Goal: Contribute content: Contribute content

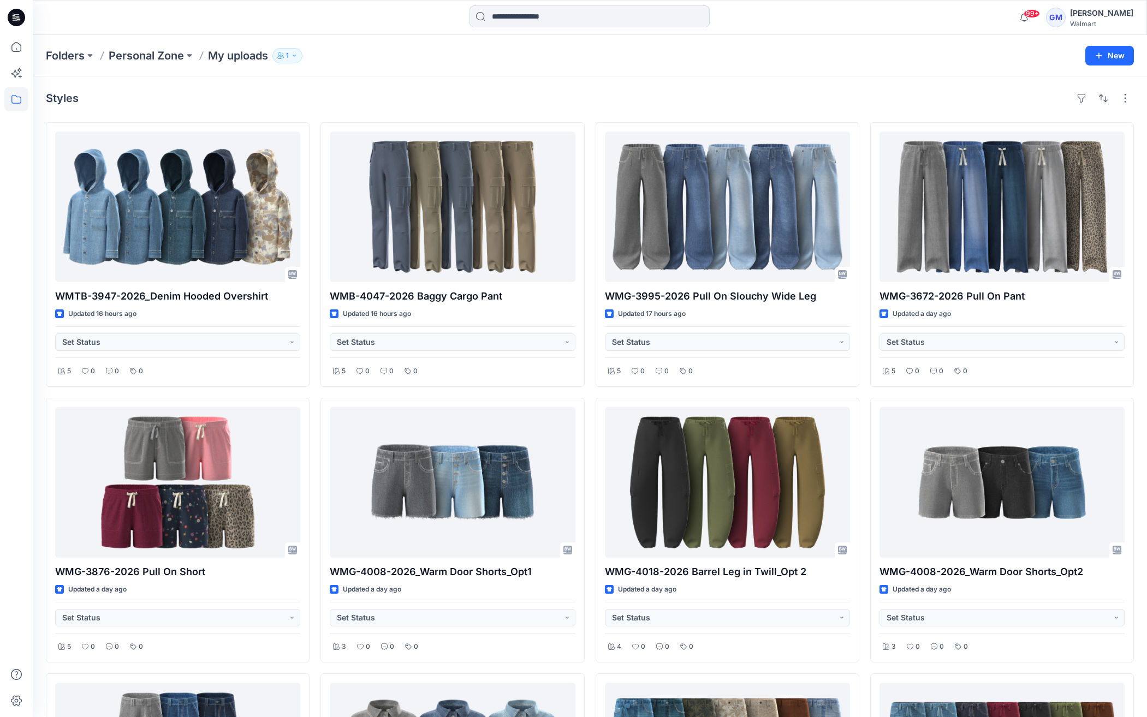
drag, startPoint x: 438, startPoint y: 93, endPoint x: 432, endPoint y: 93, distance: 6.0
click at [437, 93] on div "Styles" at bounding box center [590, 98] width 1088 height 17
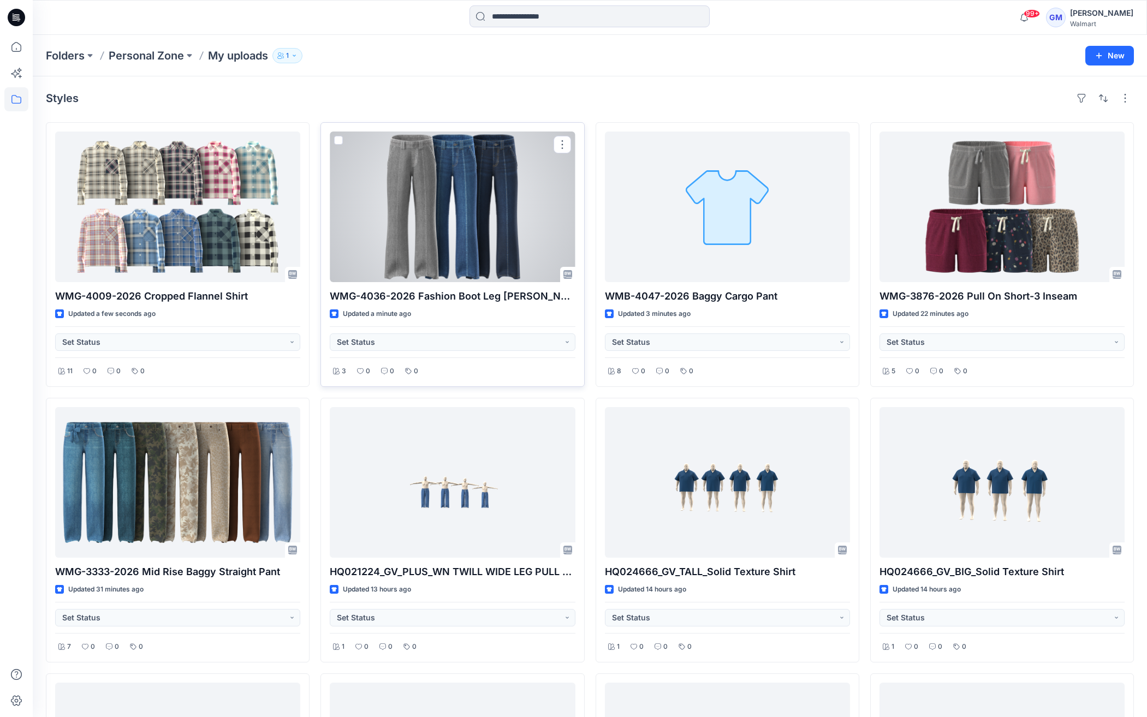
click at [436, 207] on div at bounding box center [452, 207] width 245 height 151
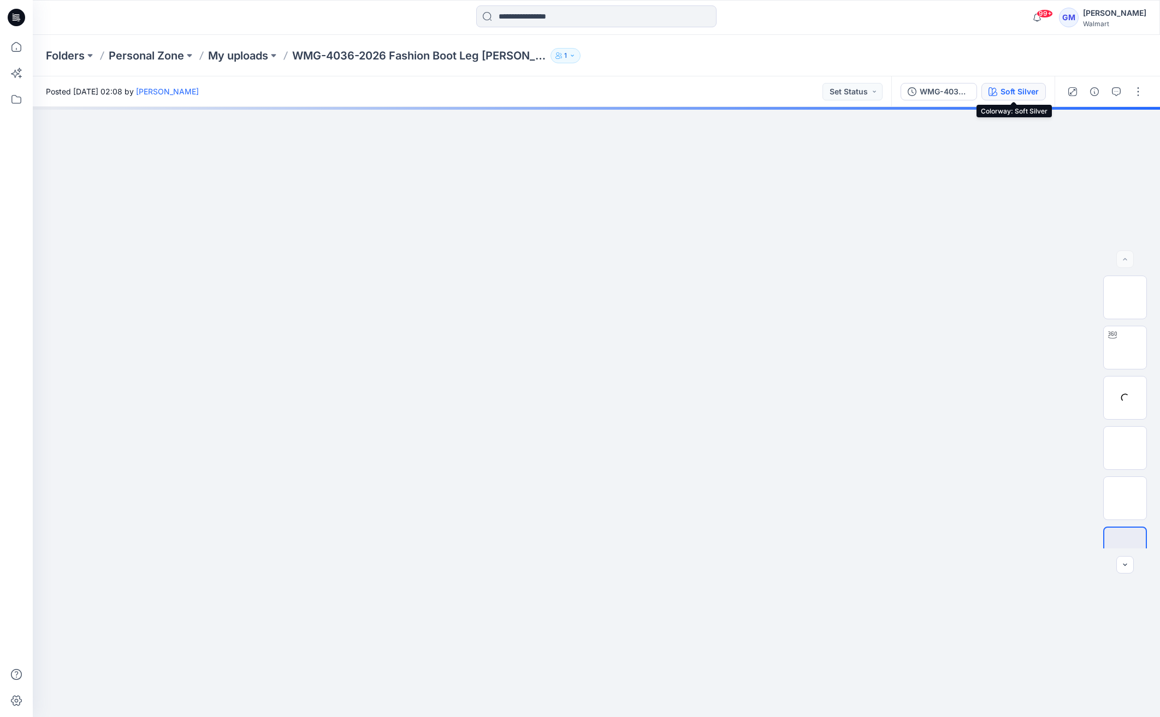
click at [1027, 86] on div "Soft Silver" at bounding box center [1019, 92] width 38 height 12
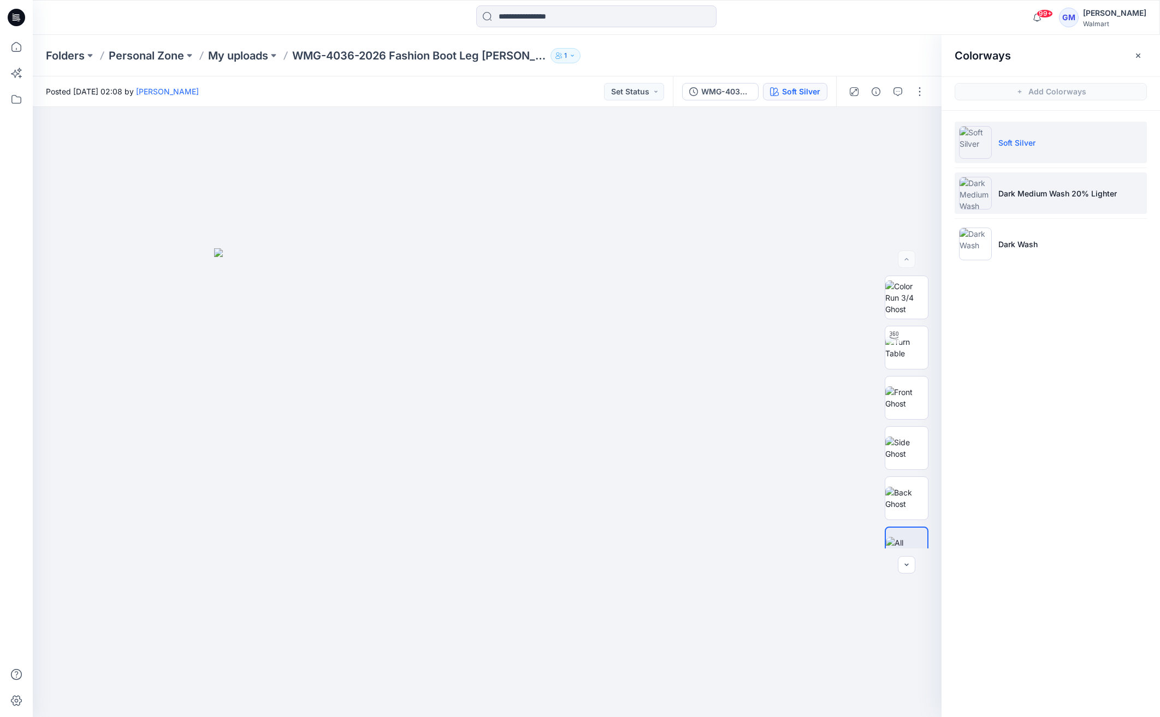
click at [1058, 185] on li "Dark Medium Wash 20% Lighter" at bounding box center [1050, 193] width 192 height 41
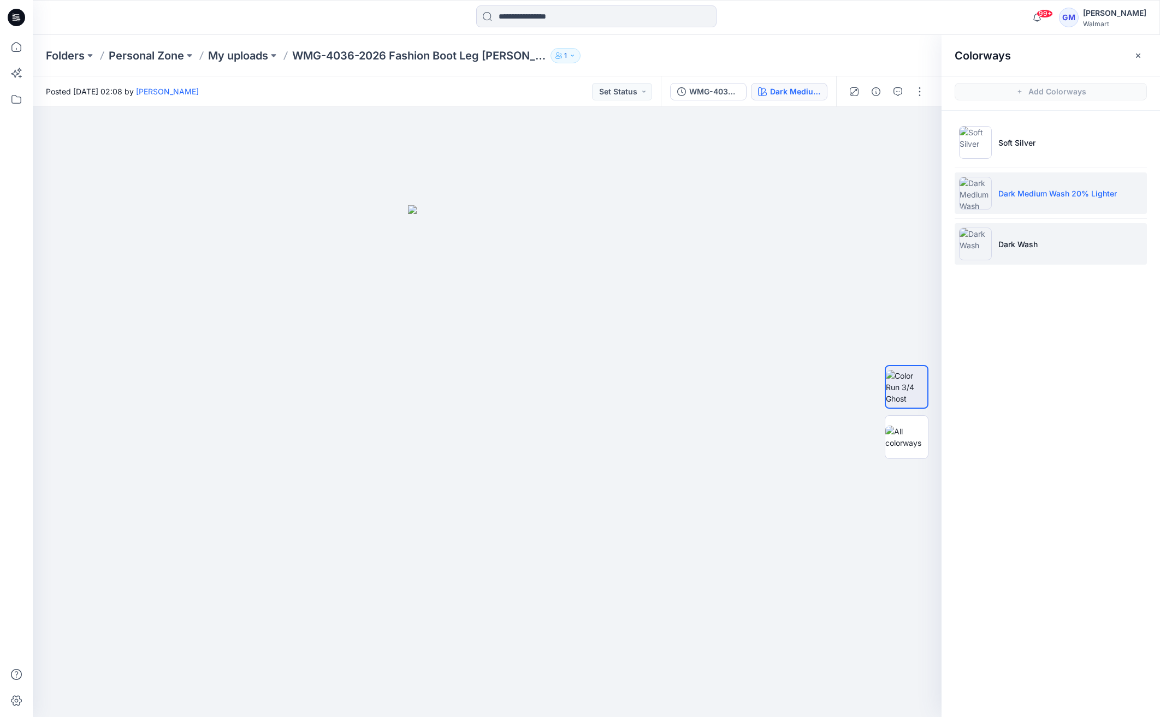
click at [1033, 236] on li "Dark Wash" at bounding box center [1050, 243] width 192 height 41
click at [578, 509] on div at bounding box center [487, 412] width 908 height 610
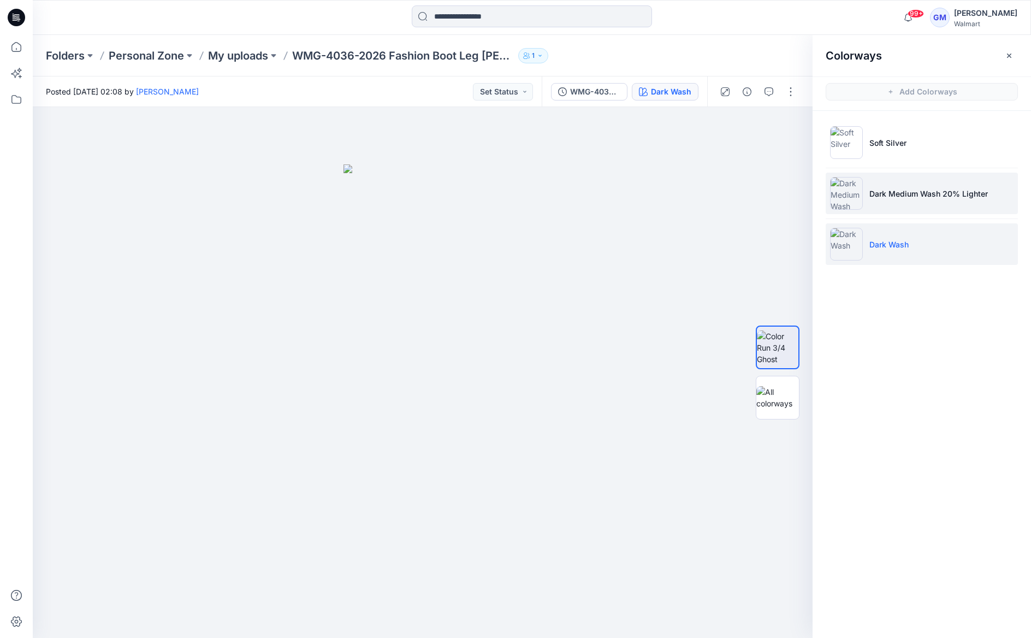
click at [914, 197] on p "Dark Medium Wash 20% Lighter" at bounding box center [928, 193] width 118 height 11
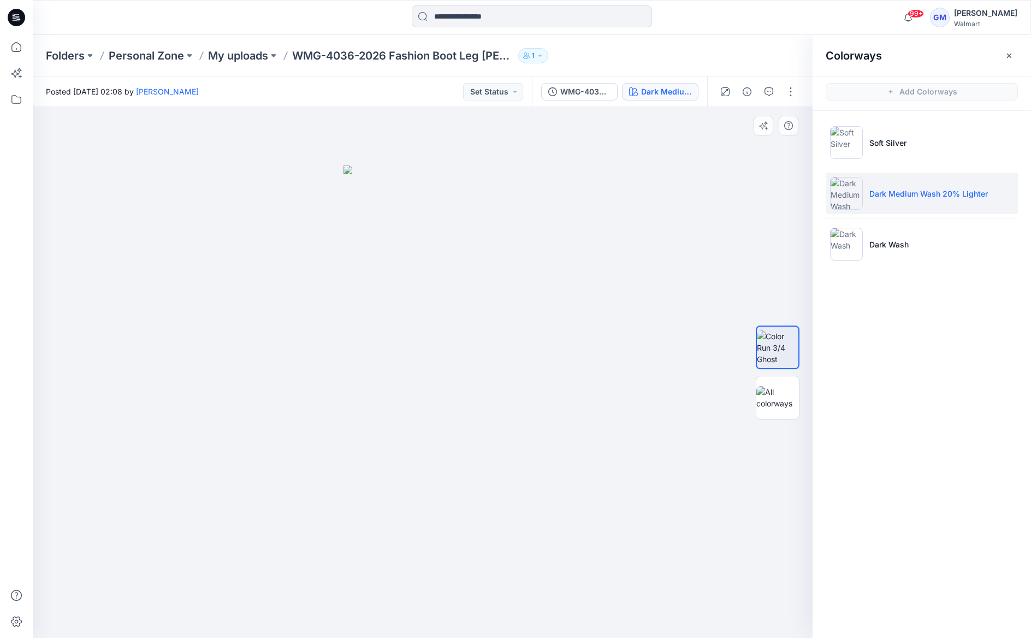
click at [590, 238] on div at bounding box center [423, 372] width 780 height 531
click at [936, 243] on li "Dark Wash" at bounding box center [921, 243] width 192 height 41
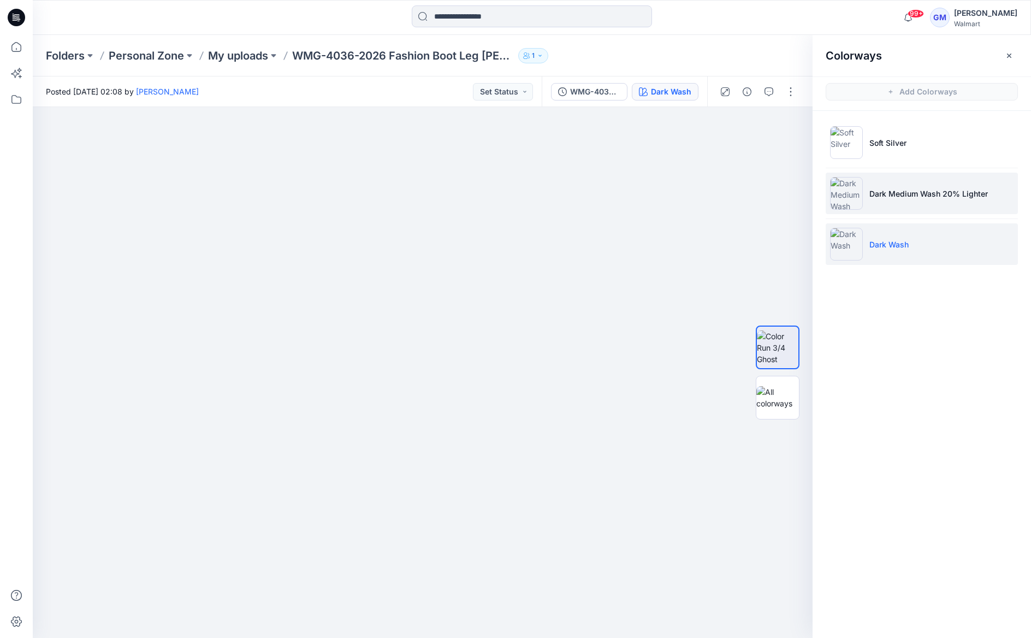
click at [865, 192] on li "Dark Medium Wash 20% Lighter" at bounding box center [921, 193] width 192 height 41
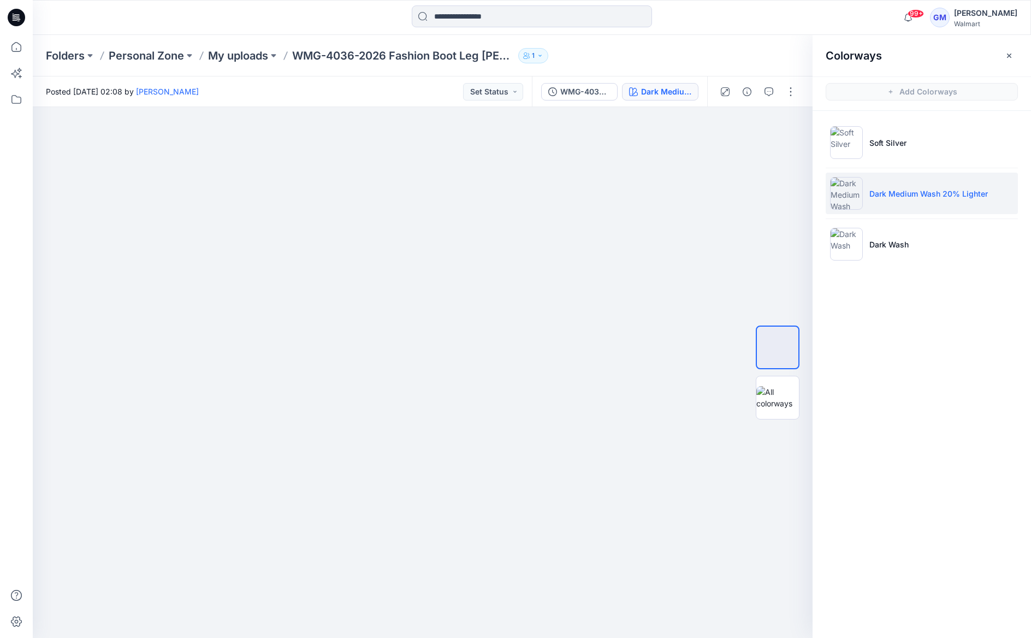
click at [991, 631] on div "Colorways Add Colorways Soft Silver Dark Medium Wash 20% Lighter Dark Wash" at bounding box center [921, 336] width 218 height 603
click at [486, 165] on img at bounding box center [422, 165] width 158 height 0
click at [333, 270] on div at bounding box center [423, 372] width 780 height 531
click at [573, 277] on div at bounding box center [423, 372] width 780 height 531
click at [940, 242] on li "Dark Wash" at bounding box center [921, 243] width 192 height 41
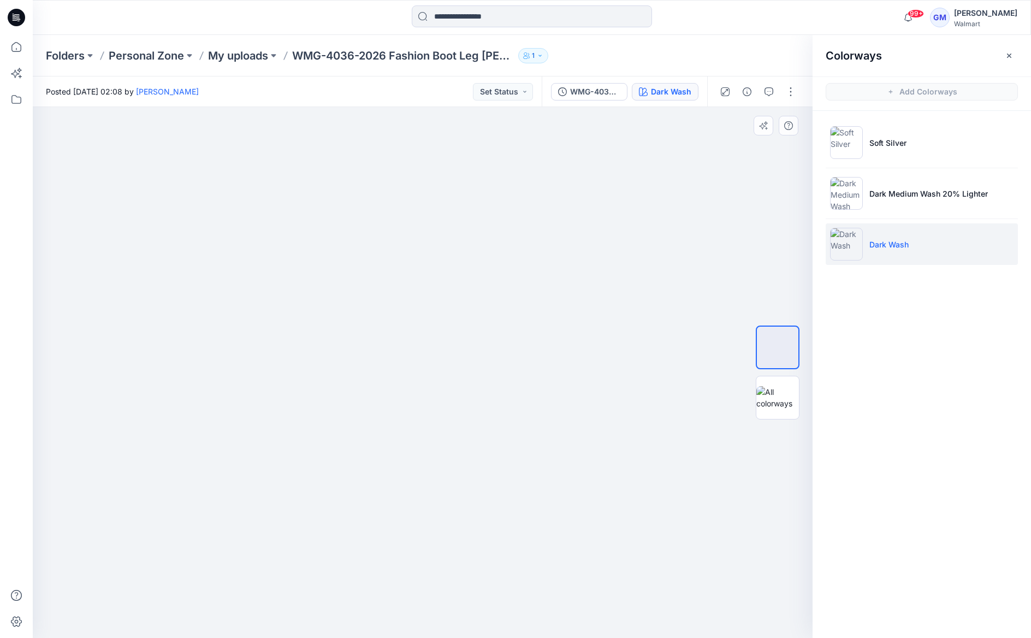
click at [467, 164] on img at bounding box center [422, 164] width 158 height 0
click at [795, 89] on button "button" at bounding box center [790, 91] width 17 height 17
click at [730, 145] on button "Edit" at bounding box center [744, 148] width 100 height 20
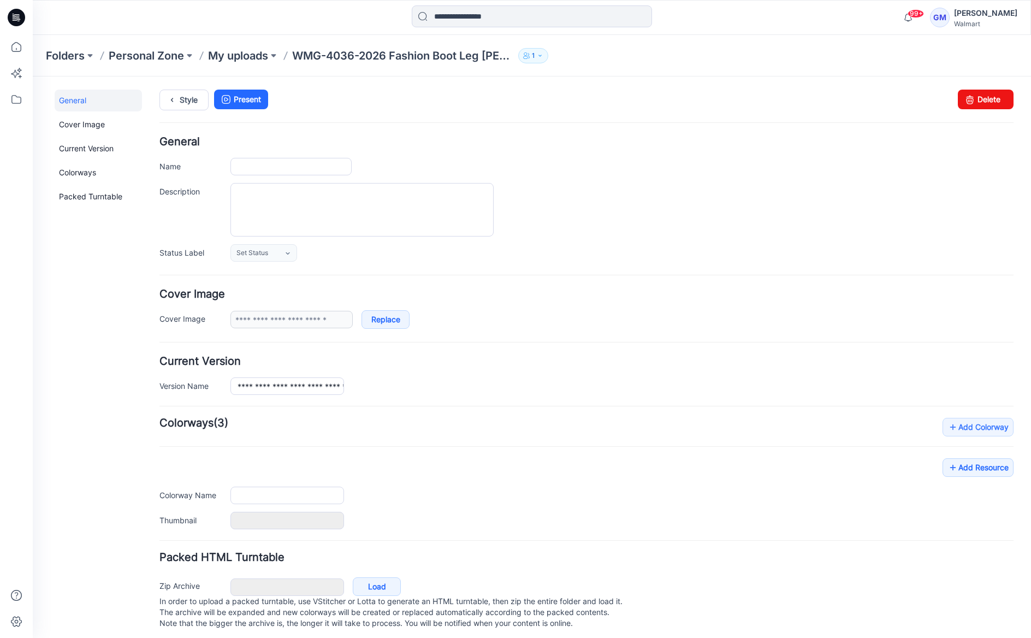
type input "**********"
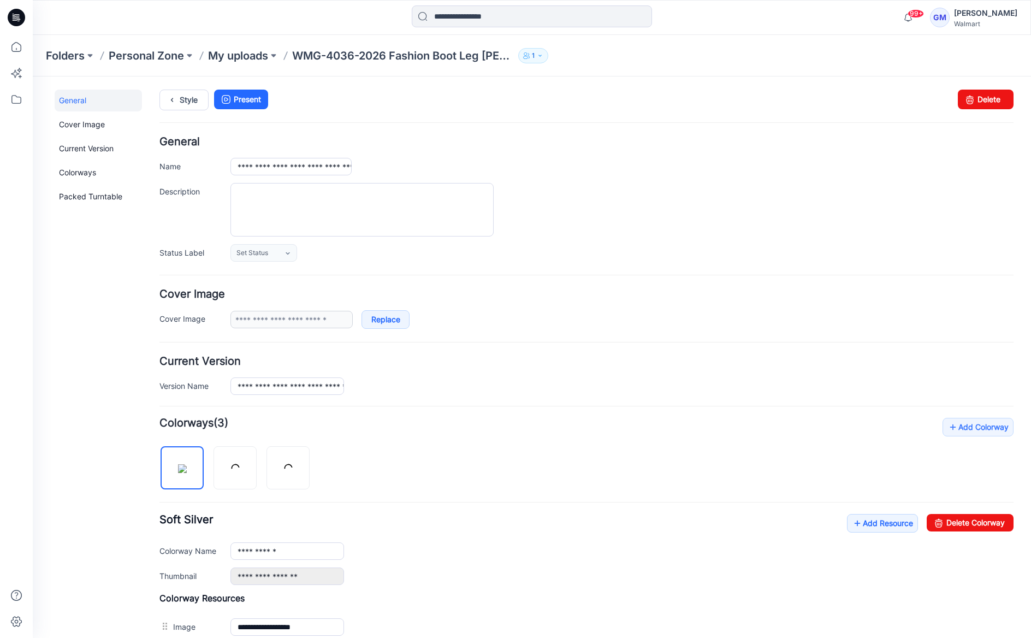
drag, startPoint x: 105, startPoint y: 273, endPoint x: 114, endPoint y: 268, distance: 10.0
click at [105, 273] on div "General Cover Image Current Version Colorways Packed Turntable" at bounding box center [98, 472] width 87 height 764
click at [284, 464] on img at bounding box center [288, 468] width 9 height 9
click at [983, 526] on link "Delete Colorway" at bounding box center [969, 522] width 87 height 17
click at [237, 469] on img at bounding box center [235, 468] width 9 height 9
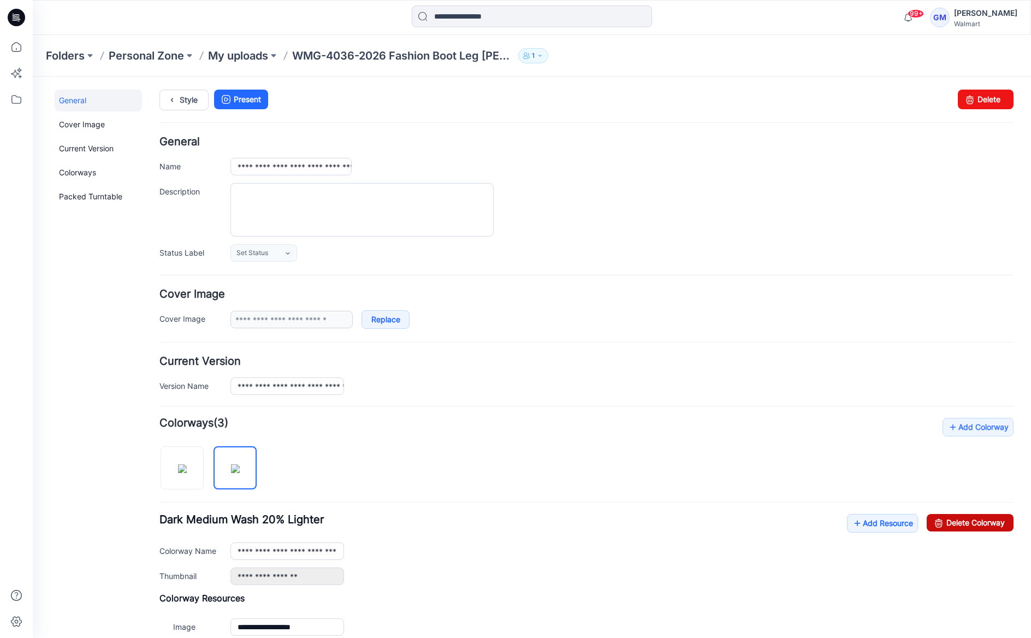
click at [931, 516] on icon at bounding box center [938, 522] width 15 height 17
type input "**********"
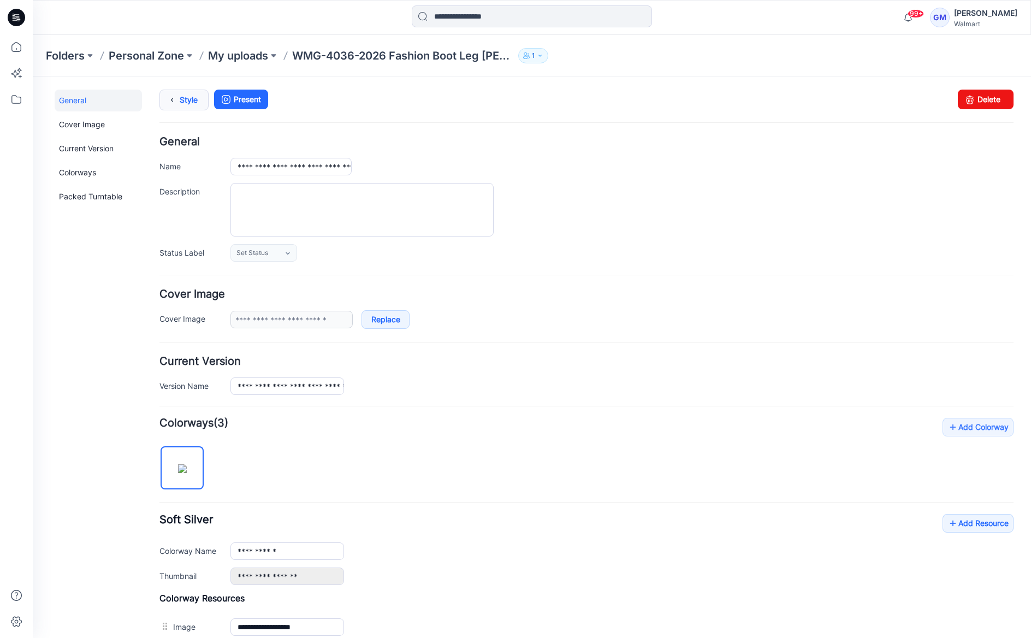
click at [188, 98] on link "Style" at bounding box center [183, 100] width 49 height 21
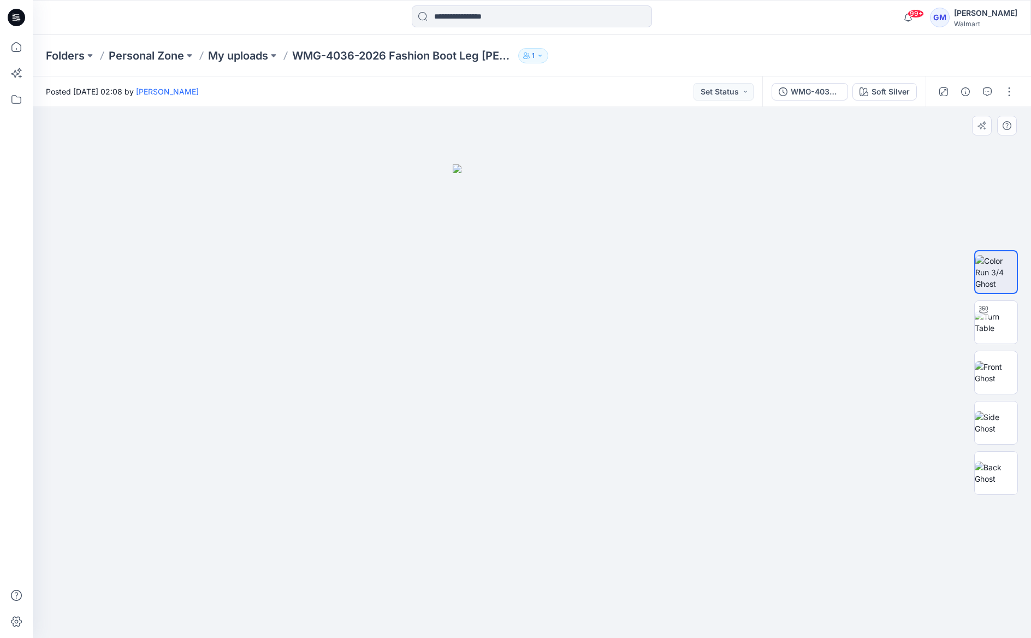
click at [590, 513] on img at bounding box center [532, 400] width 158 height 473
click at [650, 473] on div at bounding box center [532, 372] width 998 height 531
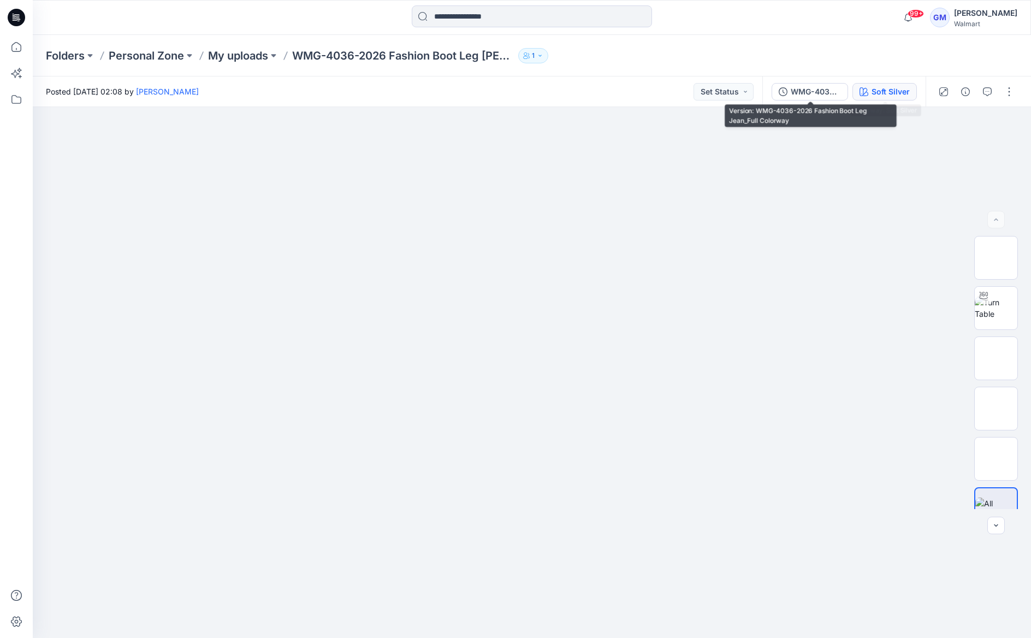
click at [883, 91] on div "Soft Silver" at bounding box center [890, 92] width 38 height 12
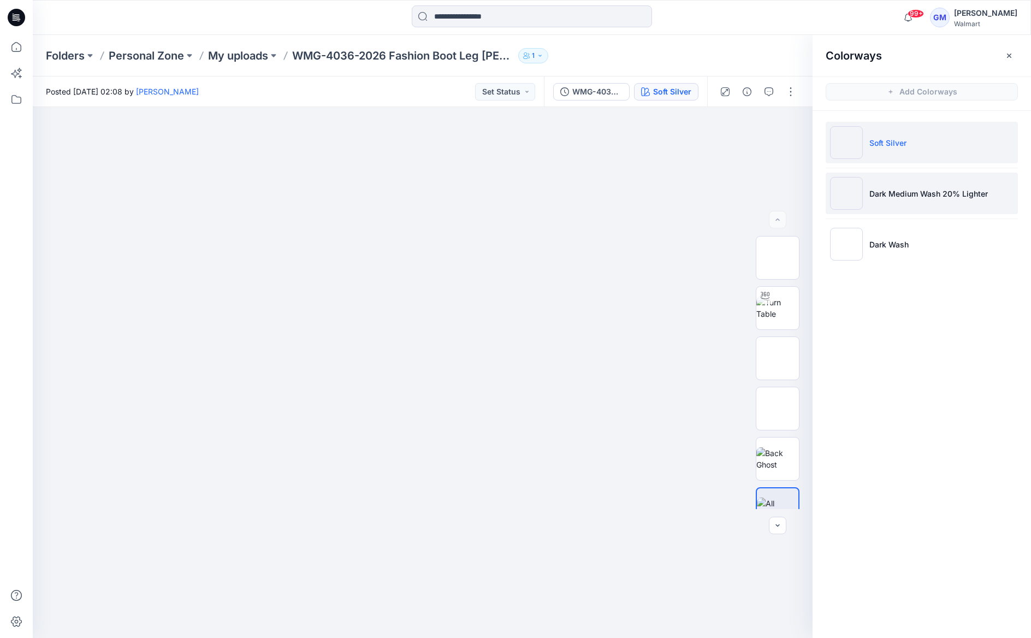
click at [905, 188] on p "Dark Medium Wash 20% Lighter" at bounding box center [928, 193] width 118 height 11
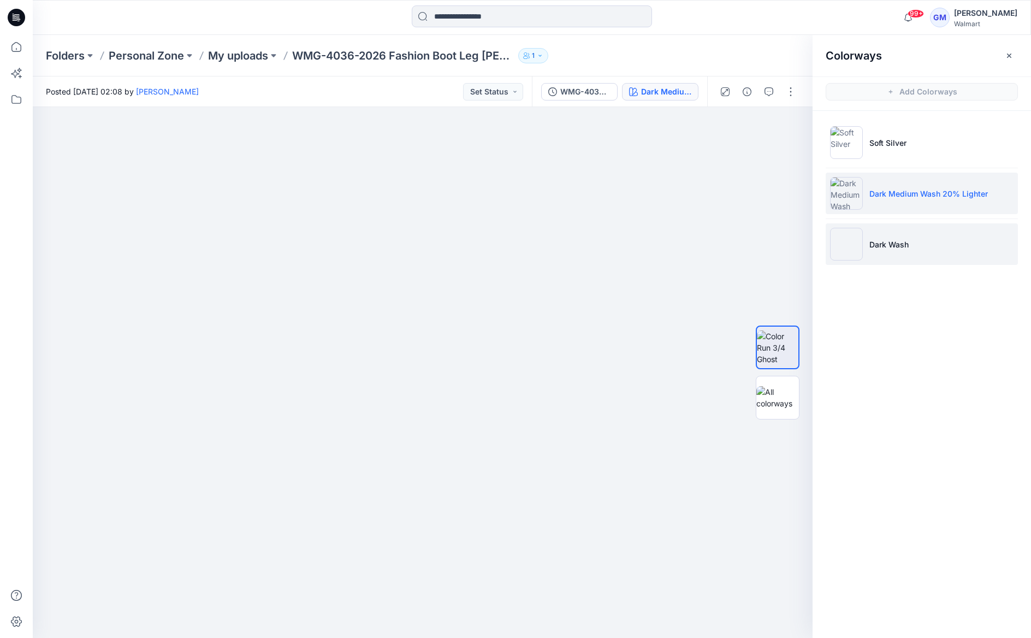
click at [899, 243] on p "Dark Wash" at bounding box center [888, 244] width 39 height 11
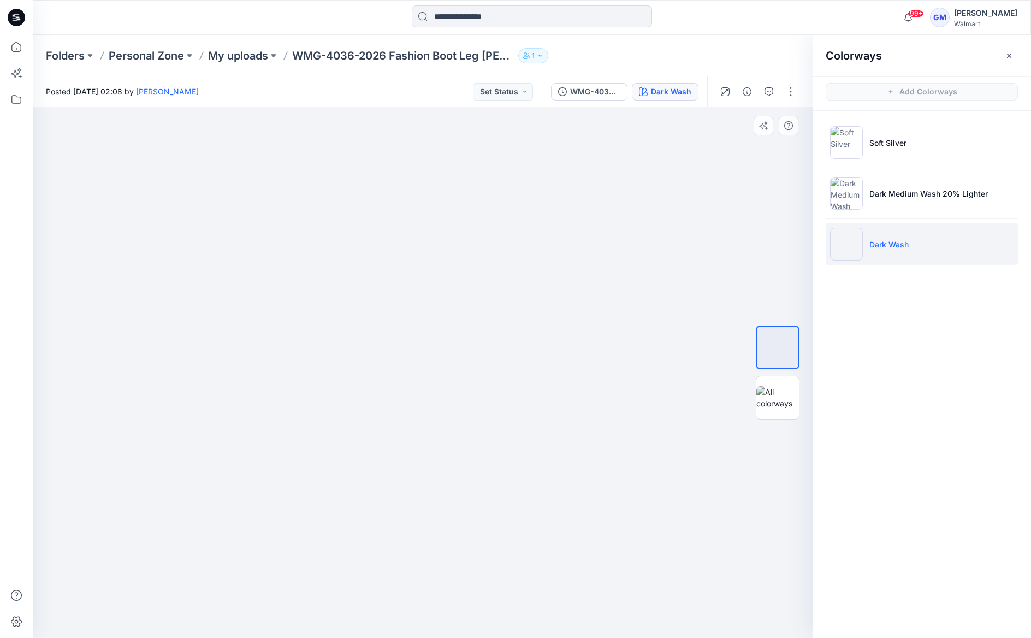
drag, startPoint x: 574, startPoint y: 252, endPoint x: 582, endPoint y: 249, distance: 8.8
click at [575, 252] on div at bounding box center [423, 372] width 780 height 531
click at [943, 190] on p "Dark Medium Wash 20% Lighter" at bounding box center [928, 193] width 118 height 11
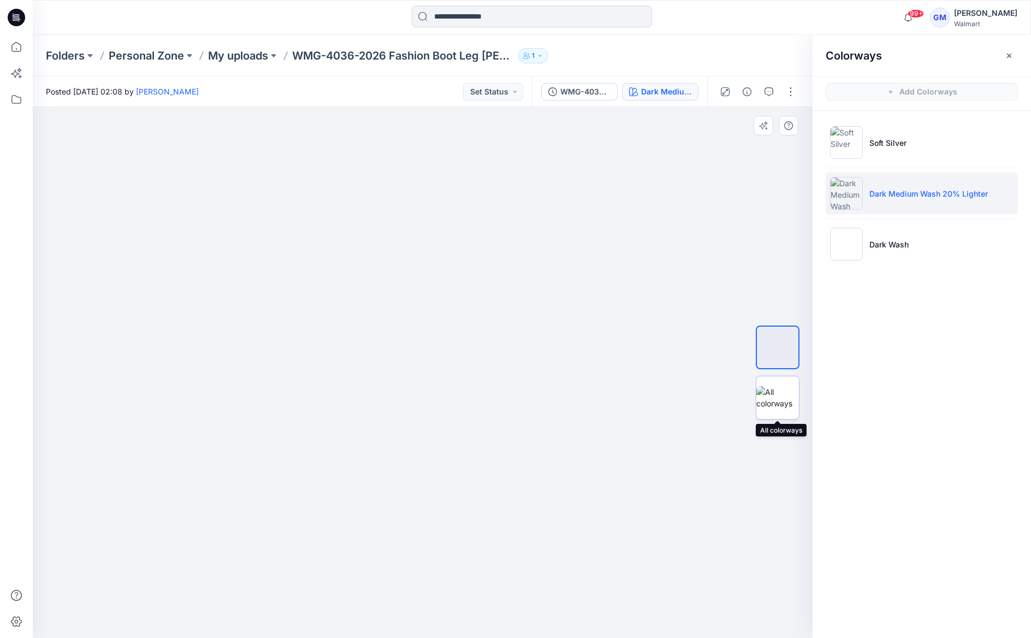
click at [769, 393] on img at bounding box center [777, 397] width 43 height 23
click at [637, 209] on img at bounding box center [423, 209] width 546 height 0
click at [675, 209] on img at bounding box center [423, 209] width 546 height 0
click at [661, 197] on div at bounding box center [423, 372] width 780 height 531
click at [789, 91] on button "button" at bounding box center [790, 91] width 17 height 17
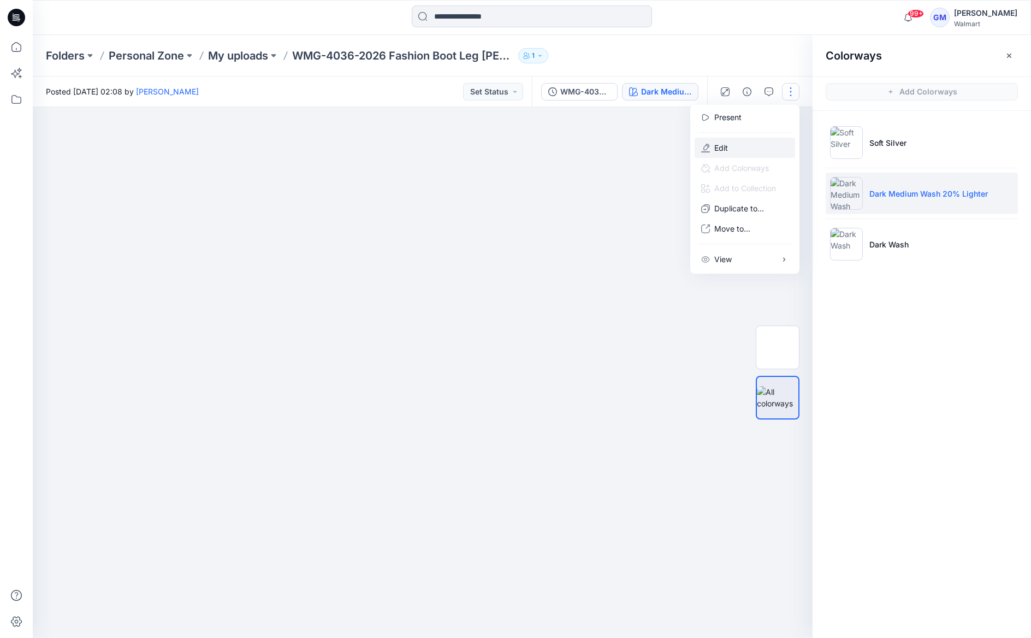
click at [744, 146] on button "Edit" at bounding box center [744, 148] width 100 height 20
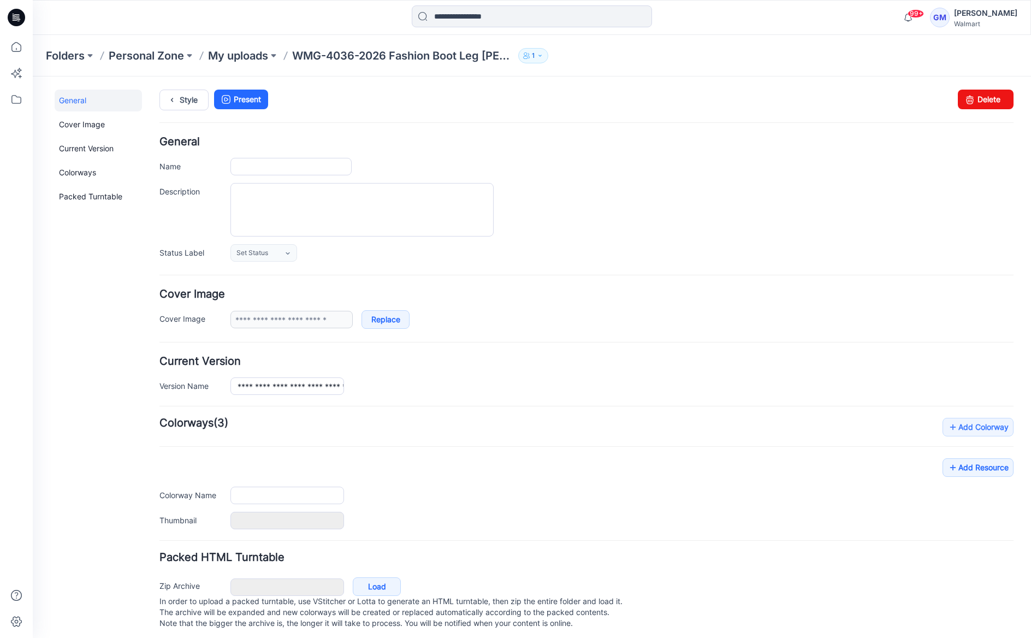
type input "**********"
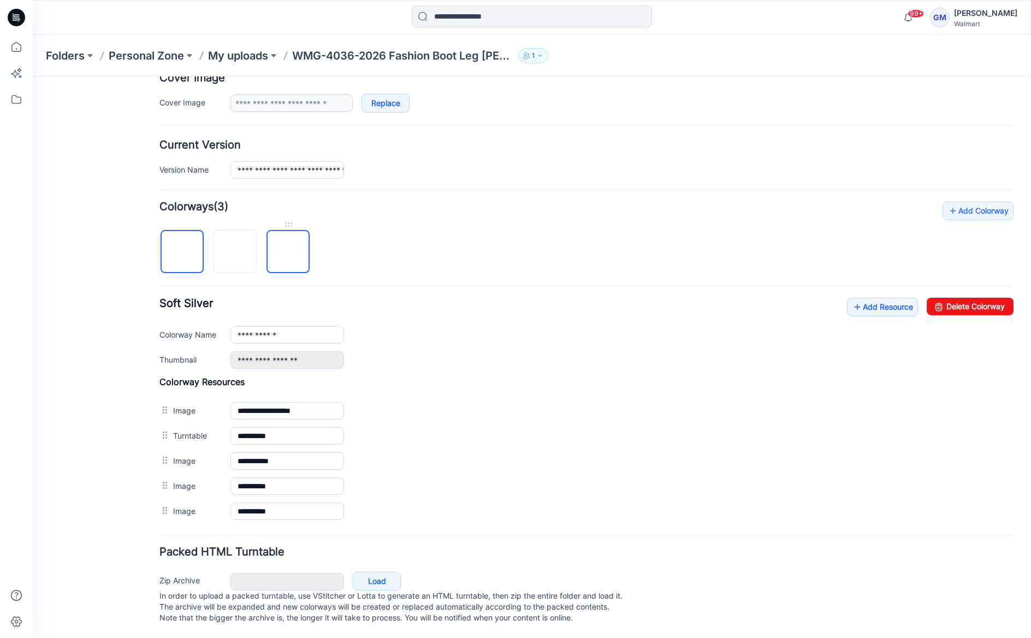
drag, startPoint x: 296, startPoint y: 262, endPoint x: 337, endPoint y: 259, distance: 41.6
click at [288, 252] on img at bounding box center [288, 252] width 0 height 0
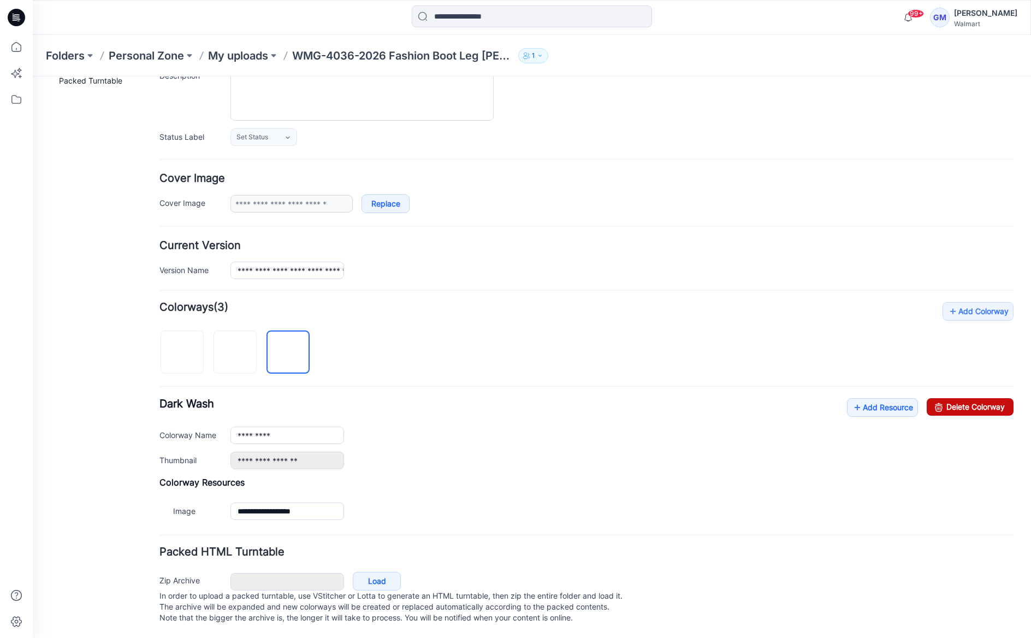
click at [950, 398] on link "Delete Colorway" at bounding box center [969, 406] width 87 height 17
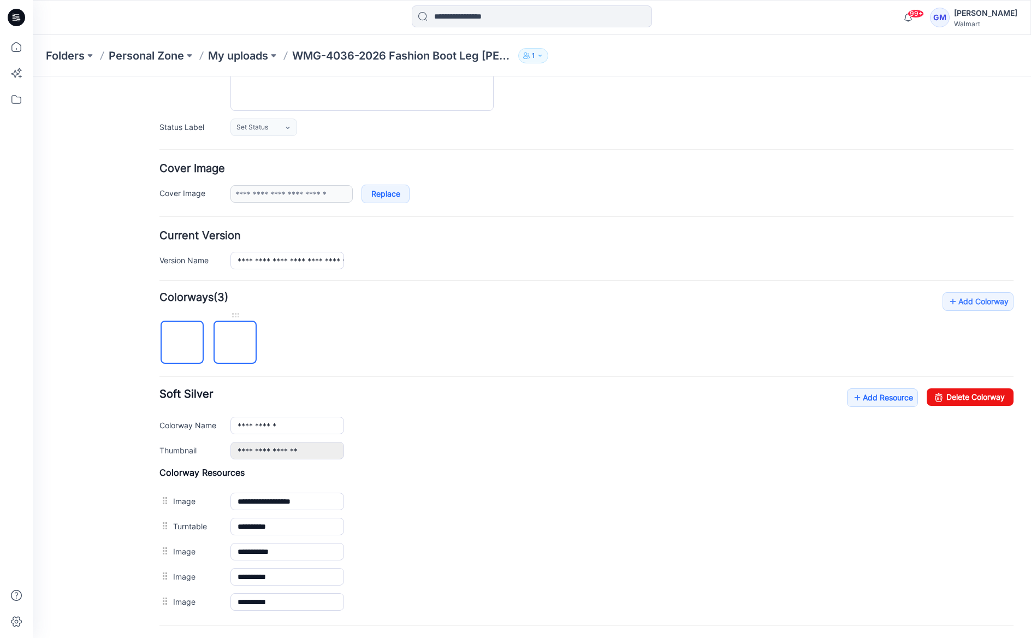
drag, startPoint x: 234, startPoint y: 336, endPoint x: 706, endPoint y: 385, distance: 474.2
click at [235, 343] on img at bounding box center [235, 343] width 0 height 0
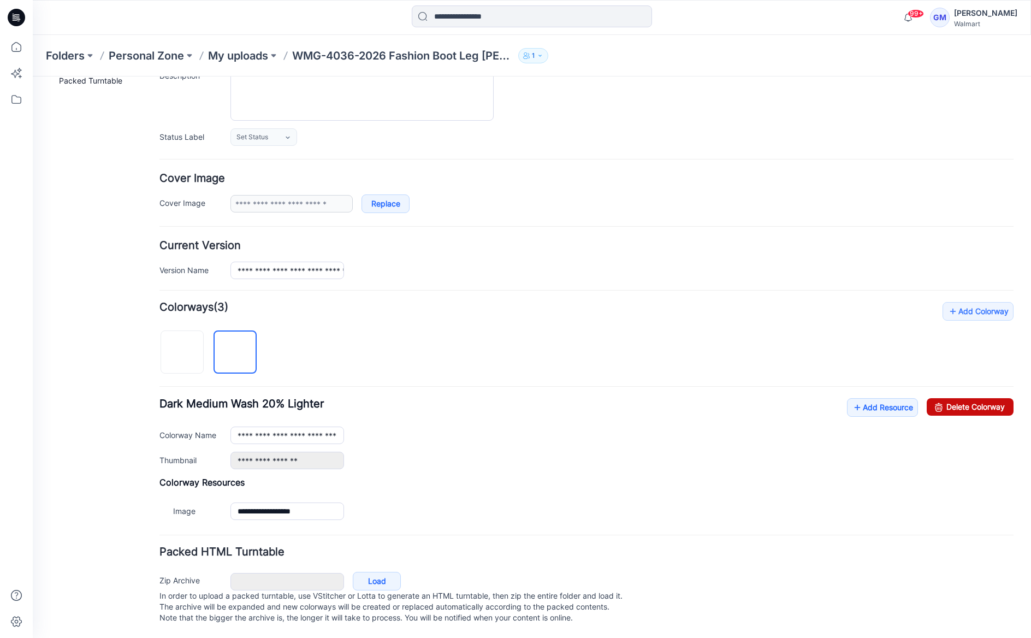
click at [947, 399] on link "Delete Colorway" at bounding box center [969, 406] width 87 height 17
type input "**********"
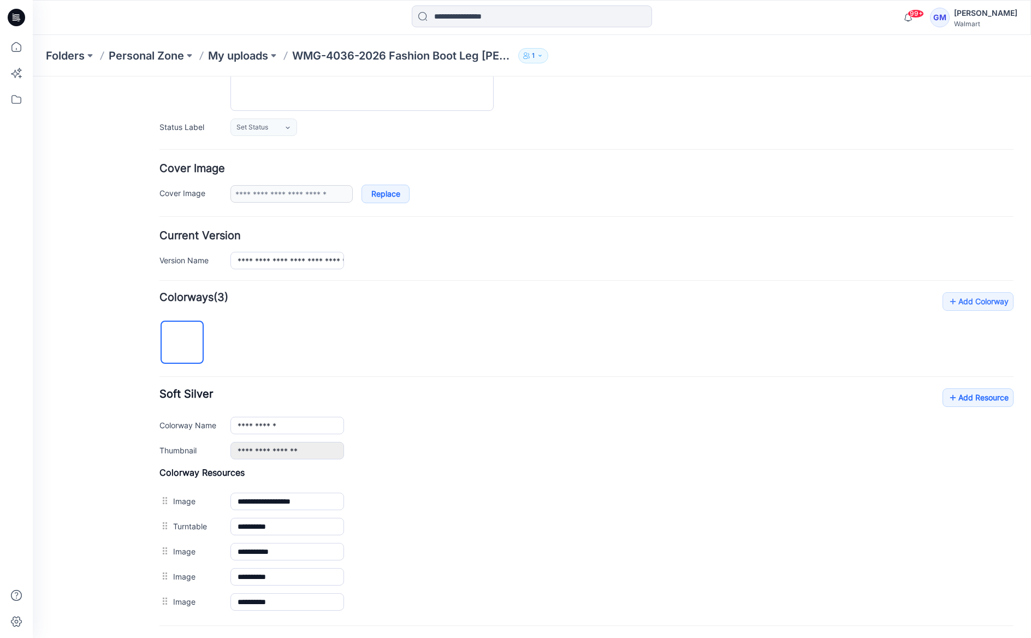
scroll to position [0, 0]
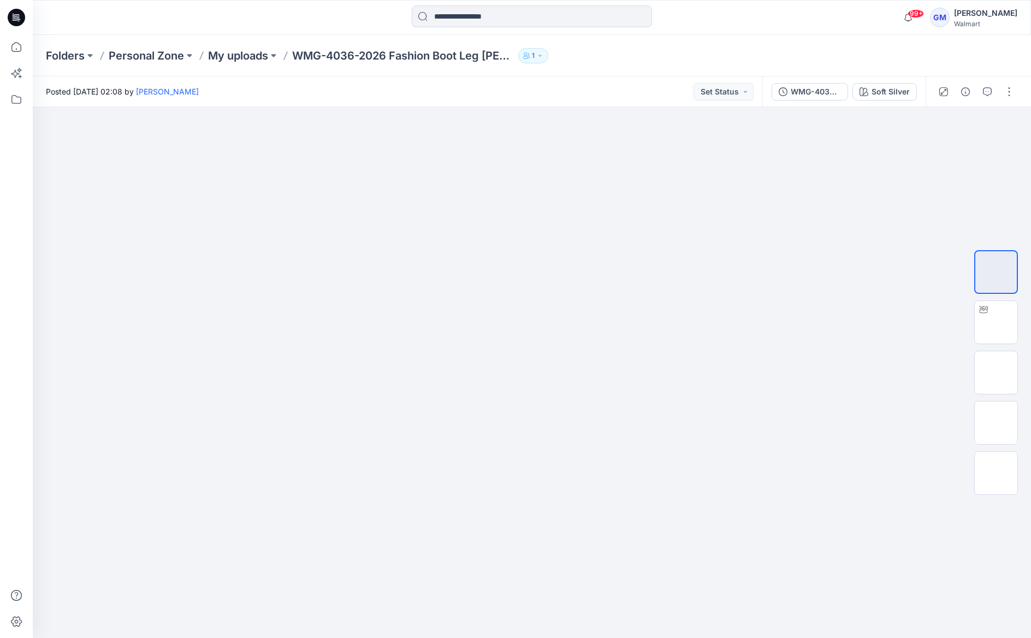
click at [624, 75] on div "Folders Personal Zone My uploads WMG-4036-2026 Fashion Boot Leg Jean 1" at bounding box center [532, 55] width 998 height 41
click at [380, 209] on img at bounding box center [532, 209] width 546 height 0
click at [368, 130] on div at bounding box center [532, 372] width 998 height 531
click at [890, 91] on div "Soft Silver" at bounding box center [890, 92] width 38 height 12
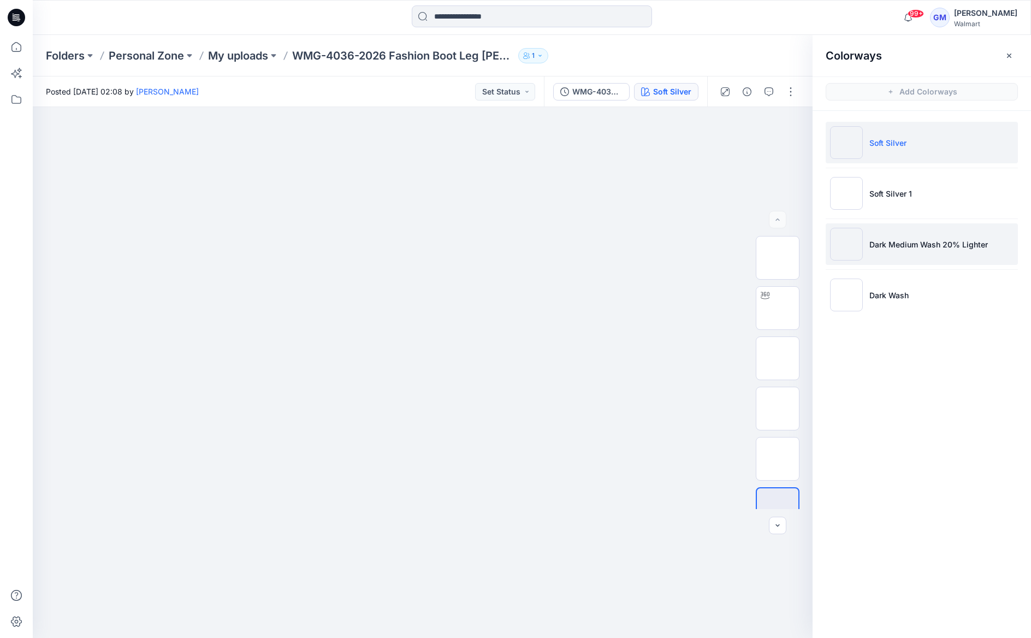
click at [906, 239] on p "Dark Medium Wash 20% Lighter" at bounding box center [928, 244] width 118 height 11
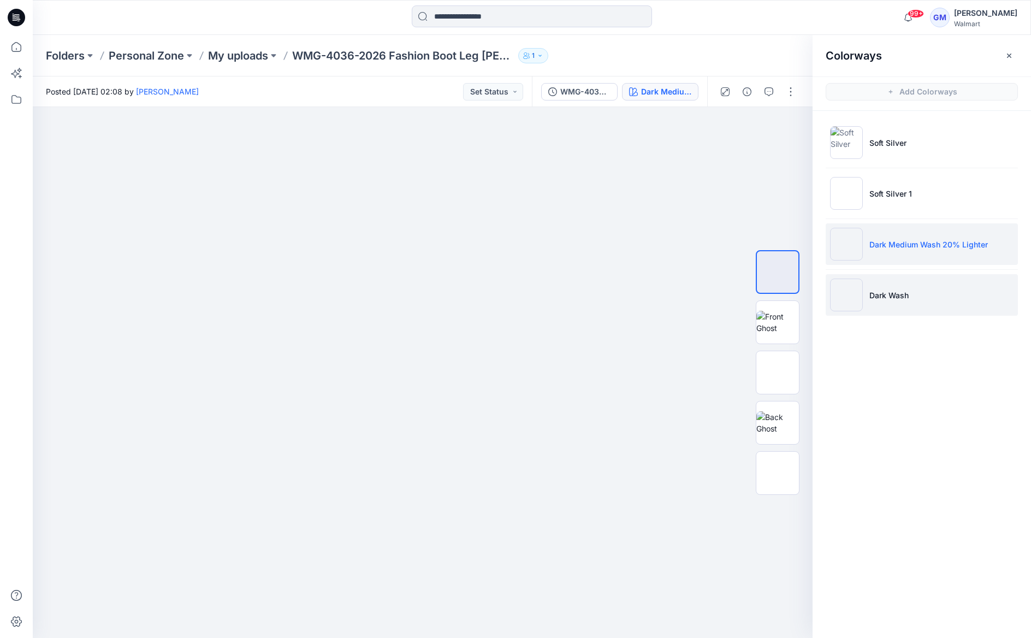
click at [908, 285] on li "Dark Wash" at bounding box center [921, 294] width 192 height 41
drag, startPoint x: 635, startPoint y: 557, endPoint x: 686, endPoint y: 440, distance: 127.6
click at [635, 557] on div at bounding box center [423, 372] width 780 height 531
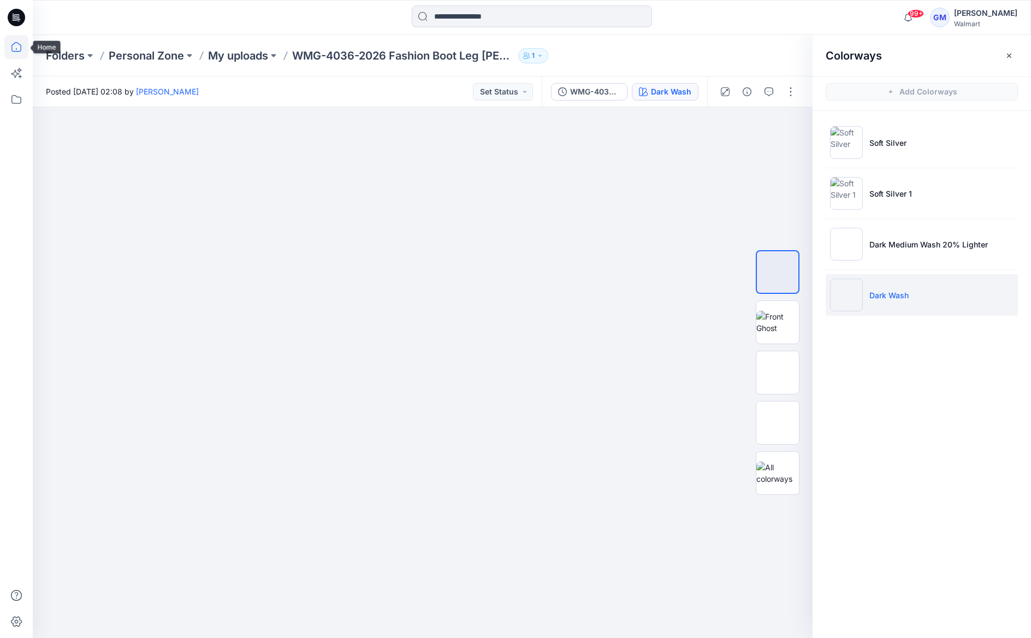
click at [14, 48] on icon at bounding box center [16, 47] width 24 height 24
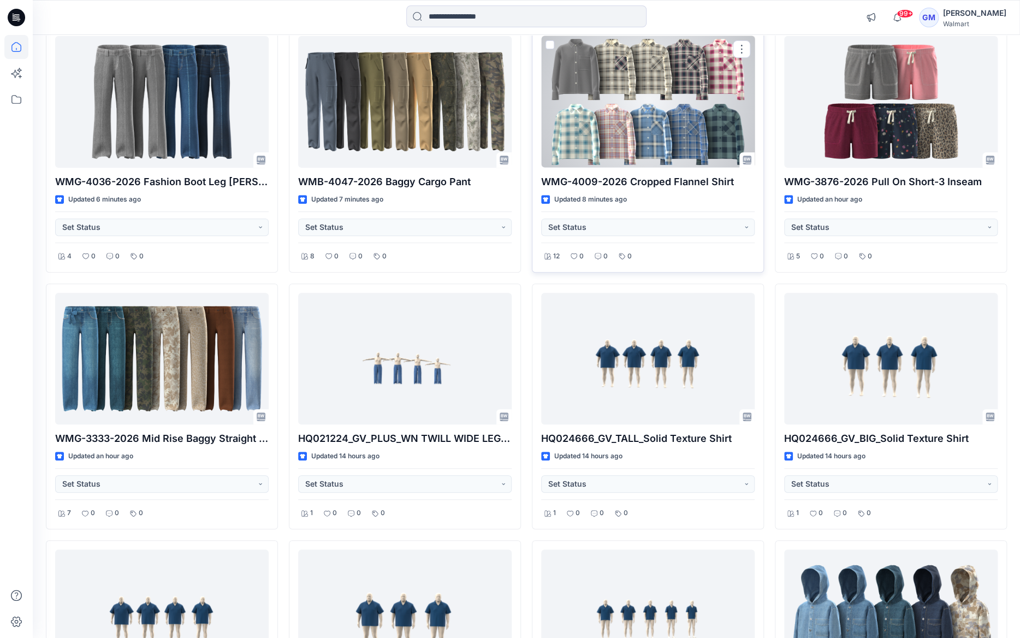
scroll to position [326, 0]
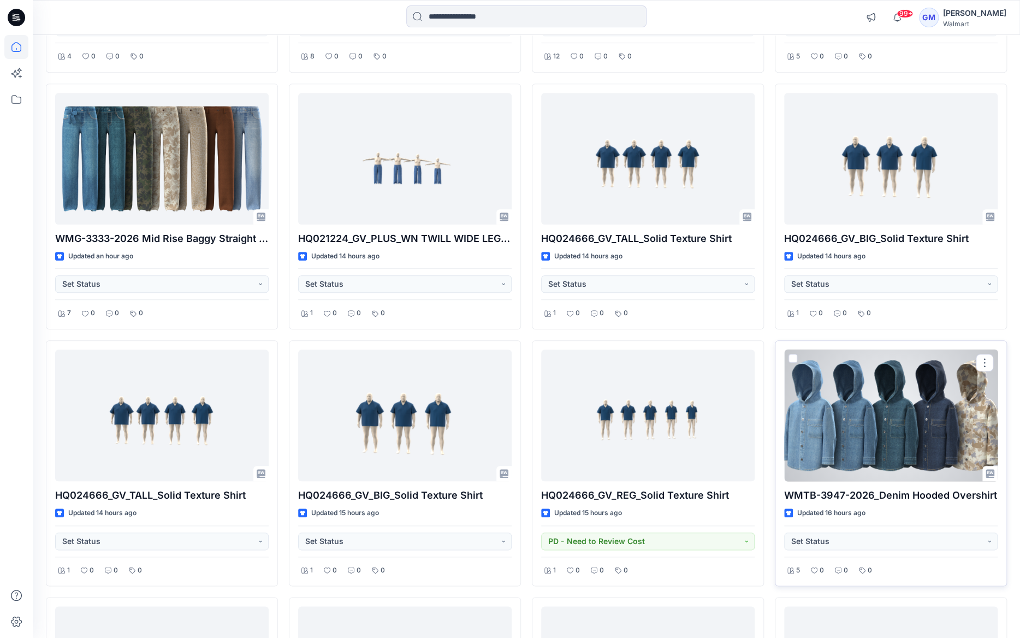
click at [841, 393] on div at bounding box center [890, 415] width 213 height 132
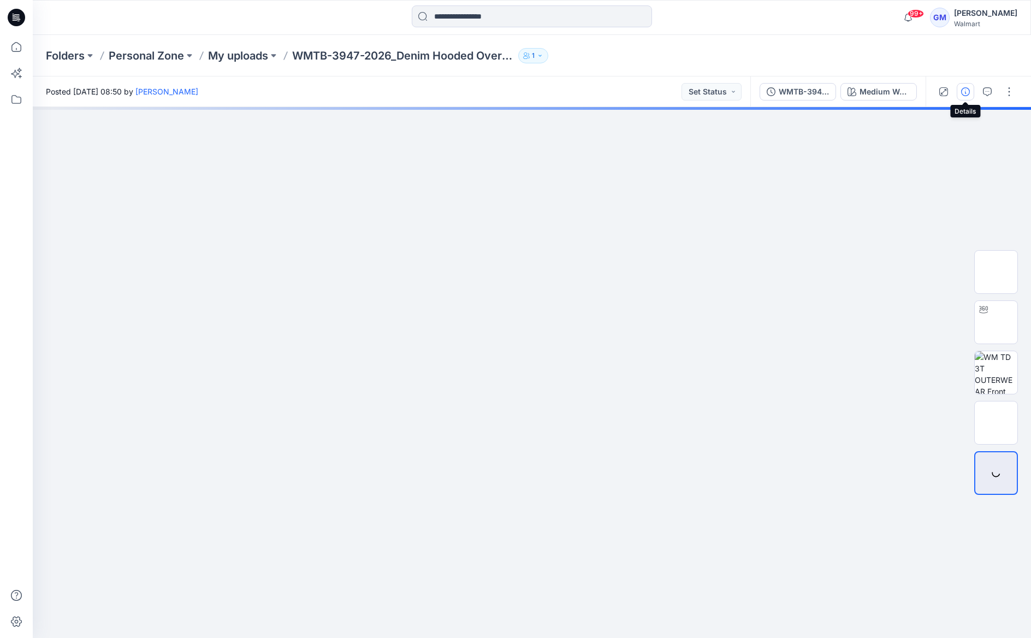
click at [957, 90] on button "button" at bounding box center [964, 91] width 17 height 17
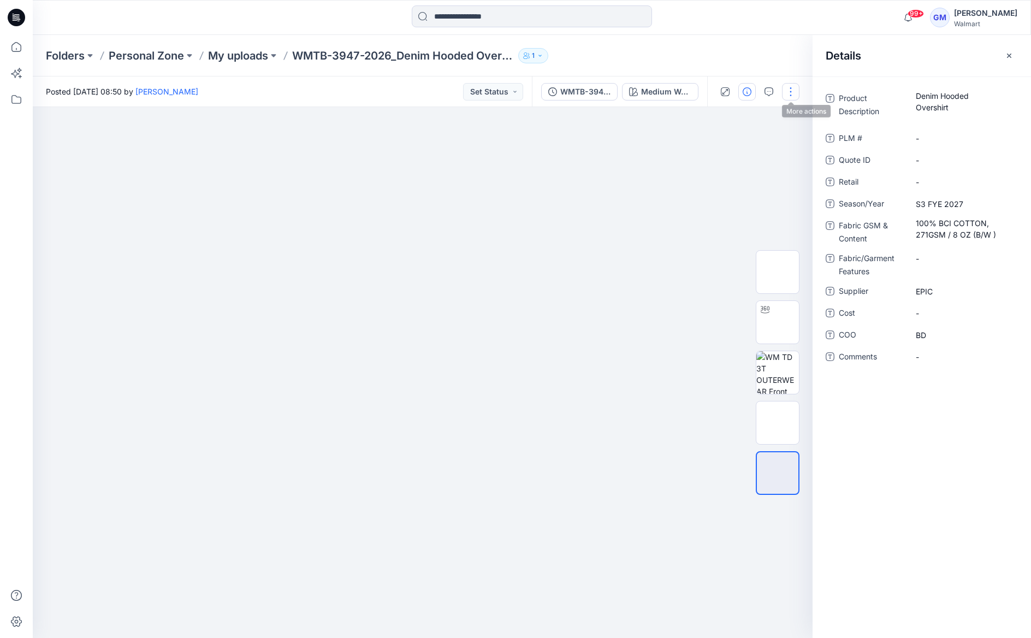
click at [790, 88] on button "button" at bounding box center [790, 91] width 17 height 17
click at [746, 144] on button "Edit" at bounding box center [744, 148] width 100 height 20
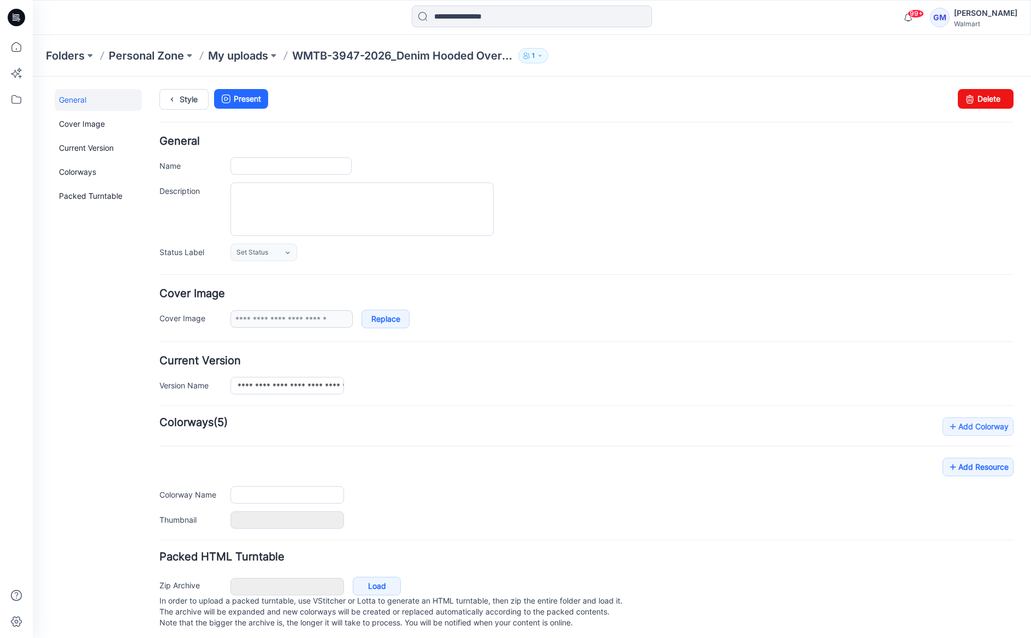
type input "**********"
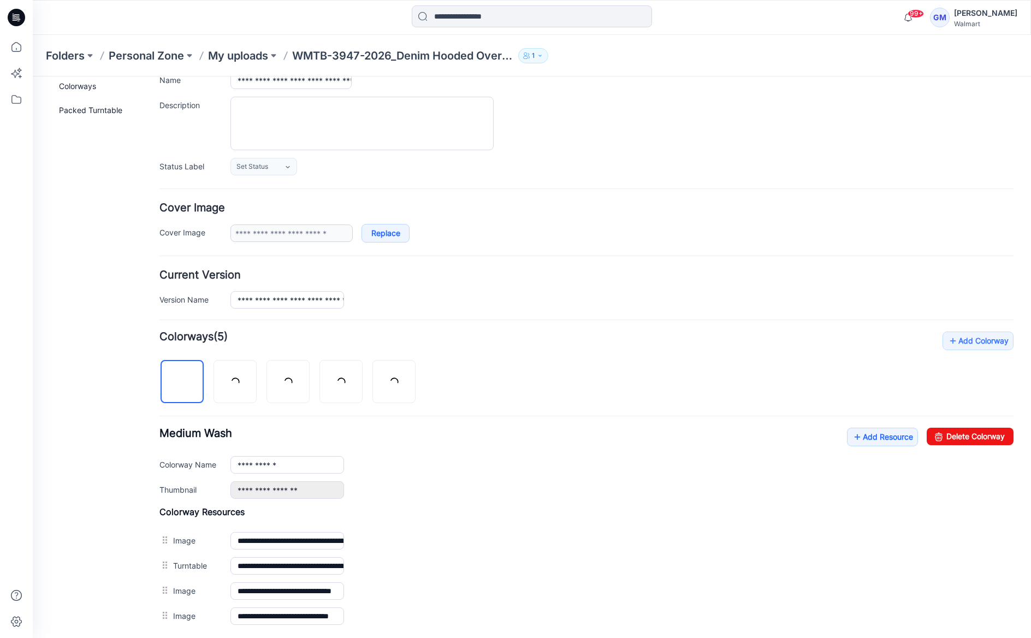
scroll to position [87, 0]
click at [873, 429] on link "Add Resource" at bounding box center [882, 435] width 71 height 19
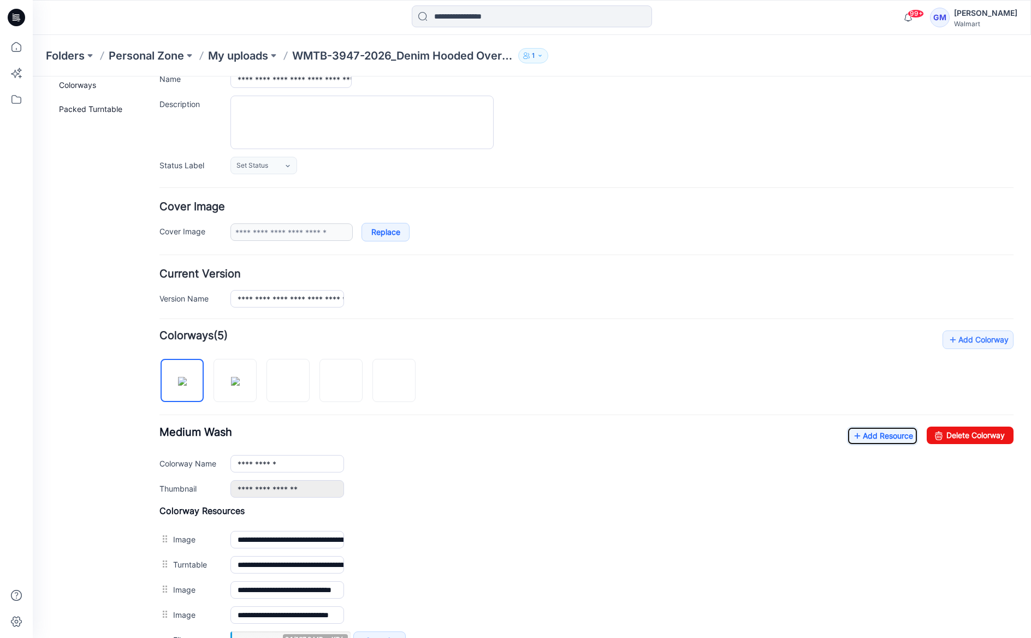
scroll to position [226, 0]
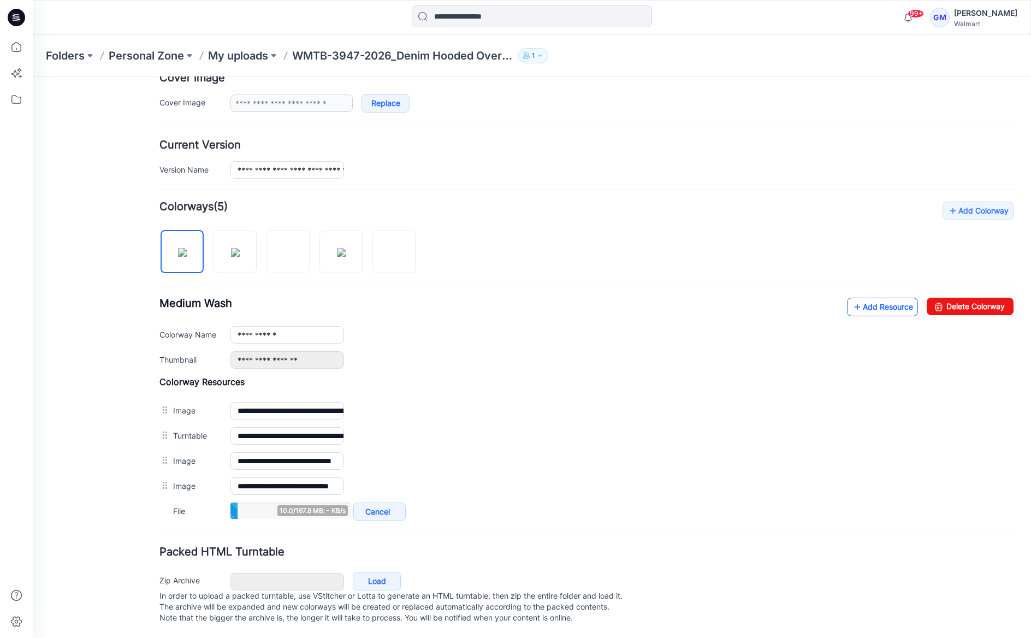
click at [852, 298] on icon at bounding box center [857, 306] width 11 height 17
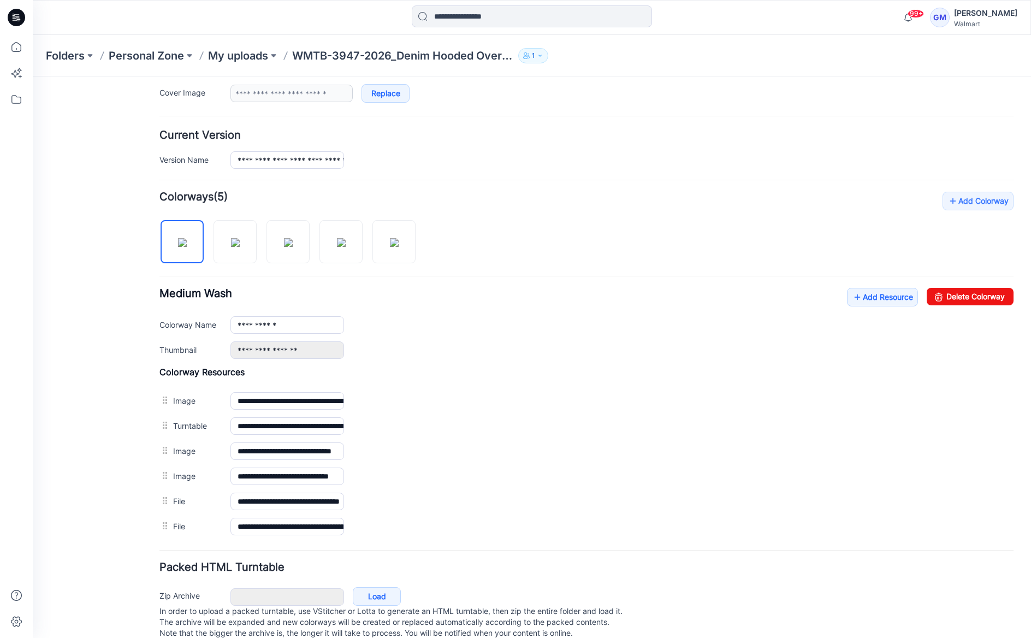
click at [112, 232] on div "General Cover Image Current Version Colorways Packed Turntable" at bounding box center [98, 258] width 87 height 789
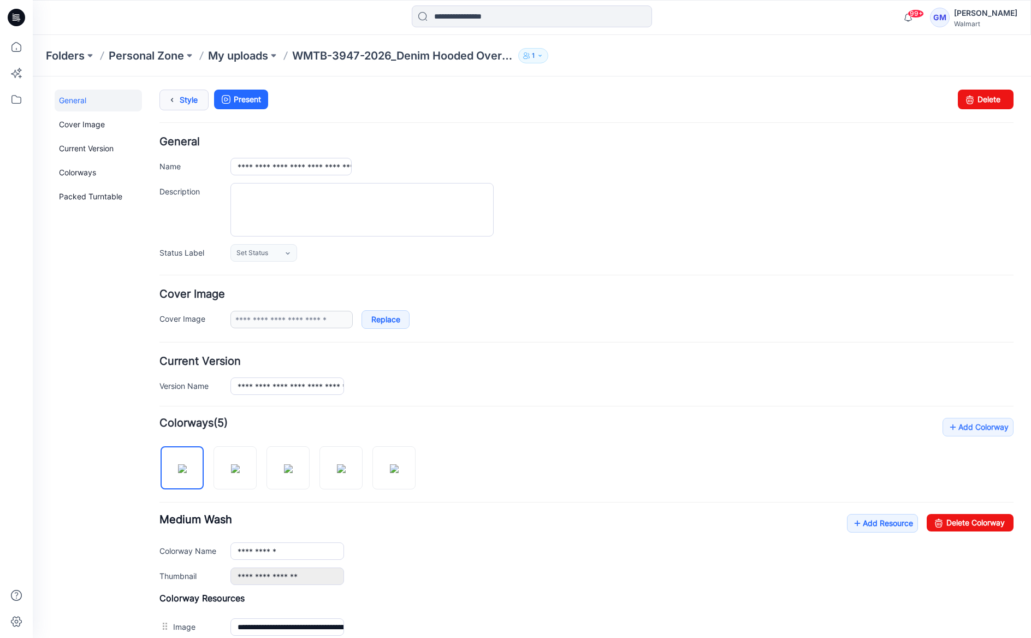
click at [180, 92] on link "Style" at bounding box center [183, 100] width 49 height 21
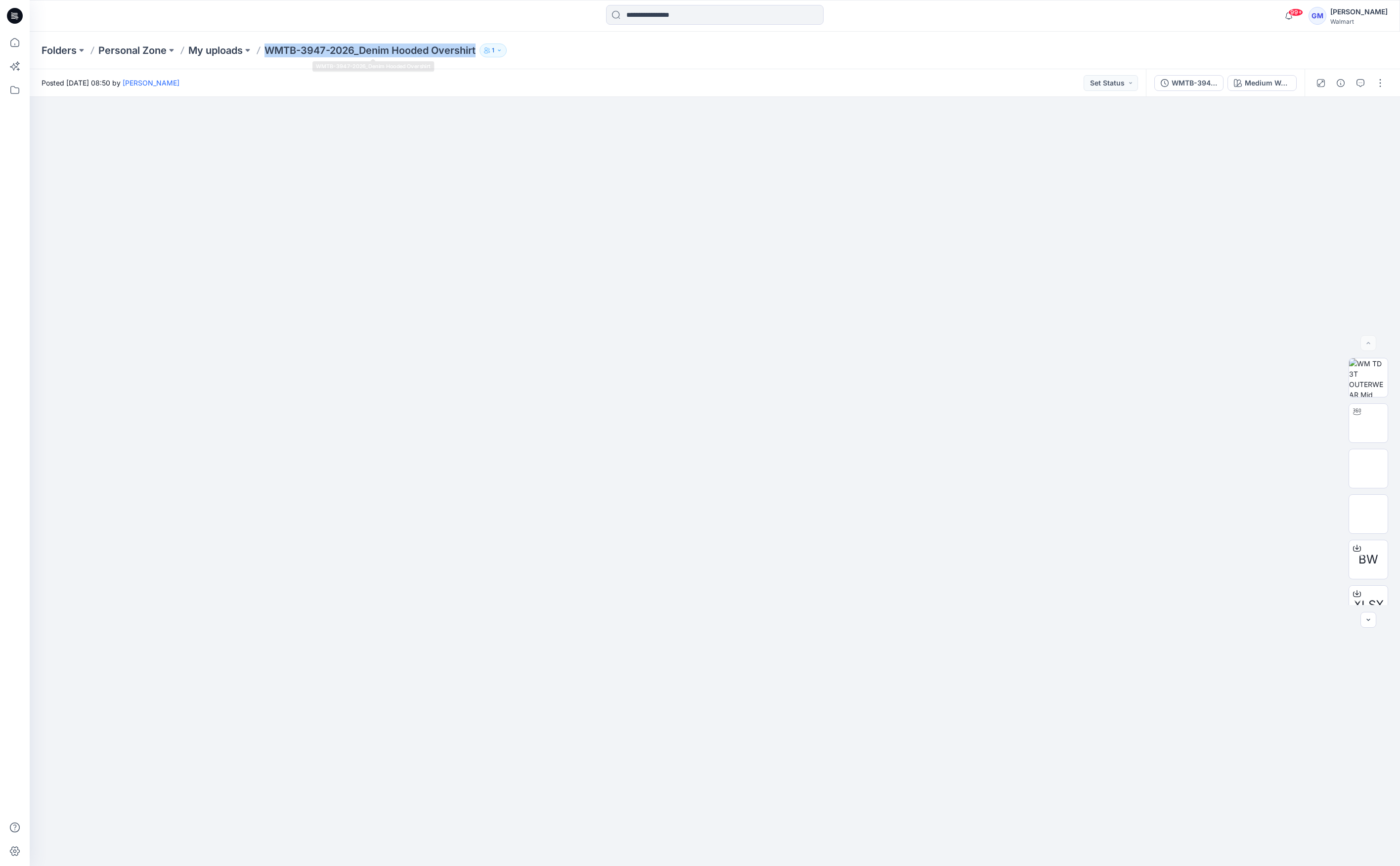
drag, startPoint x: 269, startPoint y: 48, endPoint x: 481, endPoint y: 50, distance: 212.0
click at [481, 50] on div "Folders Personal Zone My uploads WMTB-3947-2026_Denim Hooded Overshirt 1" at bounding box center [676, 50] width 1270 height 14
copy p "WMTB-3947-2026_Denim Hooded Overshirt"
click at [933, 577] on div at bounding box center [714, 481] width 1370 height 769
click at [17, 43] on icon at bounding box center [14, 43] width 22 height 22
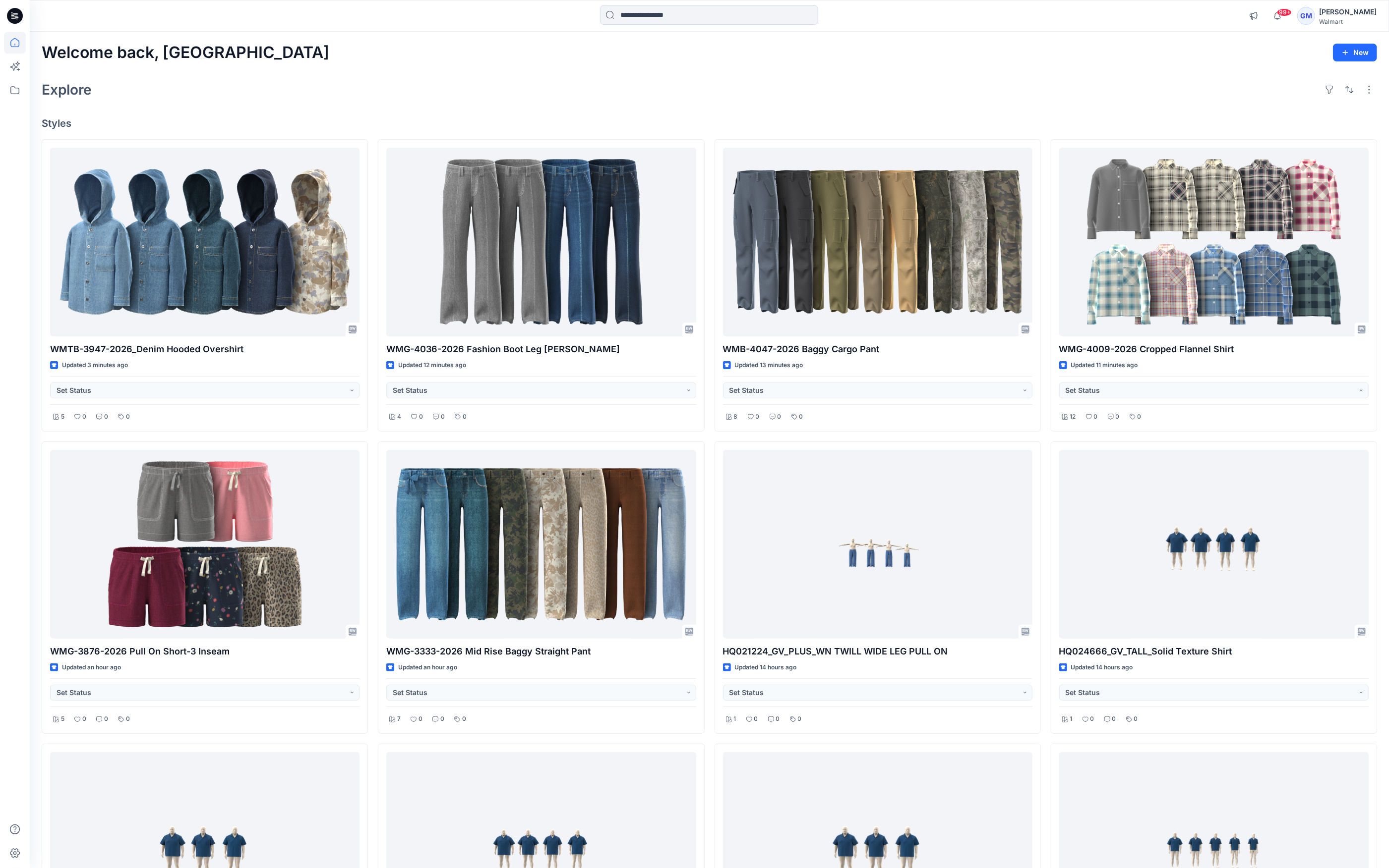
click at [494, 116] on div "Welcome back, Gayan New Explore Styles WMTB-3947-2026_Denim Hooded Overshirt Up…" at bounding box center [709, 557] width 1359 height 1052
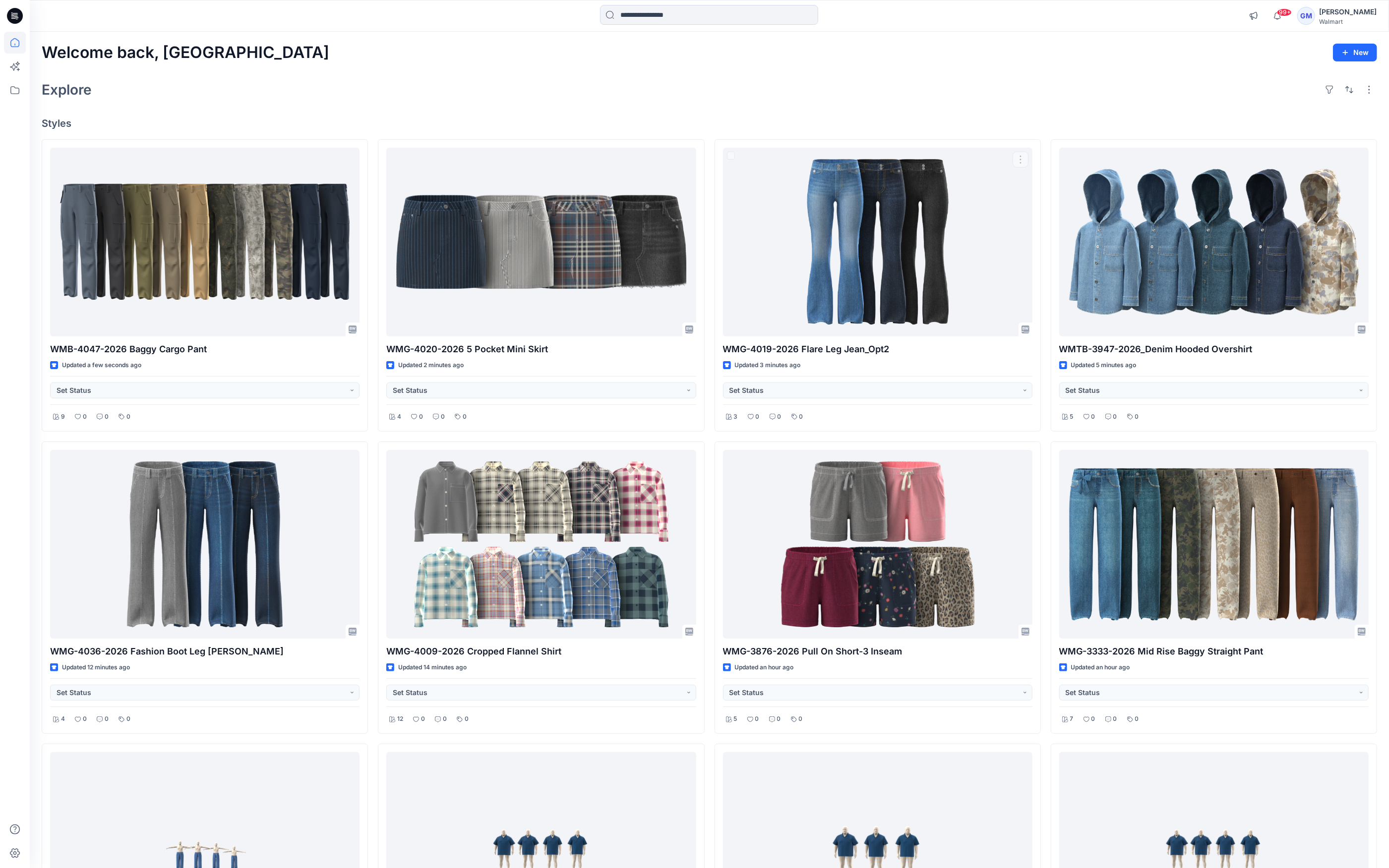
click at [641, 104] on div "Welcome back, Gayan New Explore Styles WMB-4047-2026 Baggy Cargo Pant Updated a…" at bounding box center [709, 557] width 1359 height 1052
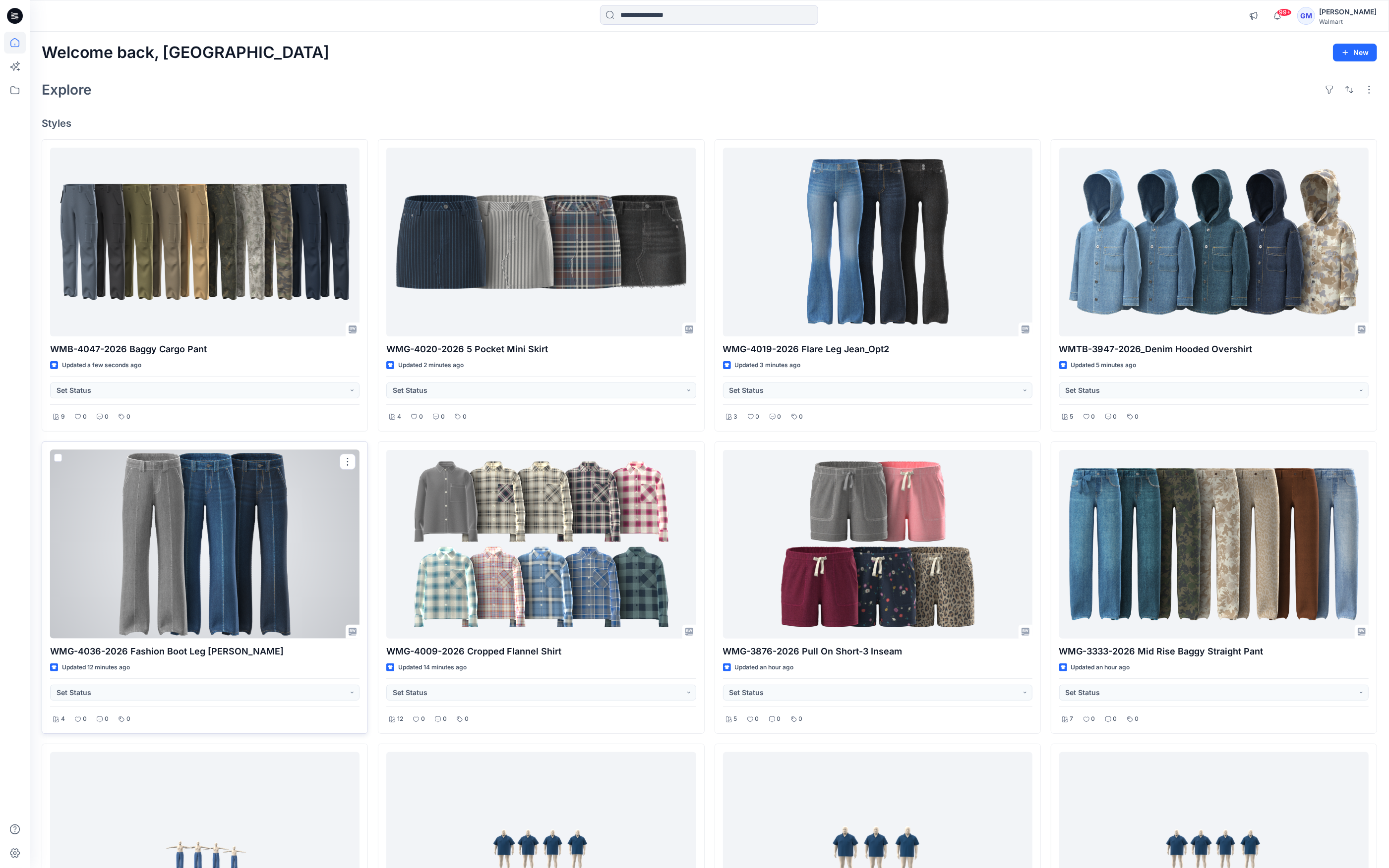
click at [217, 598] on div at bounding box center [204, 545] width 310 height 189
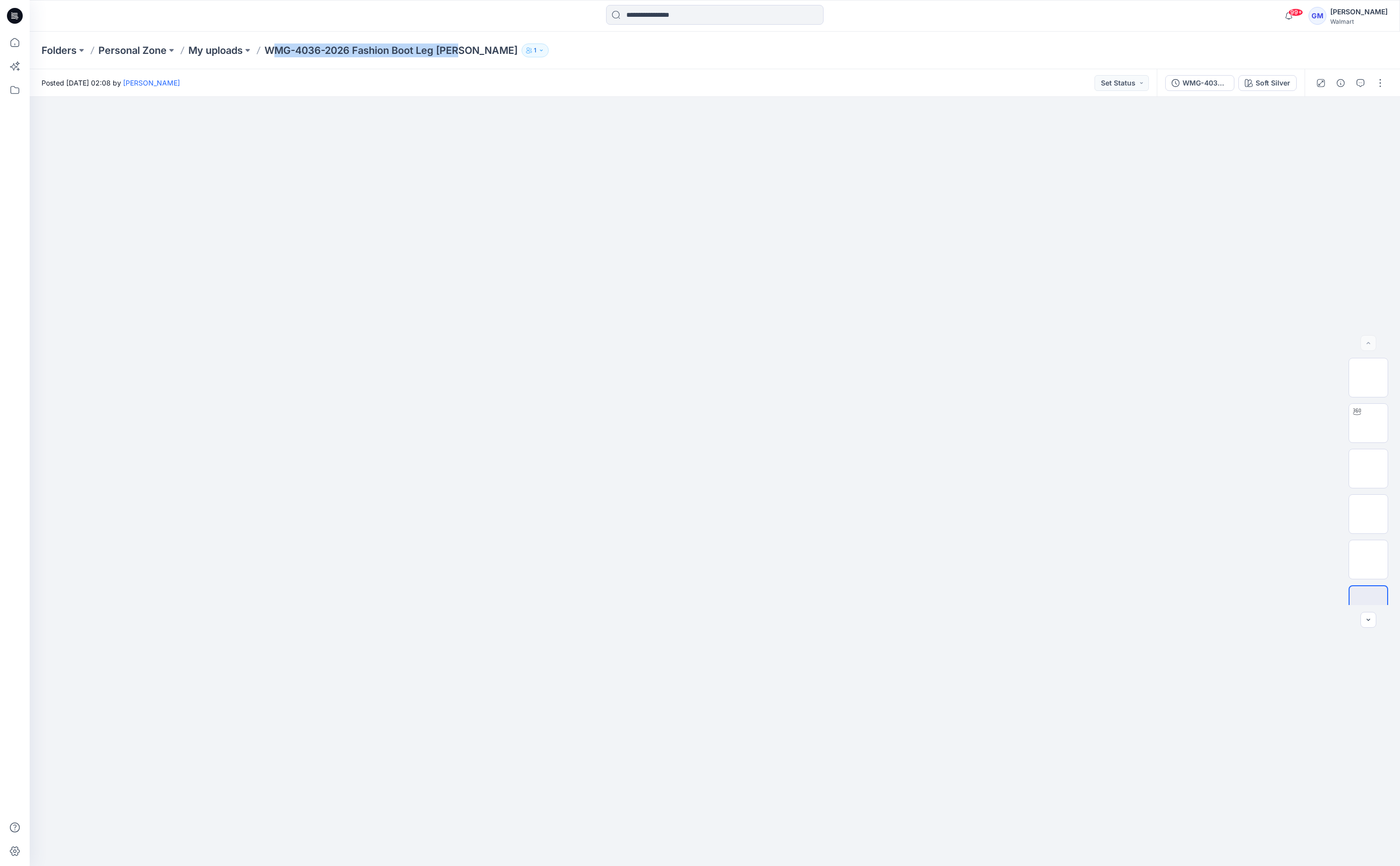
drag, startPoint x: 272, startPoint y: 47, endPoint x: 464, endPoint y: 45, distance: 192.0
click at [464, 45] on p "WMG-4036-2026 Fashion Boot Leg [PERSON_NAME]" at bounding box center [391, 50] width 254 height 14
drag, startPoint x: 266, startPoint y: 49, endPoint x: 469, endPoint y: 49, distance: 203.0
click at [469, 49] on div "Folders Personal Zone My uploads WMG-4036-2026 Fashion Boot Leg [PERSON_NAME] 1" at bounding box center [676, 50] width 1270 height 14
copy div "WMG-4036-2026 Fashion Boot Leg [PERSON_NAME] 1"
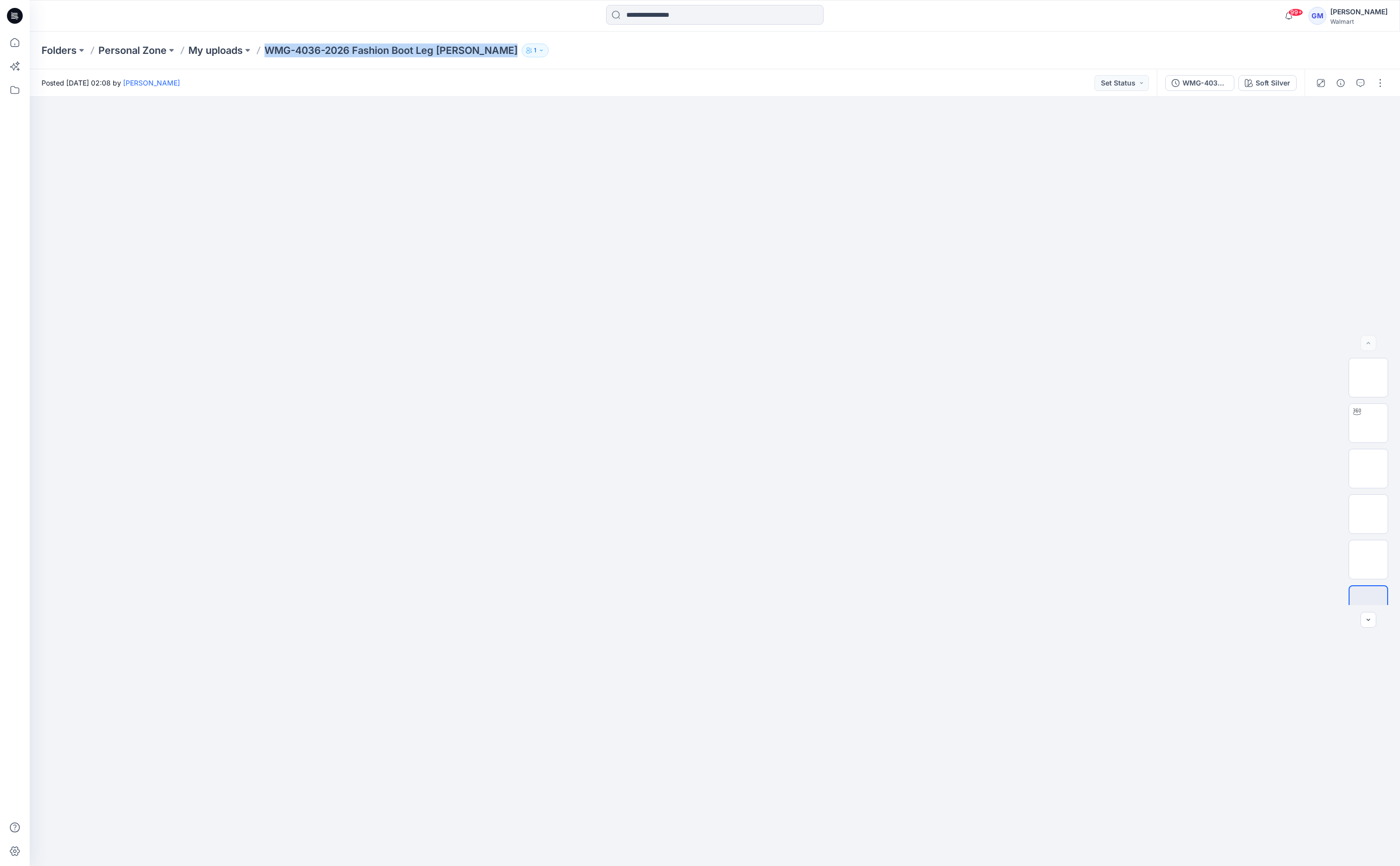
click at [821, 55] on div "Folders Personal Zone My uploads WMG-4036-2026 Fashion Boot Leg [PERSON_NAME] 1" at bounding box center [676, 50] width 1270 height 14
click at [1263, 83] on div "Soft Silver" at bounding box center [1273, 83] width 34 height 11
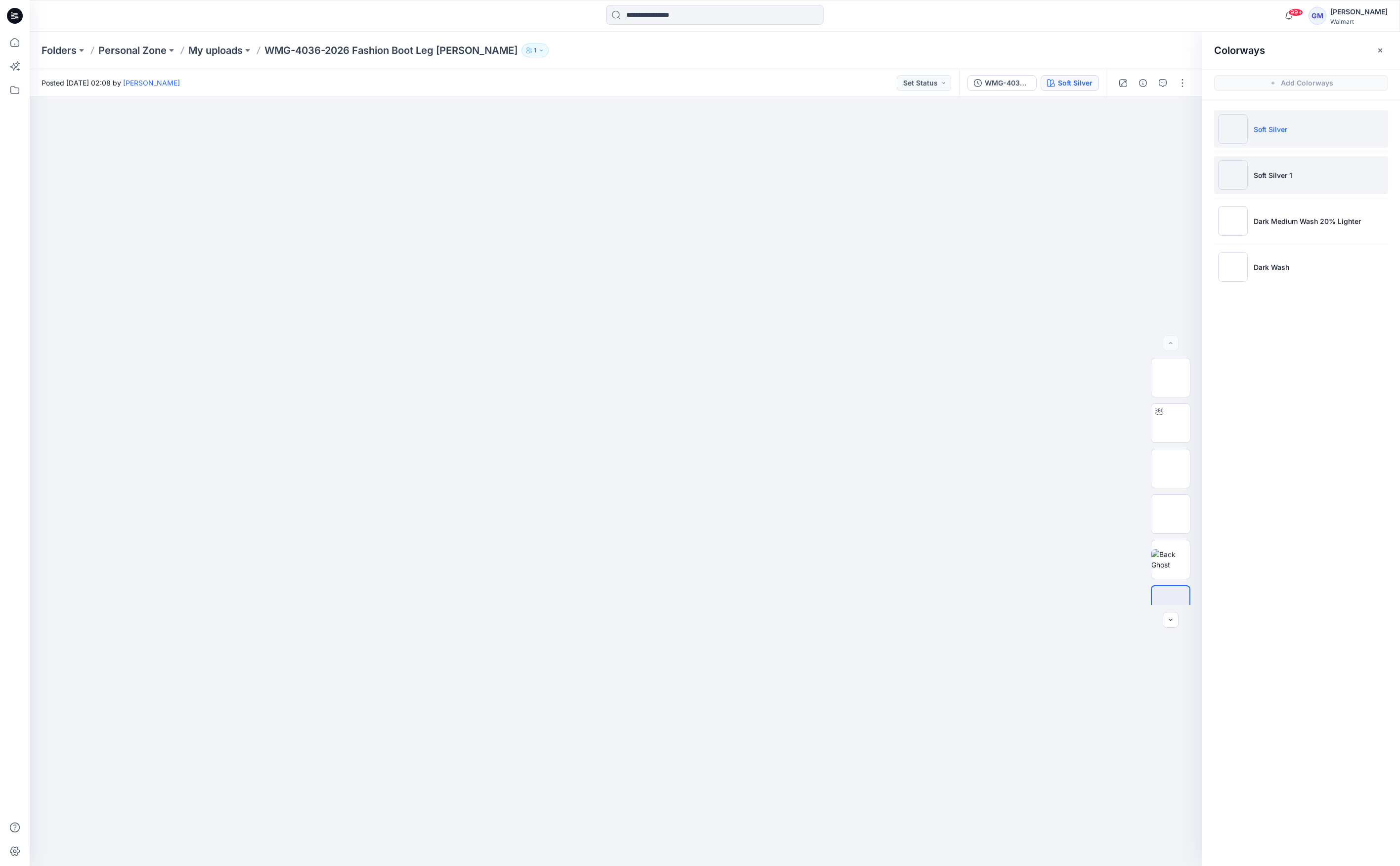
click at [1282, 168] on li "Soft Silver 1" at bounding box center [1301, 175] width 174 height 37
click at [1171, 423] on img at bounding box center [1171, 423] width 0 height 0
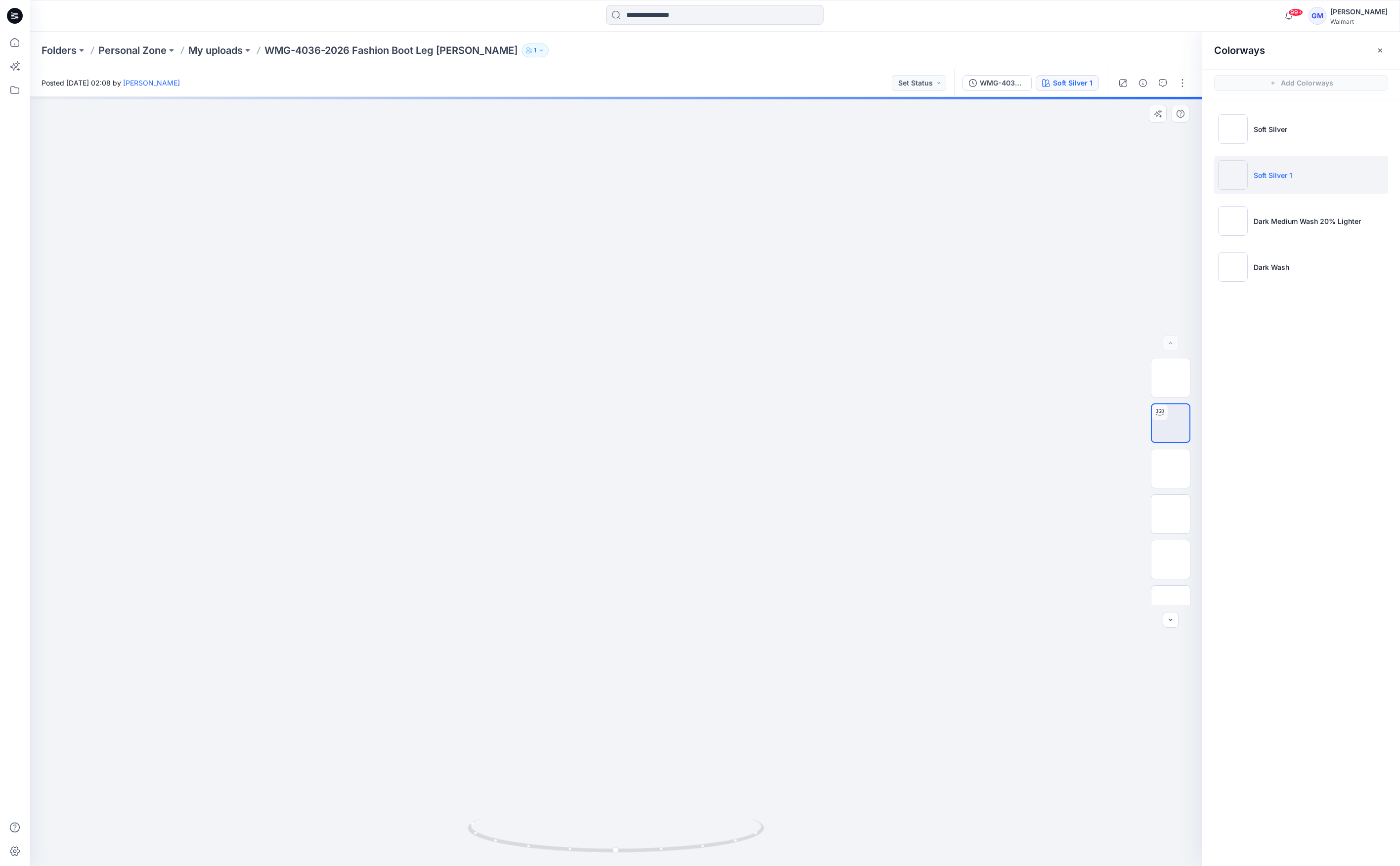
drag, startPoint x: 805, startPoint y: 626, endPoint x: 817, endPoint y: 284, distance: 342.2
drag, startPoint x: 847, startPoint y: 636, endPoint x: 841, endPoint y: 605, distance: 31.6
drag, startPoint x: 728, startPoint y: 838, endPoint x: 456, endPoint y: 834, distance: 272.0
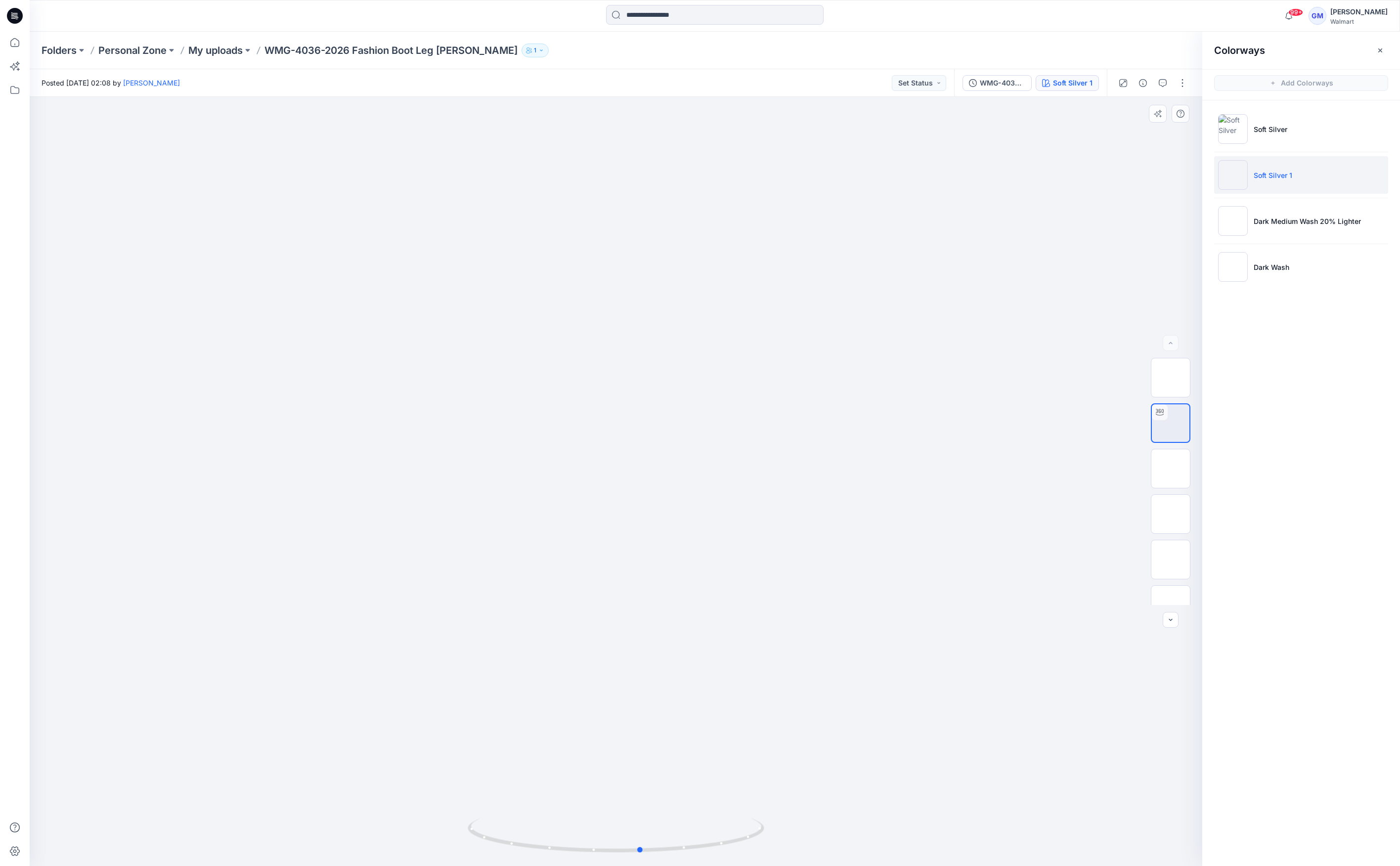
click at [456, 834] on div at bounding box center [616, 481] width 1173 height 769
click at [1185, 81] on button "button" at bounding box center [1182, 82] width 15 height 15
click at [1116, 130] on p "Edit" at bounding box center [1119, 133] width 13 height 10
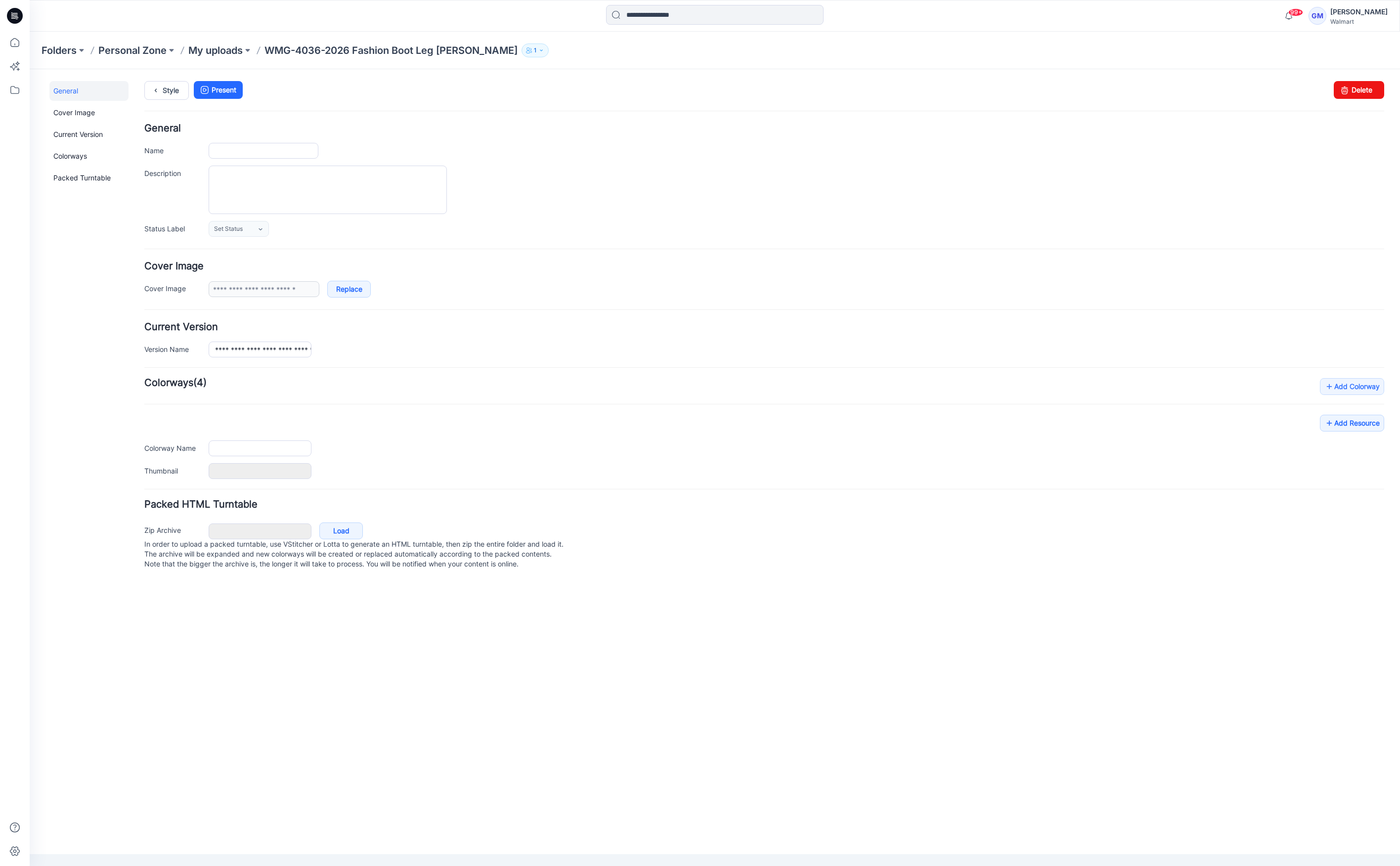
type input "**********"
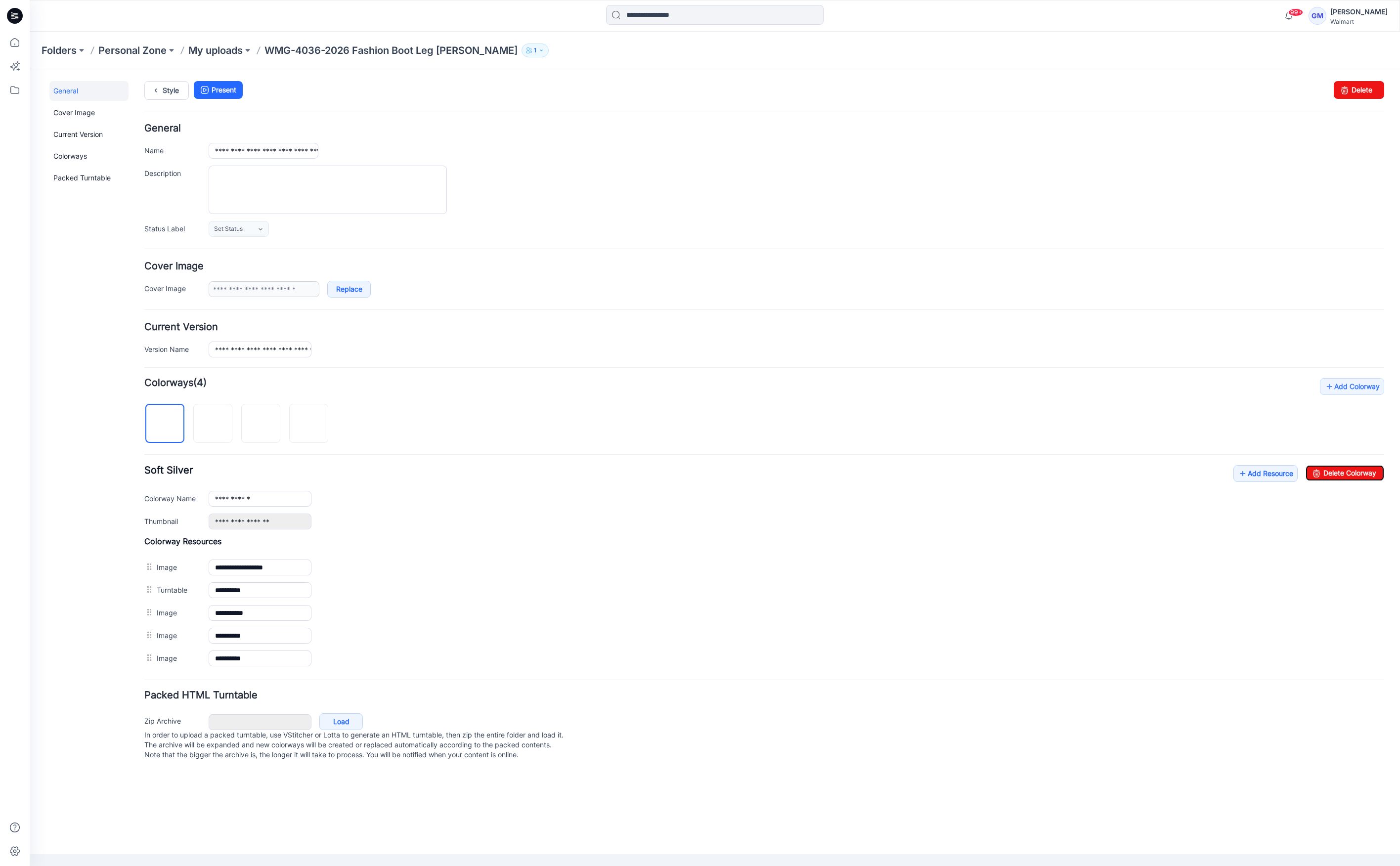
click at [1328, 476] on link "Delete Colorway" at bounding box center [1345, 473] width 79 height 15
click at [266, 499] on input "**********" at bounding box center [260, 498] width 103 height 15
type input "**********"
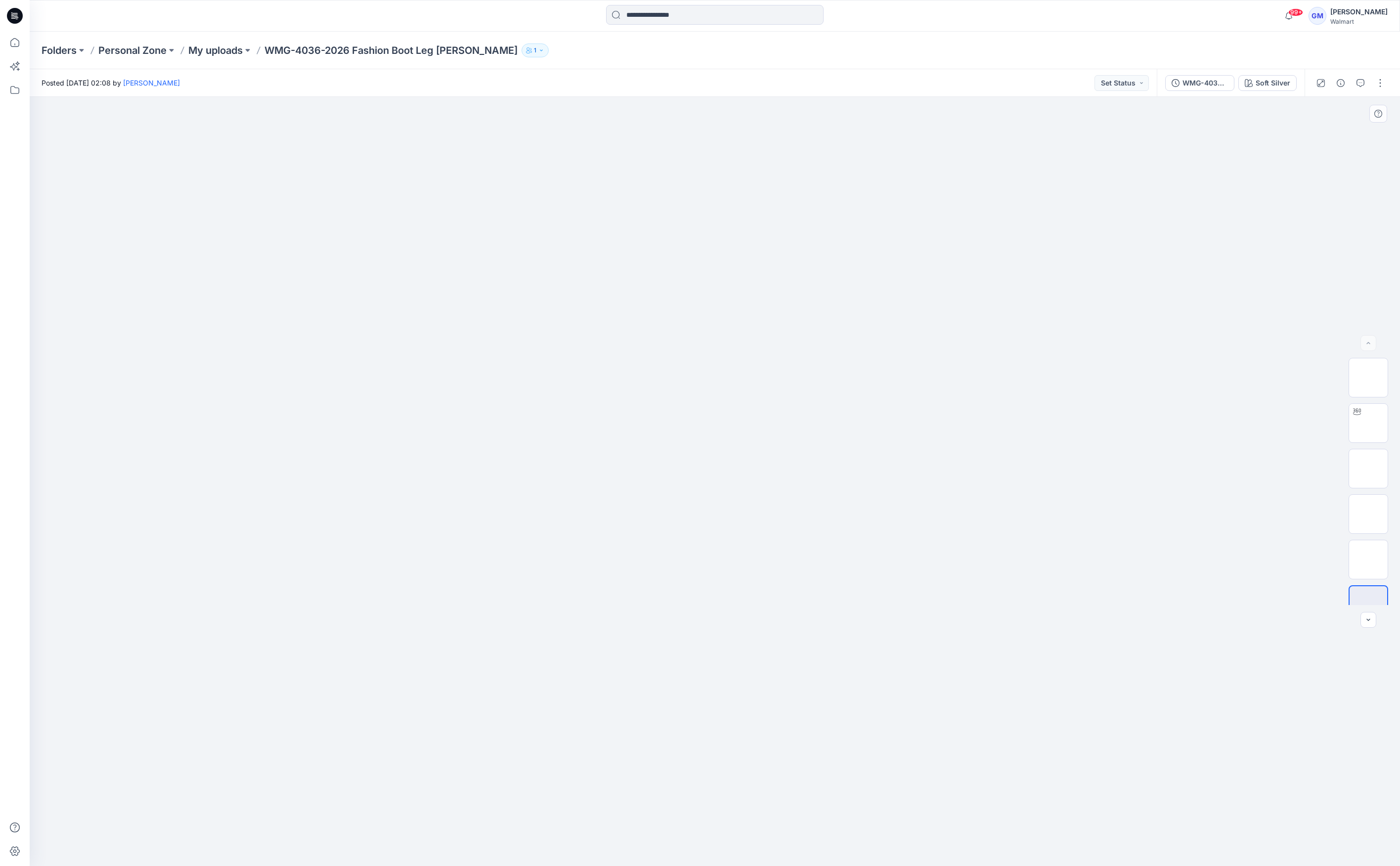
drag, startPoint x: 957, startPoint y: 294, endPoint x: 1090, endPoint y: 215, distance: 154.7
click at [957, 294] on div at bounding box center [714, 481] width 1370 height 769
click at [1388, 77] on div at bounding box center [1350, 82] width 91 height 28
click at [1381, 83] on button "button" at bounding box center [1379, 82] width 15 height 15
click at [1338, 133] on button "Edit" at bounding box center [1338, 134] width 91 height 18
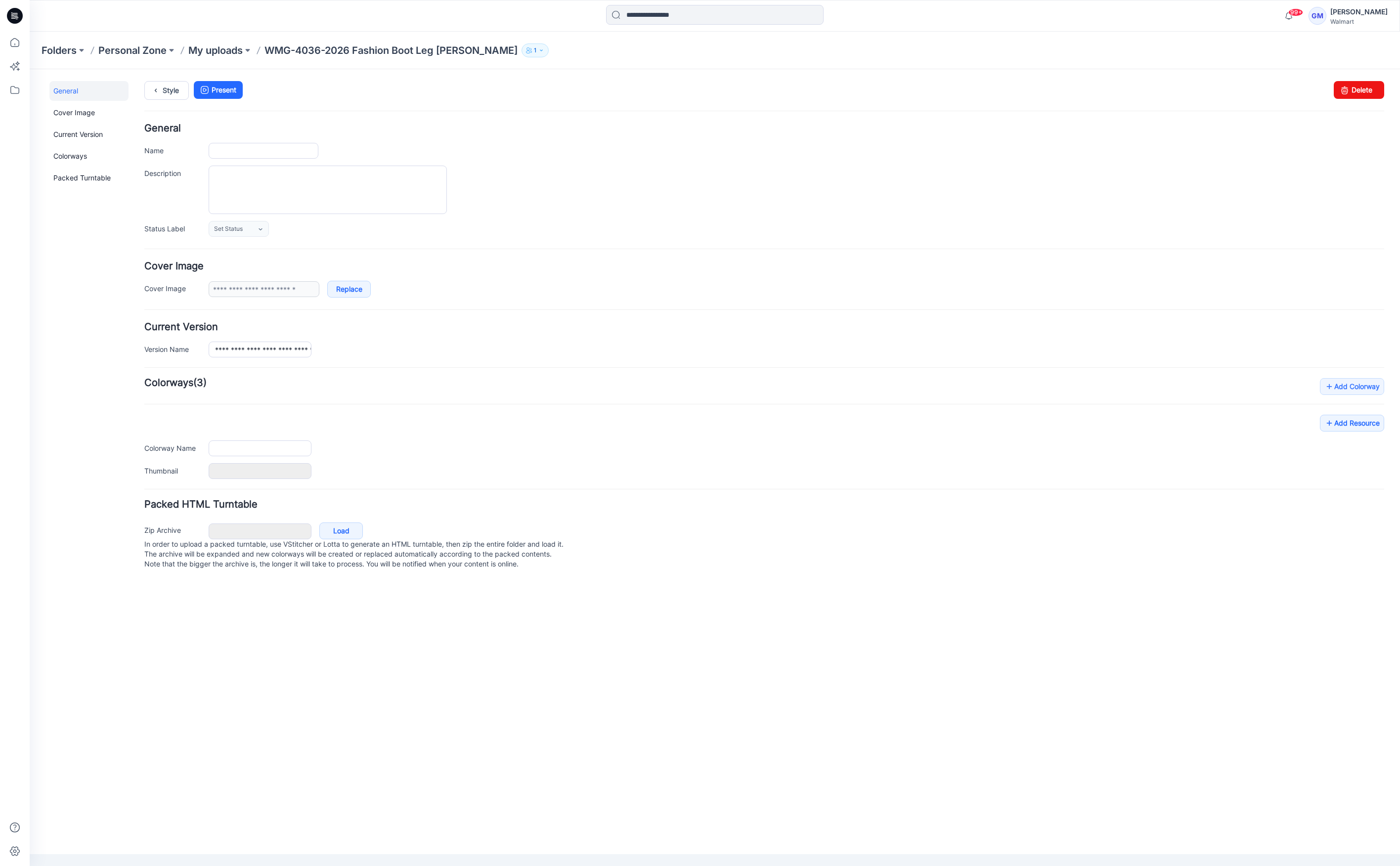
type input "**********"
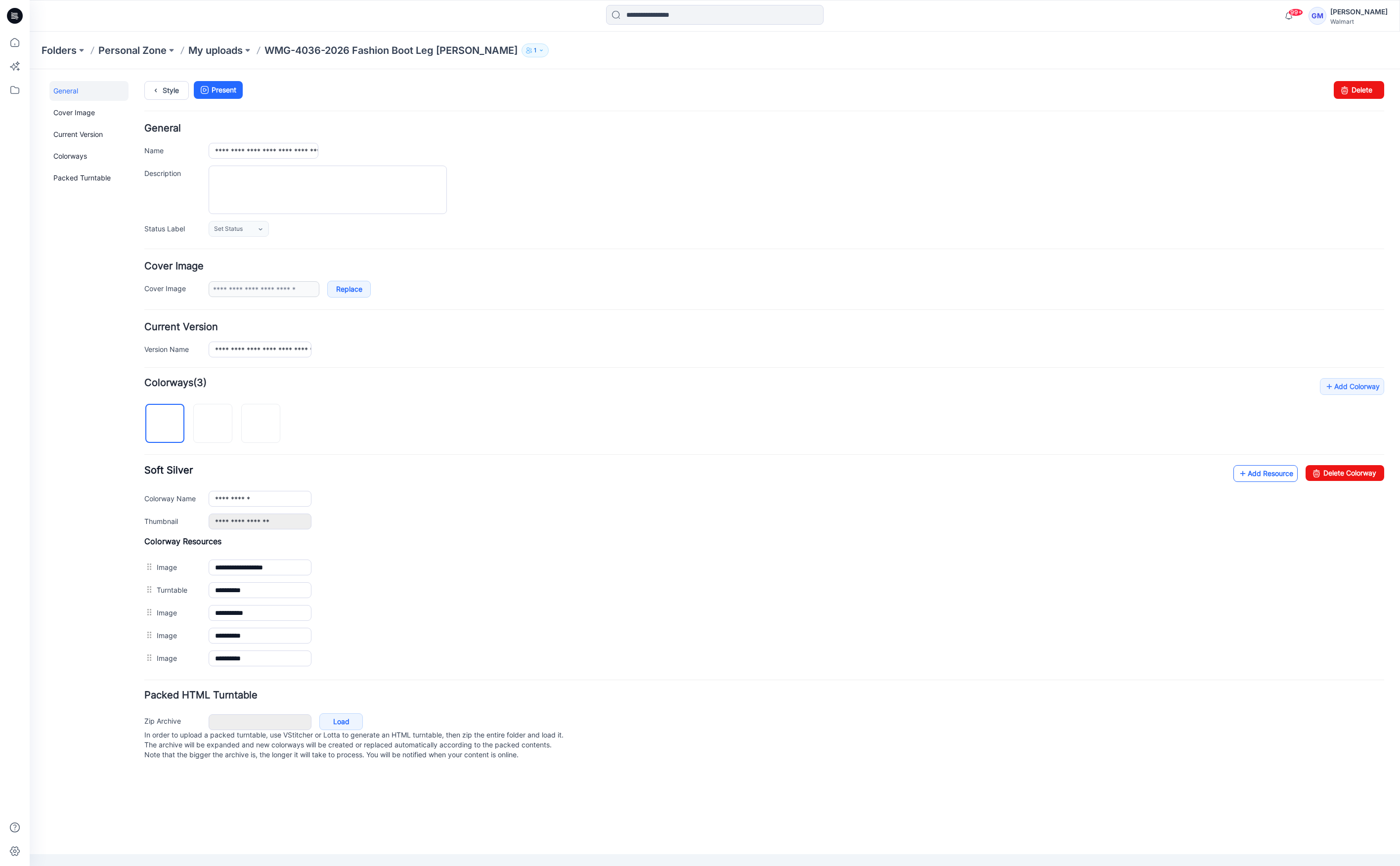
click at [1271, 476] on link "Add Resource" at bounding box center [1265, 474] width 64 height 17
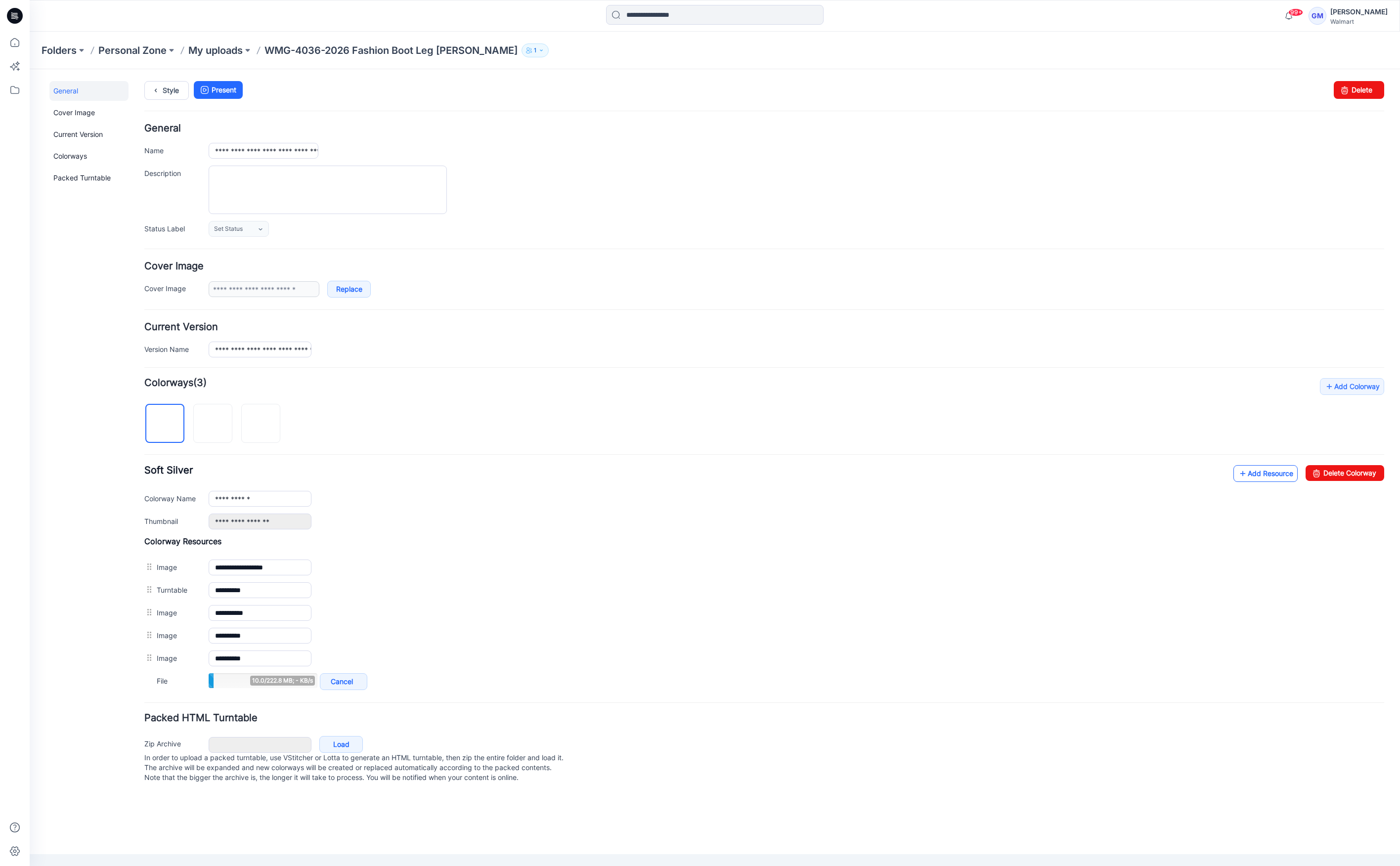
click at [1266, 474] on link "Add Resource" at bounding box center [1265, 474] width 64 height 17
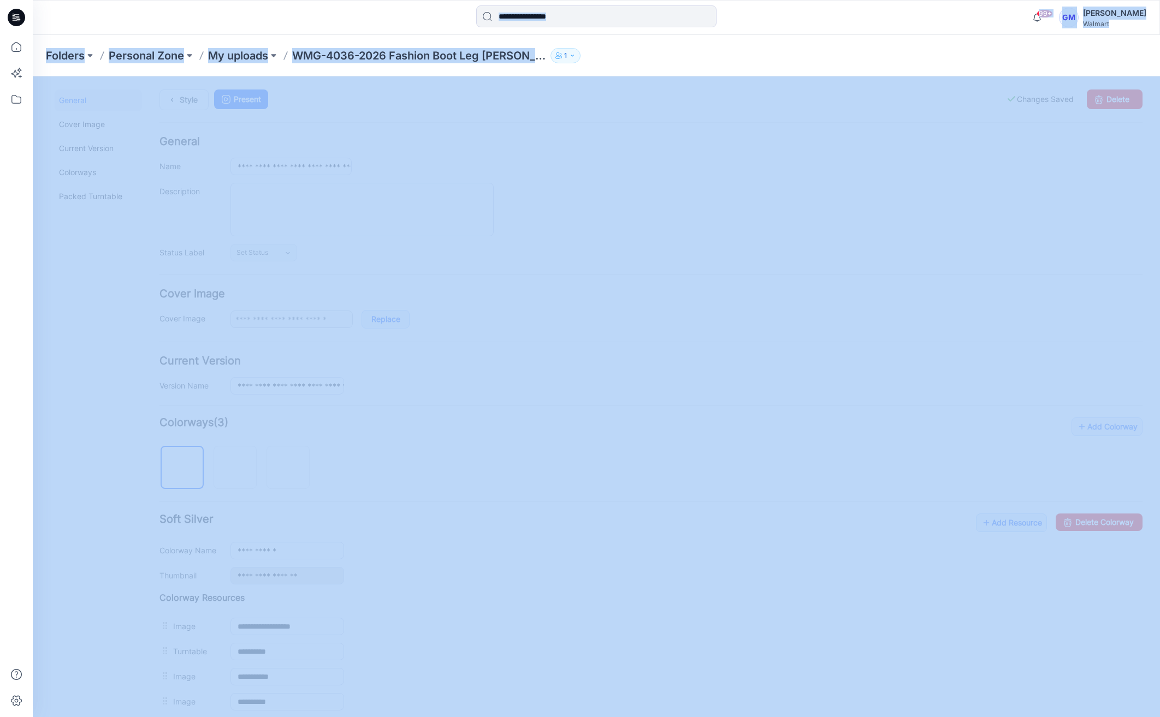
click at [3, 717] on html "99+ Notifications Your style WMB-4047-2026 Baggy Cargo Pant has been updated wi…" at bounding box center [580, 358] width 1160 height 717
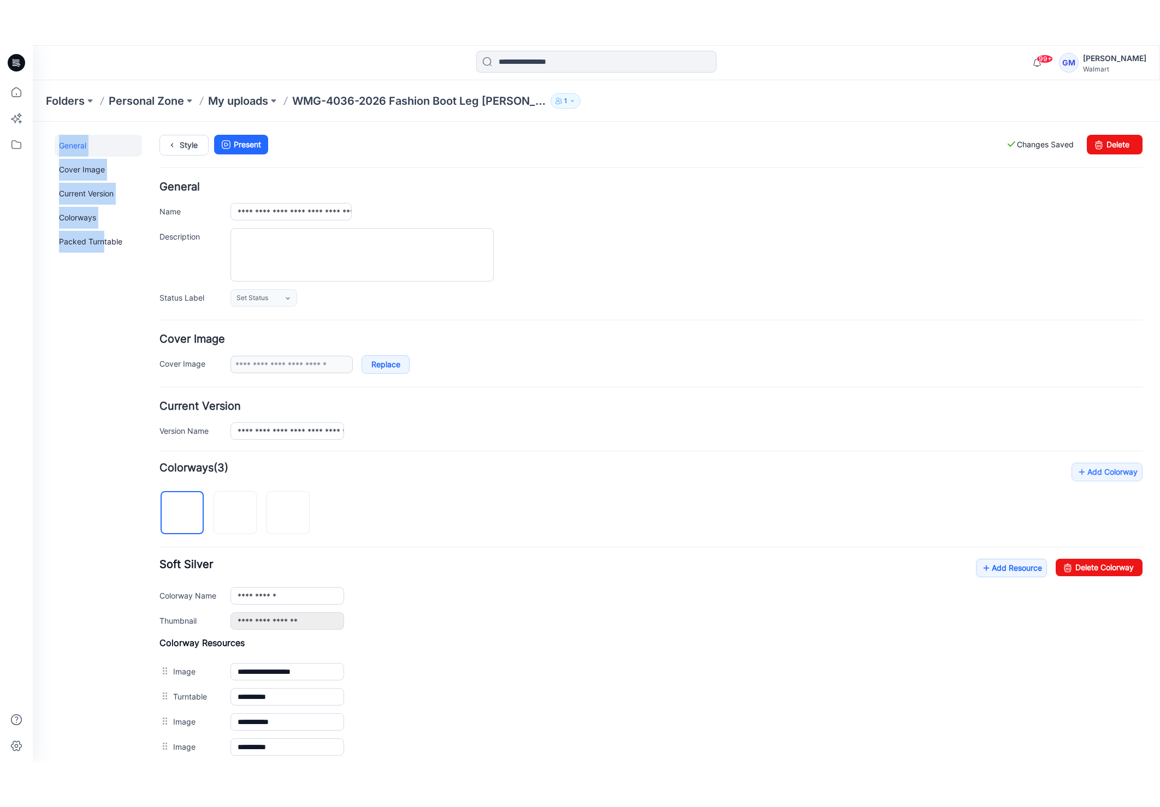
scroll to position [198, 0]
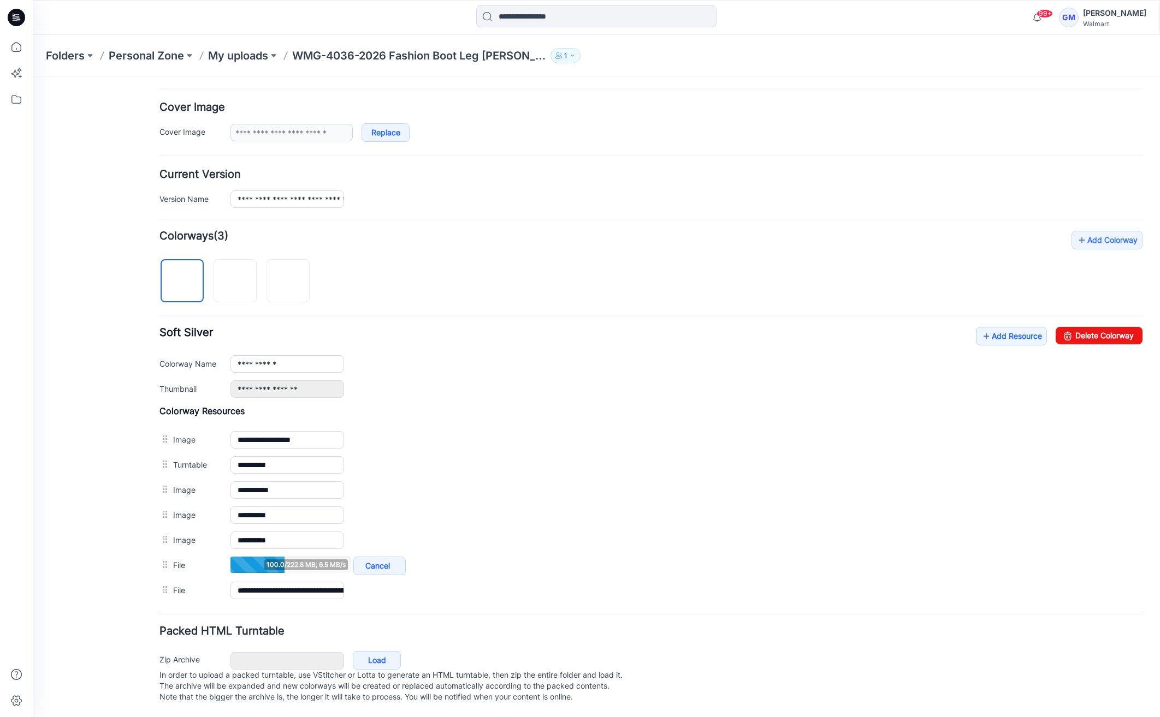
drag, startPoint x: 36, startPoint y: 795, endPoint x: 109, endPoint y: 768, distance: 77.6
click at [109, 717] on html "< Back 109 Gayan Mahawithanalage Profile Gayan Mahawithanalage Personal Setting…" at bounding box center [596, 304] width 1127 height 828
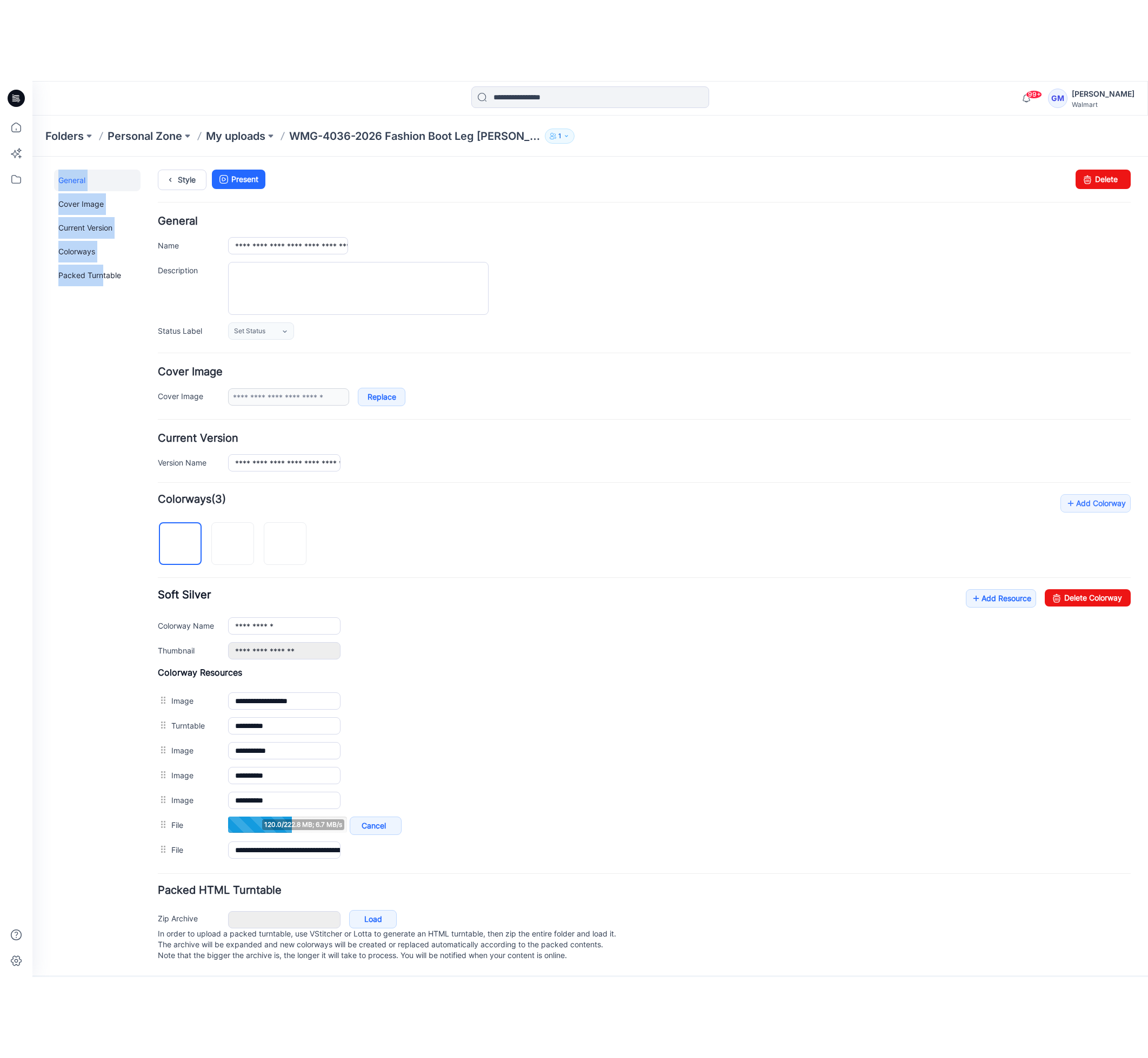
scroll to position [0, 0]
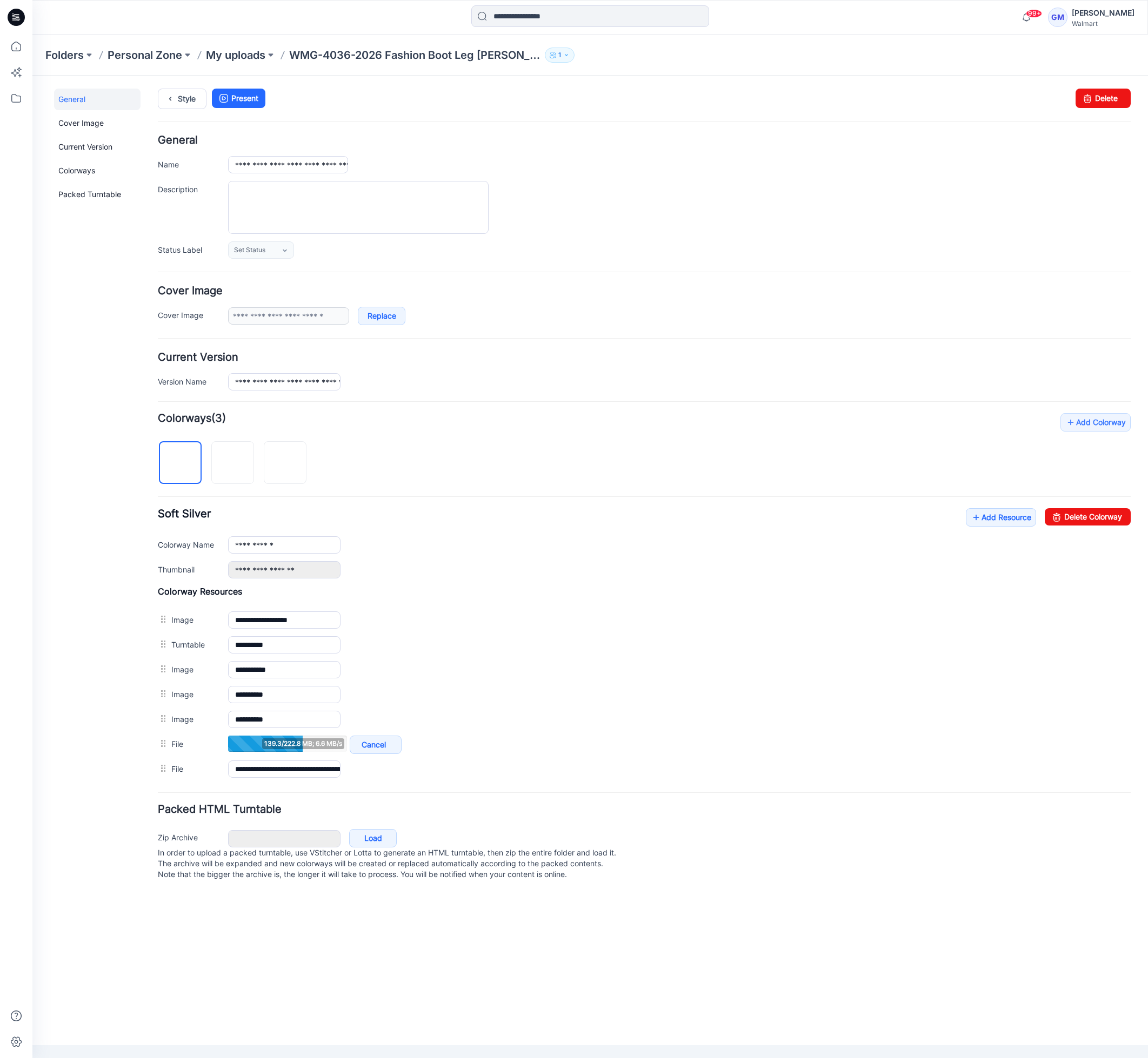
click at [103, 487] on div "General Cover Image Current Version Colorways Packed Turntable" at bounding box center [97, 492] width 86 height 806
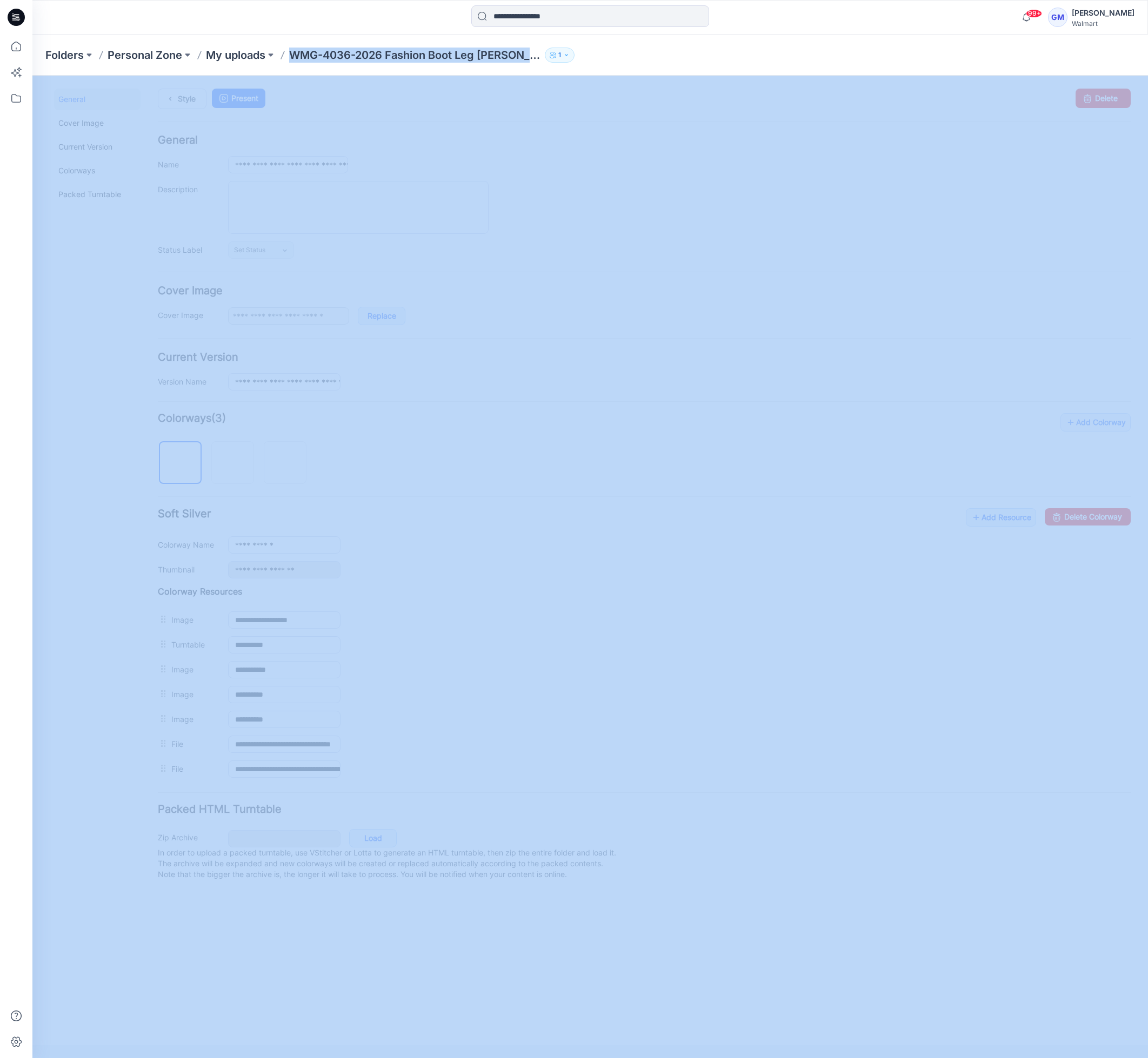
drag, startPoint x: 301, startPoint y: 52, endPoint x: 537, endPoint y: 51, distance: 236.0
click at [537, 51] on div "Folders Personal Zone My uploads WMG-4036-2026 Fashion Boot Leg [PERSON_NAME] 1" at bounding box center [547, 54] width 1004 height 15
copy div "WMG-4036-2026 Fashion Boot Leg Jean 1"
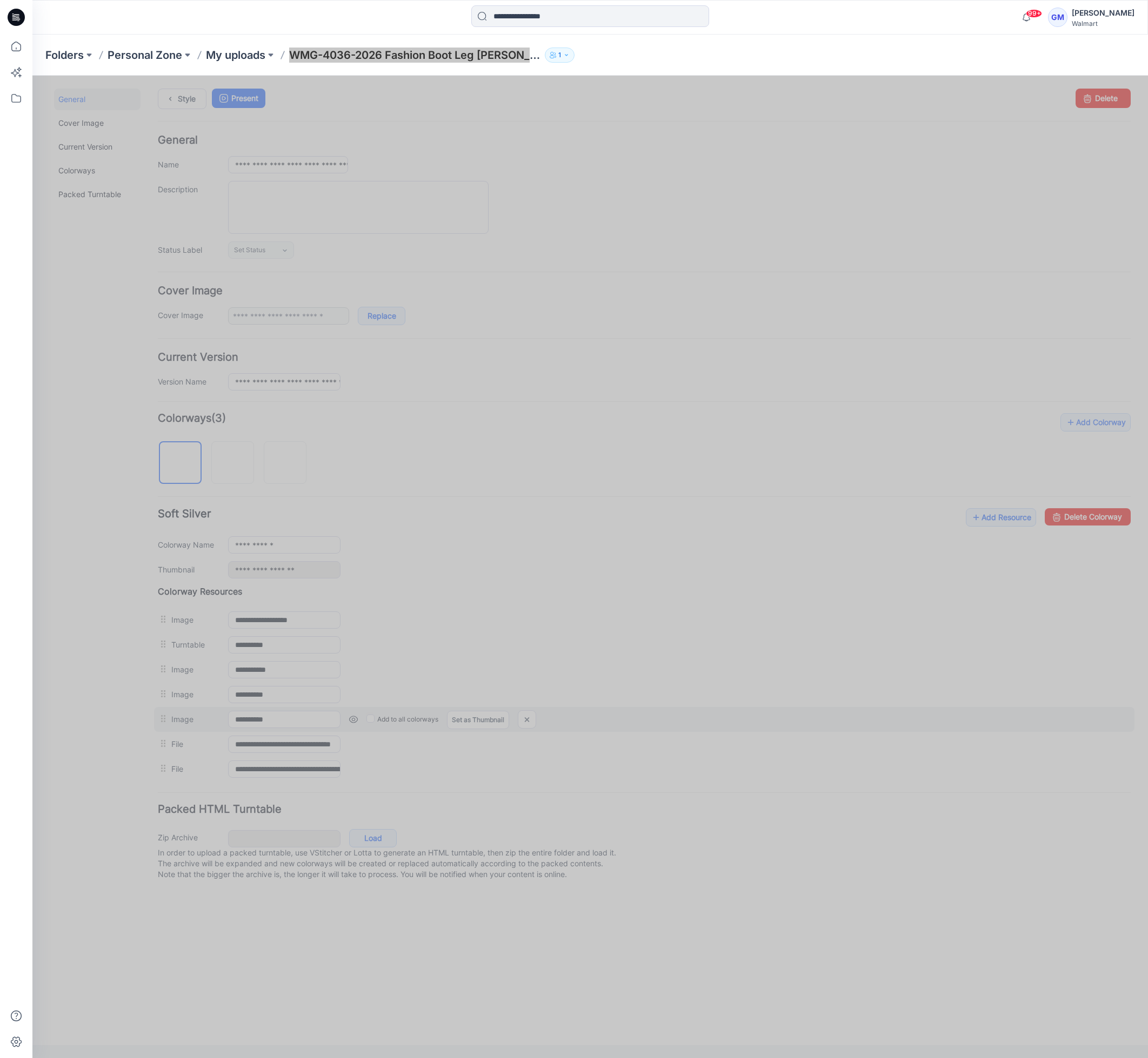
drag, startPoint x: 49, startPoint y: 825, endPoint x: 193, endPoint y: 725, distance: 175.3
click at [49, 825] on div "**********" at bounding box center [584, 485] width 1102 height 819
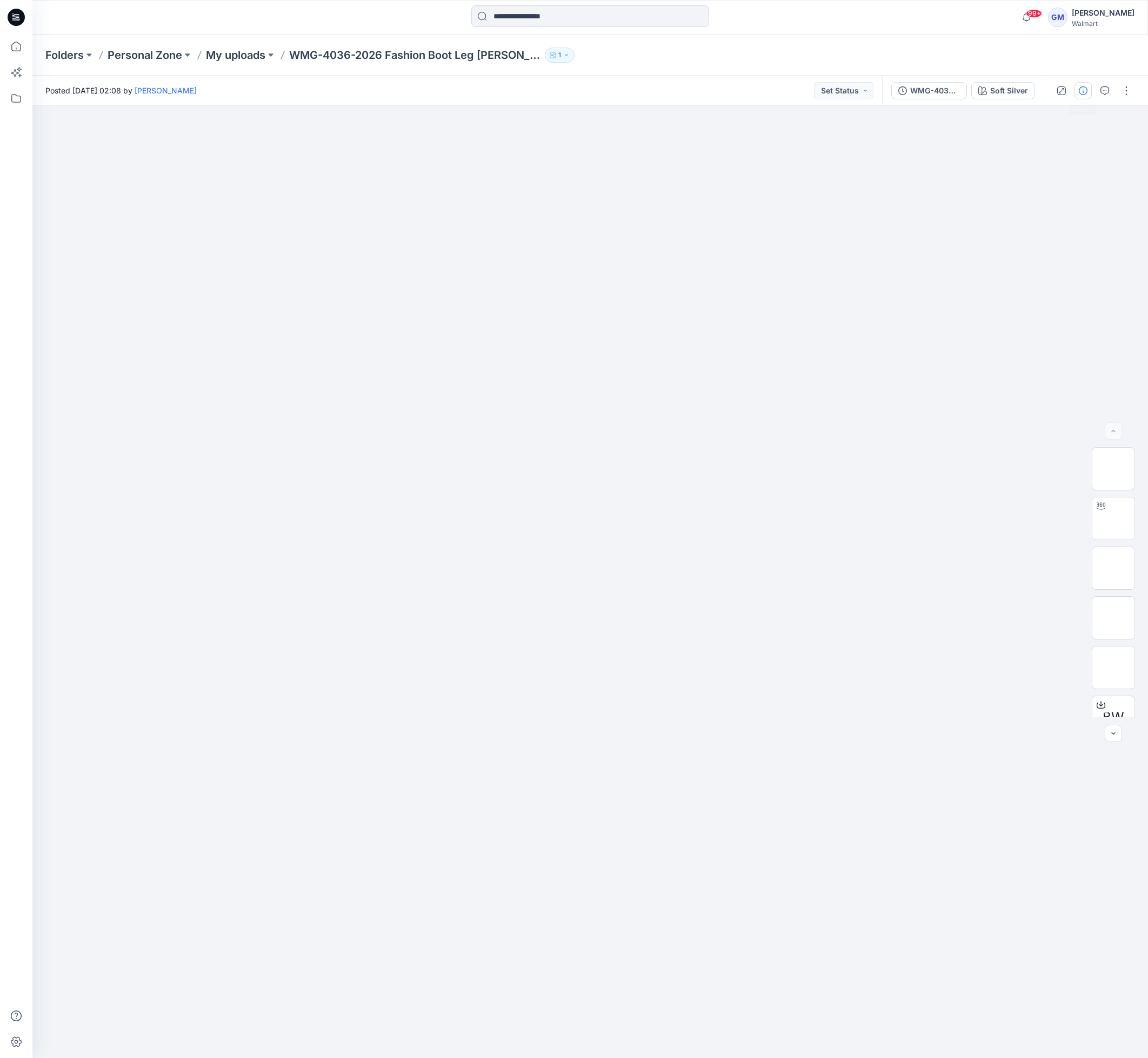
click at [1077, 96] on button "button" at bounding box center [1082, 90] width 17 height 17
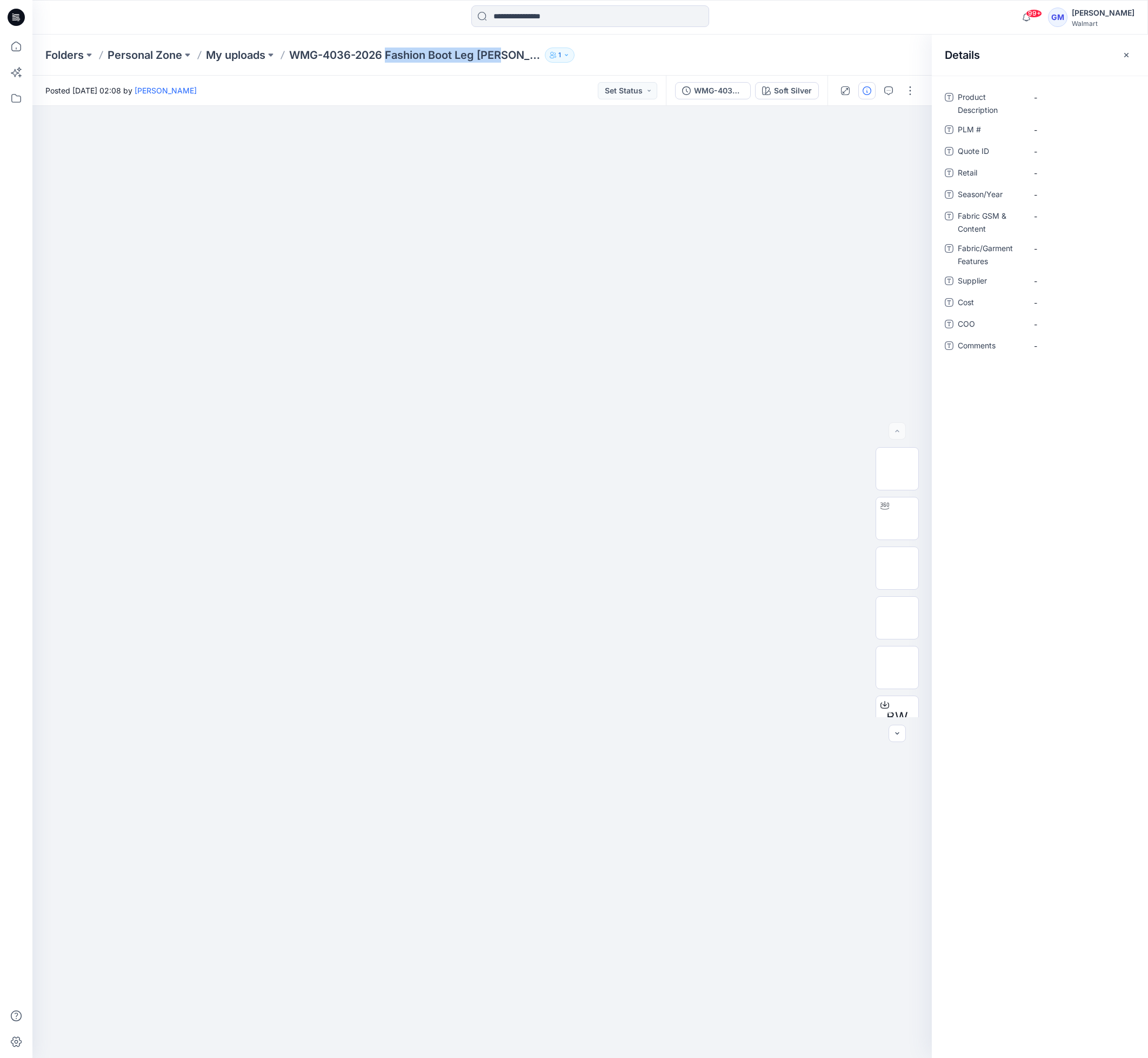
drag, startPoint x: 388, startPoint y: 52, endPoint x: 509, endPoint y: 56, distance: 121.1
click at [509, 56] on div "Folders Personal Zone My uploads WMG-4036-2026 Fashion Boot Leg [PERSON_NAME] 1" at bounding box center [547, 54] width 1004 height 15
copy p "Fashion Boot Leg [PERSON_NAME]"
click at [1047, 97] on Description "-" at bounding box center [1080, 97] width 94 height 11
click at [1051, 195] on span "-" at bounding box center [1080, 194] width 94 height 11
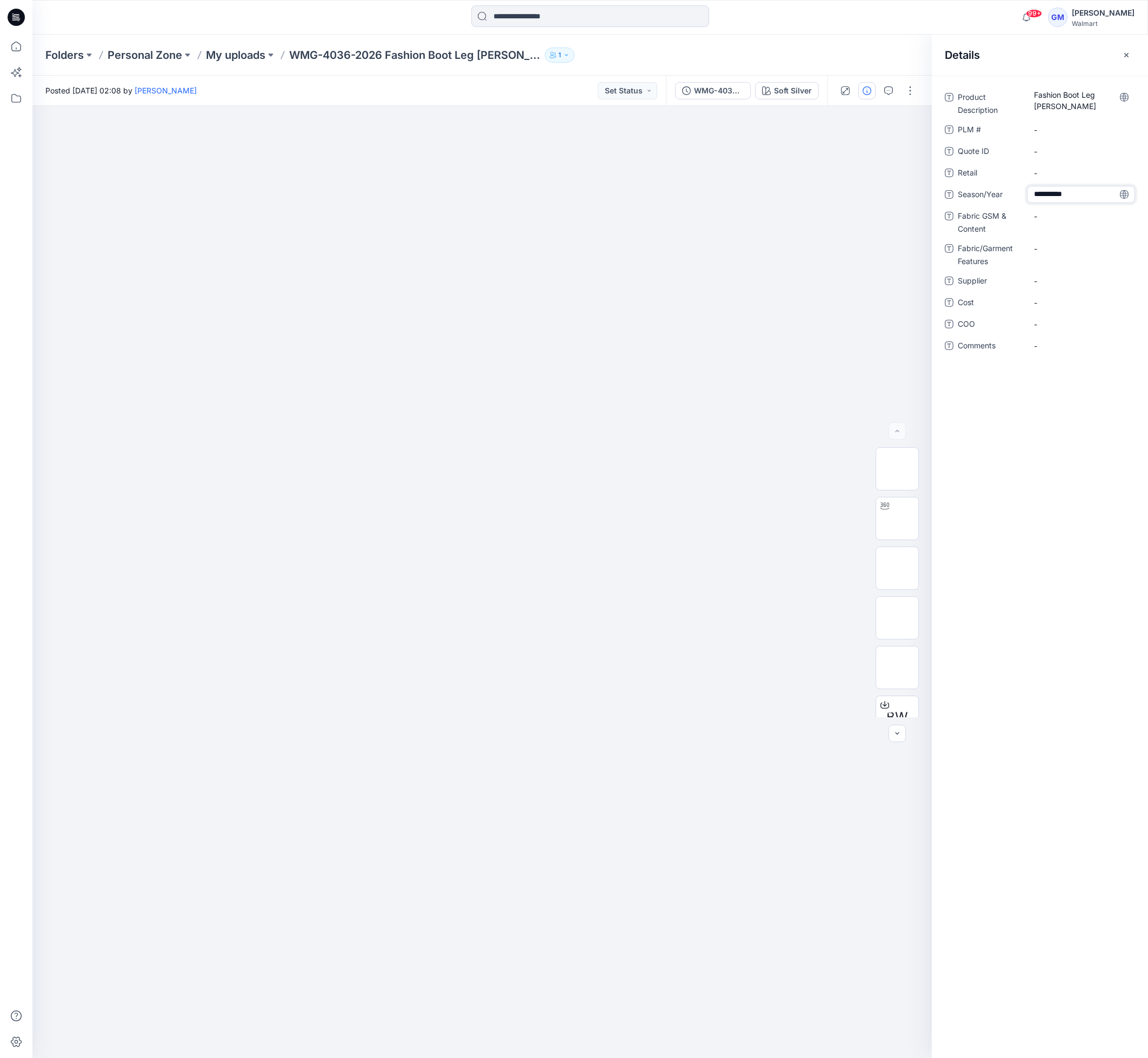
type textarea "**********"
click at [1062, 279] on span "-" at bounding box center [1080, 280] width 94 height 11
type textarea "****"
click at [1052, 323] on span "-" at bounding box center [1080, 324] width 94 height 11
type textarea "**"
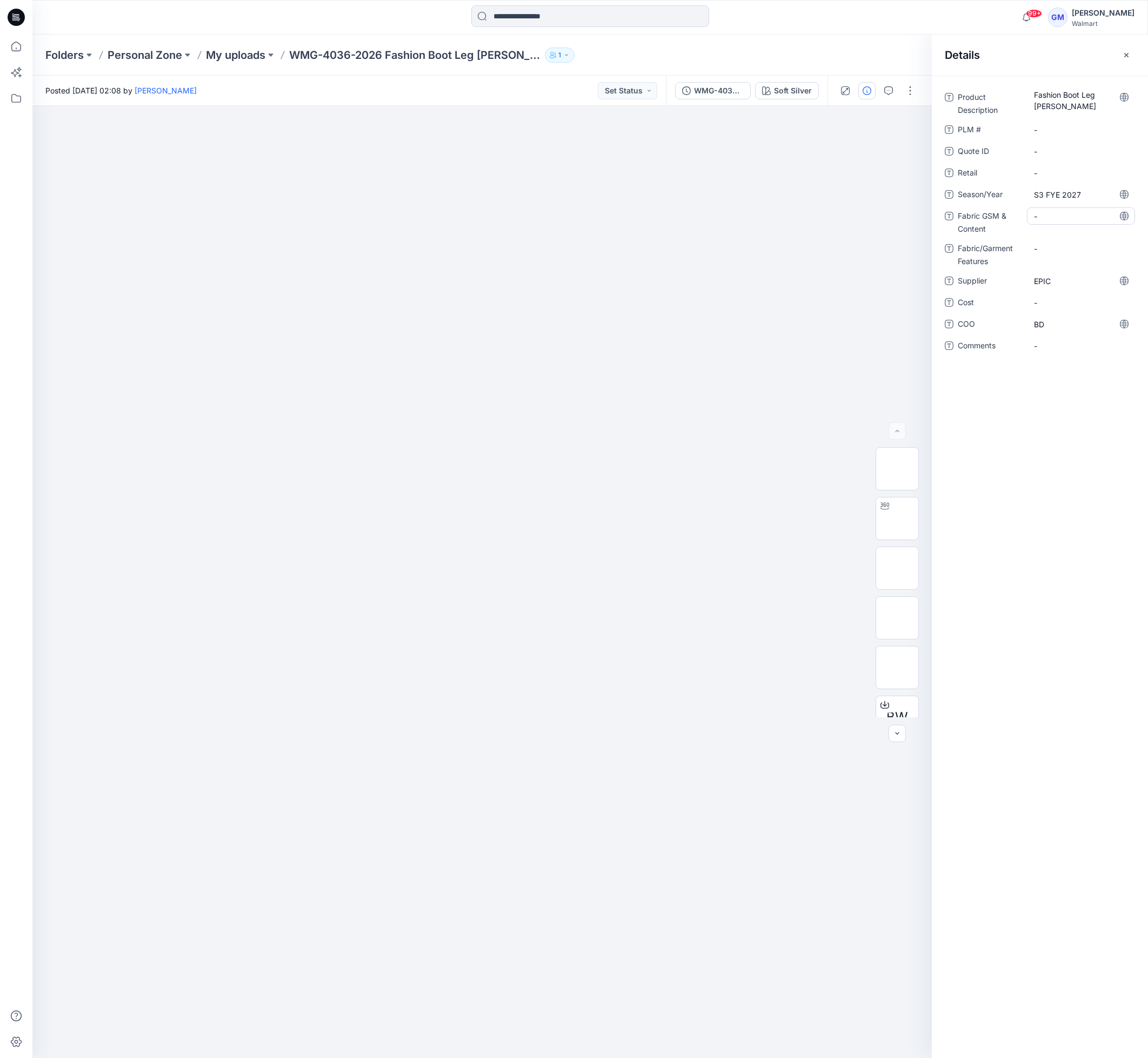
click at [1050, 218] on Content "-" at bounding box center [1080, 216] width 94 height 11
type textarea "**********"
click at [240, 50] on p "My uploads" at bounding box center [236, 54] width 59 height 15
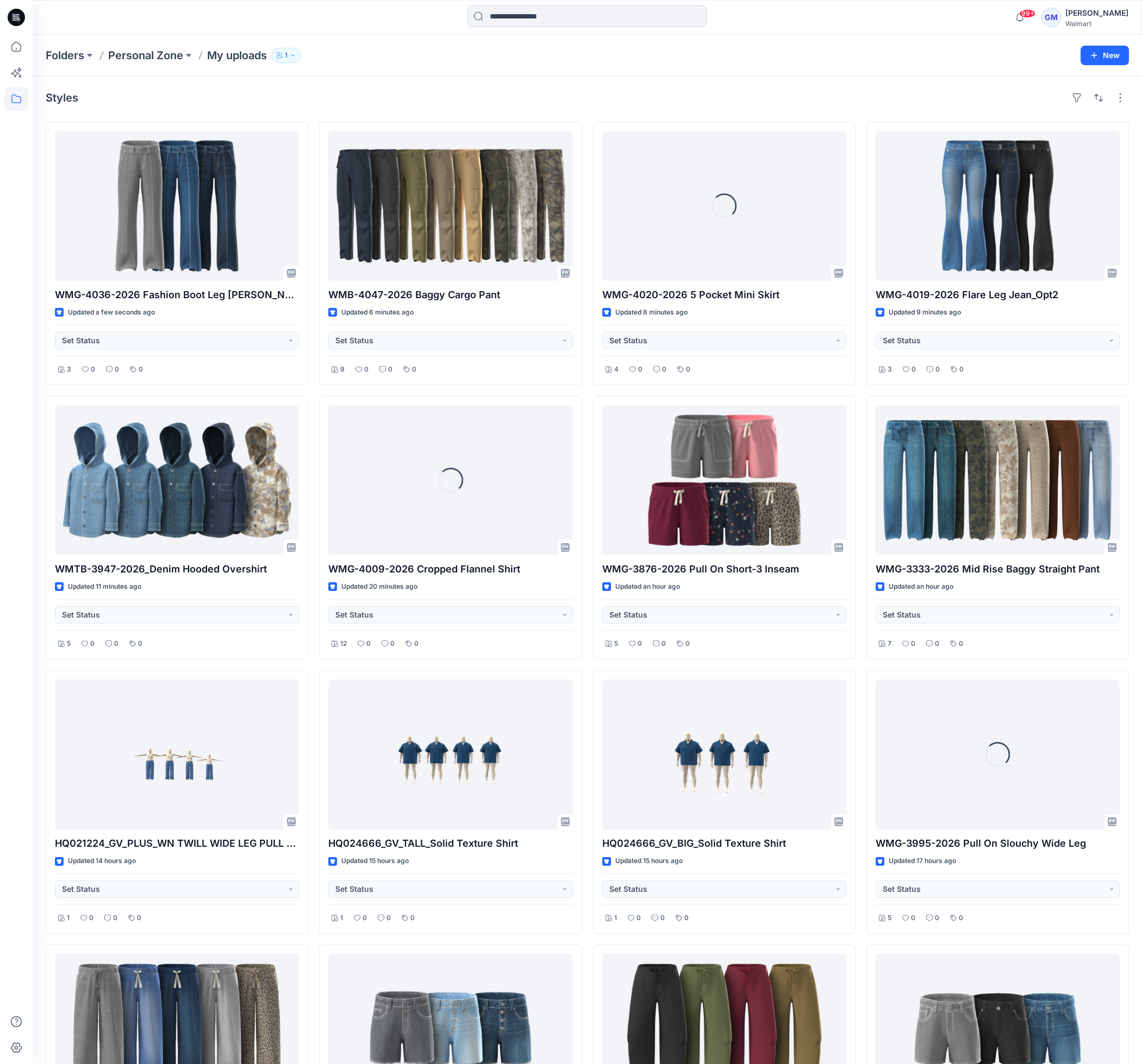
click at [406, 96] on div "Styles" at bounding box center [587, 98] width 1083 height 17
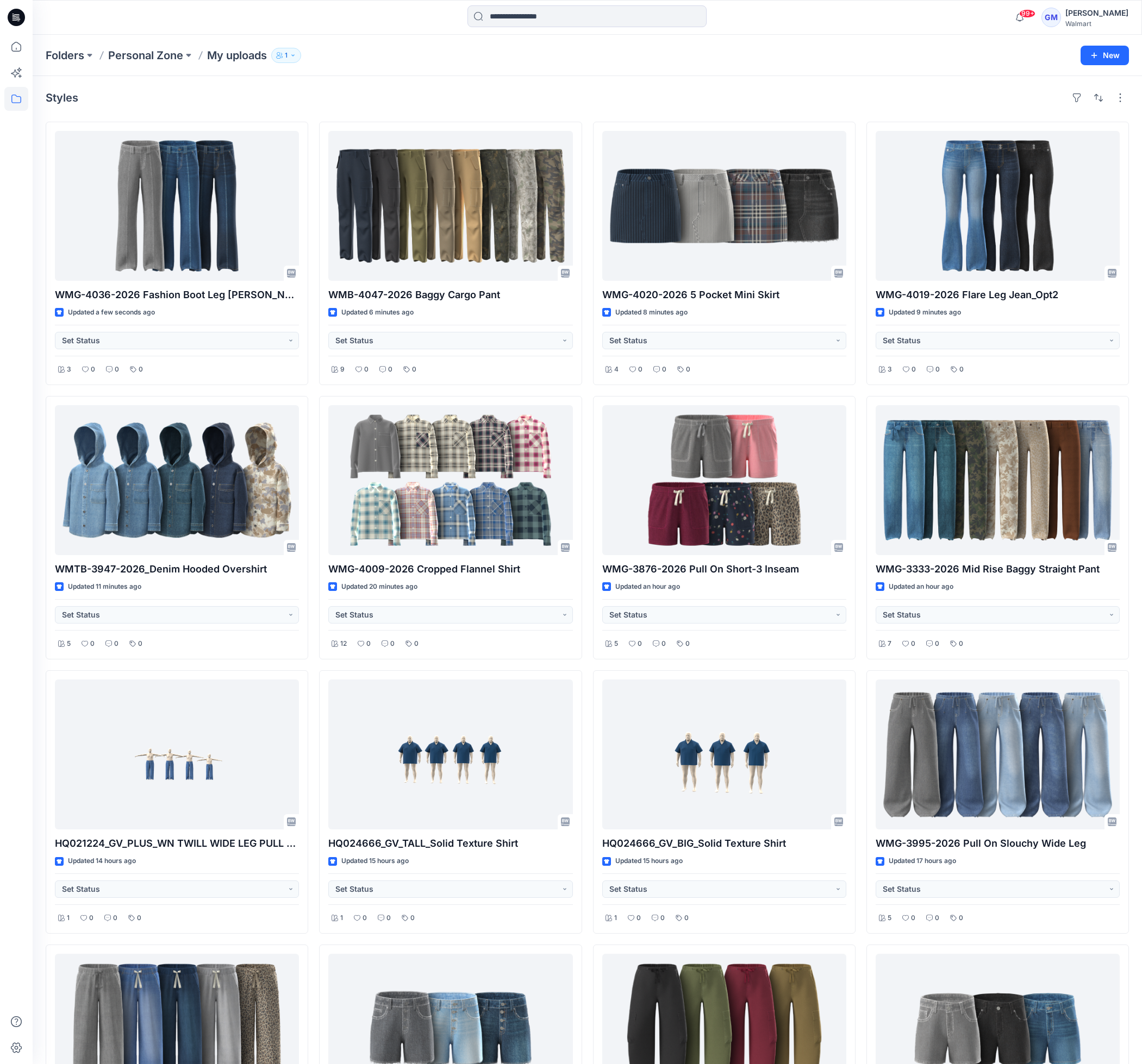
click at [613, 109] on div "Styles WMG-4036-2026 Fashion Boot Leg [PERSON_NAME] Updated a few seconds ago S…" at bounding box center [587, 943] width 1109 height 1734
drag, startPoint x: 730, startPoint y: 104, endPoint x: 724, endPoint y: 87, distance: 18.0
click at [730, 103] on div "Styles" at bounding box center [587, 98] width 1083 height 17
click at [579, 15] on input at bounding box center [586, 16] width 239 height 22
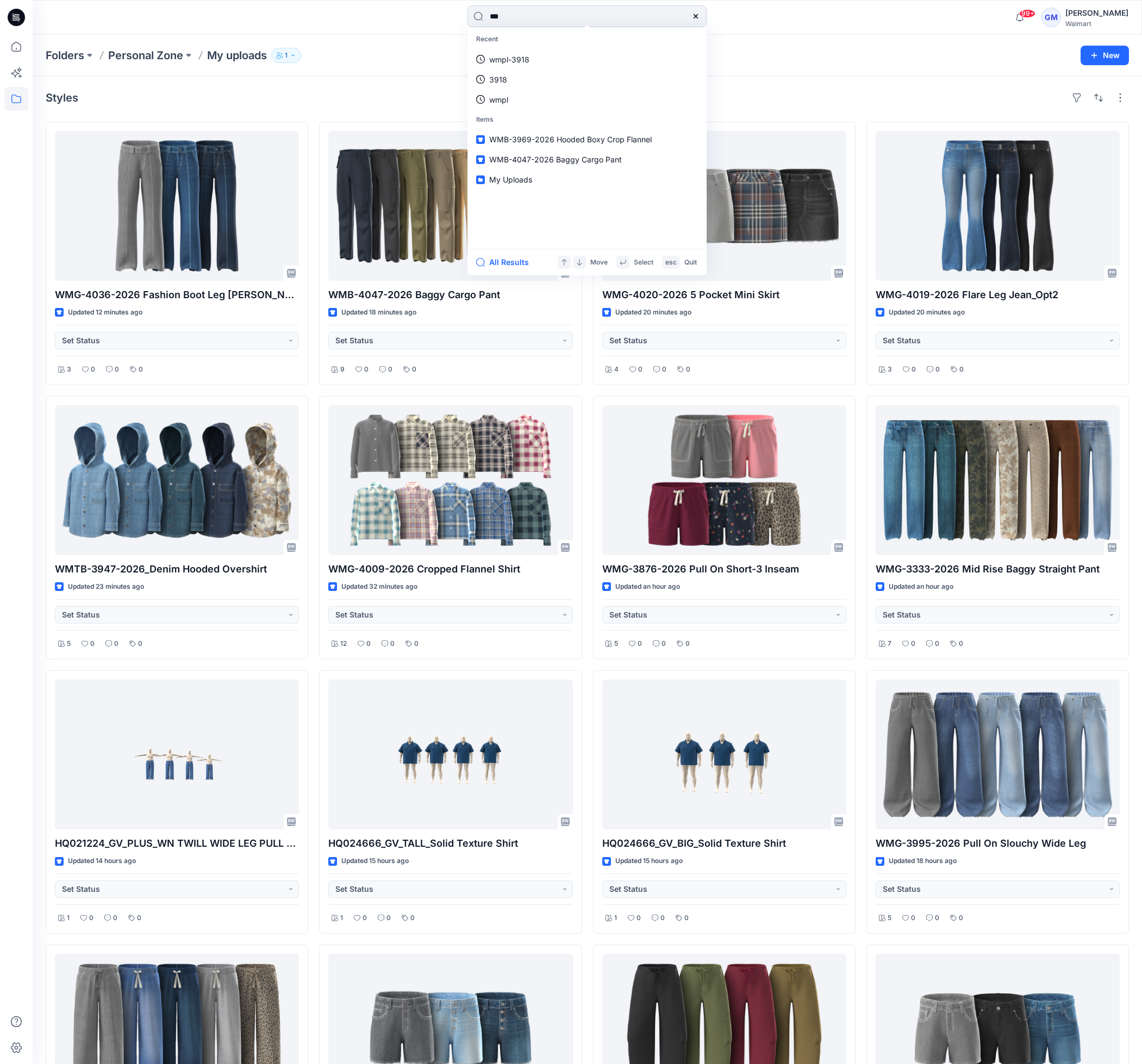
type input "****"
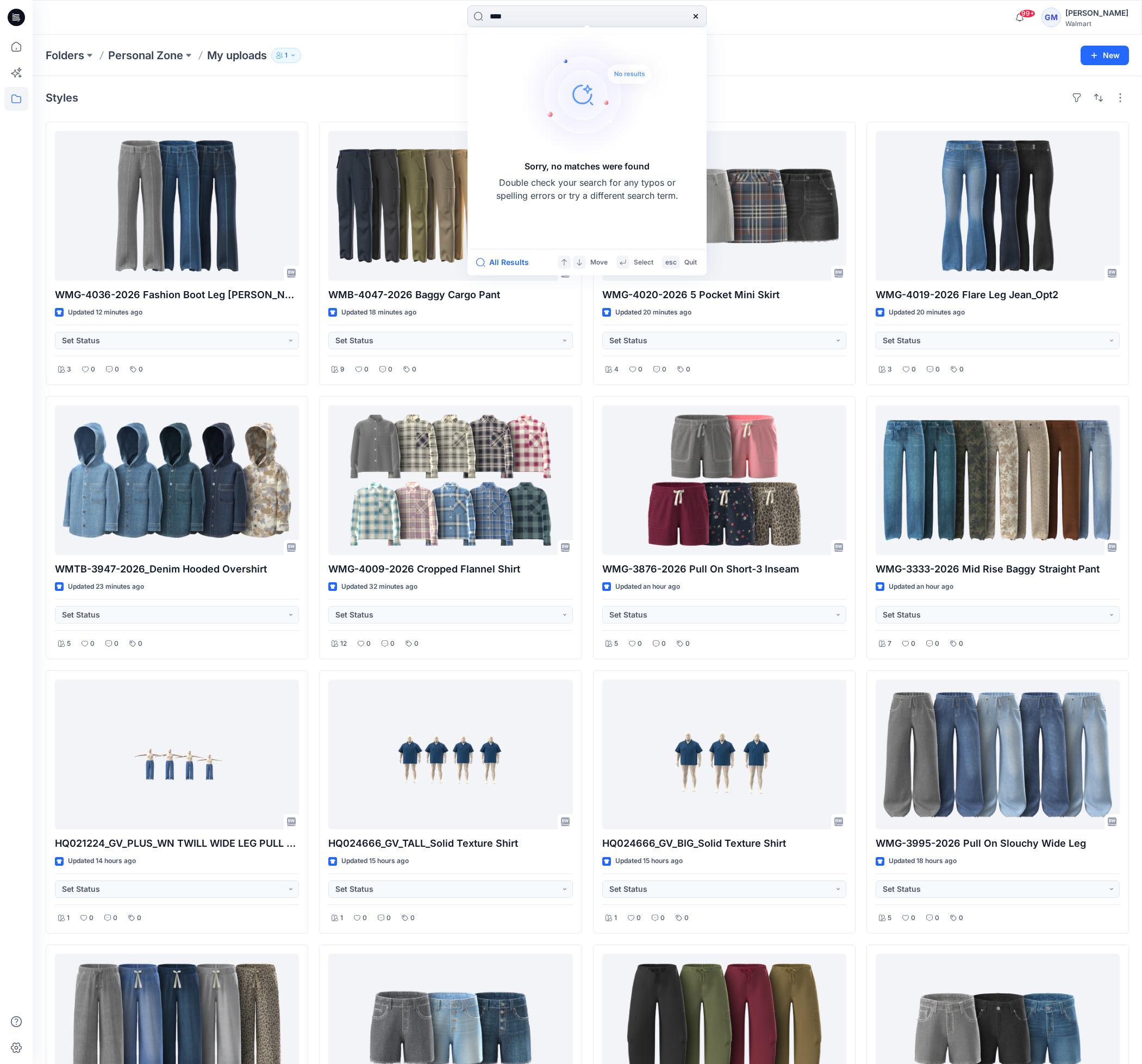
drag, startPoint x: 526, startPoint y: 21, endPoint x: 455, endPoint y: 19, distance: 71.0
click at [455, 19] on div "**** Sorry, no matches were found Double check your search for any typos or spe…" at bounding box center [586, 17] width 555 height 24
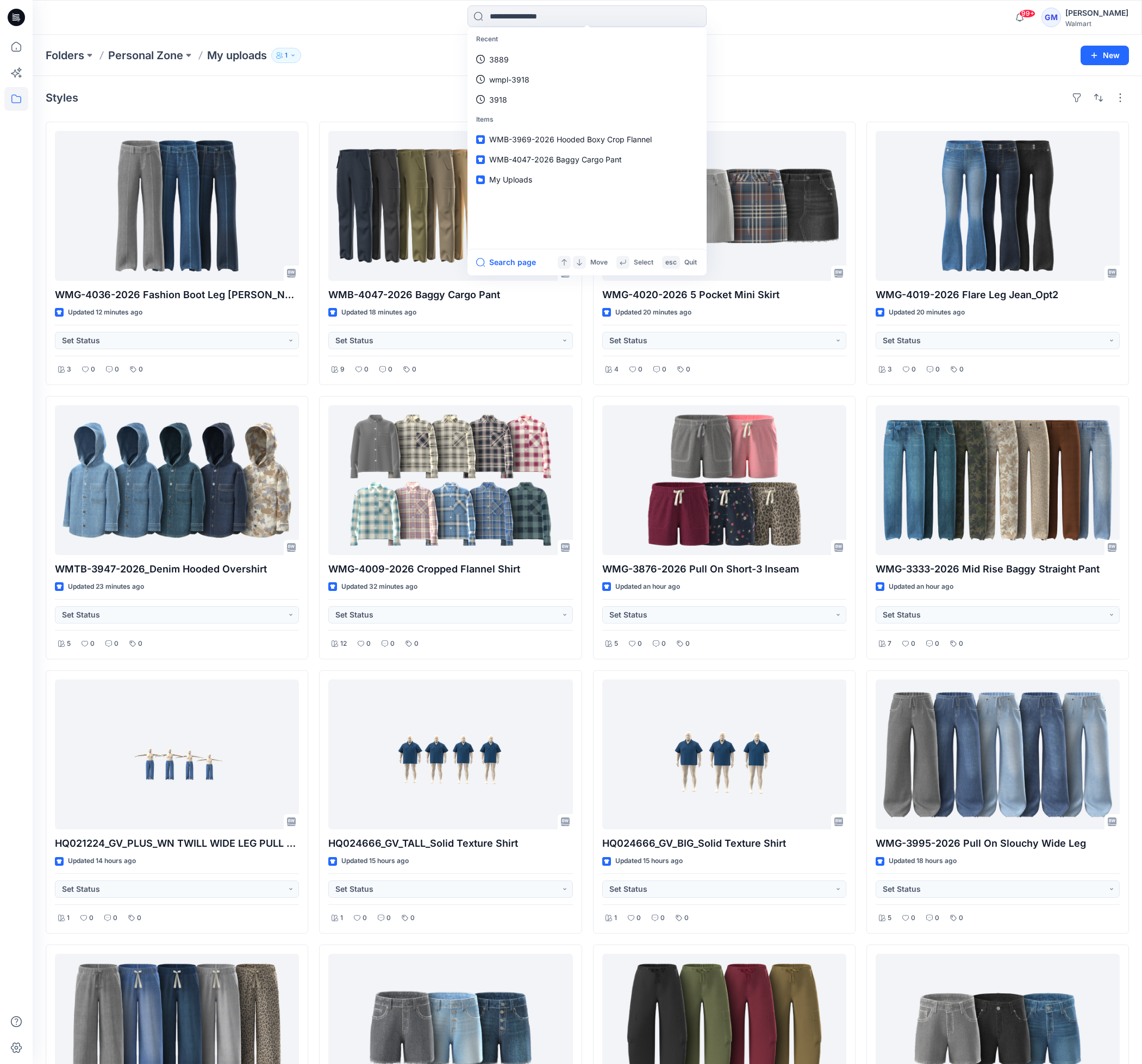
drag, startPoint x: 767, startPoint y: 90, endPoint x: 759, endPoint y: 85, distance: 9.4
click at [767, 90] on div "Styles" at bounding box center [587, 98] width 1083 height 17
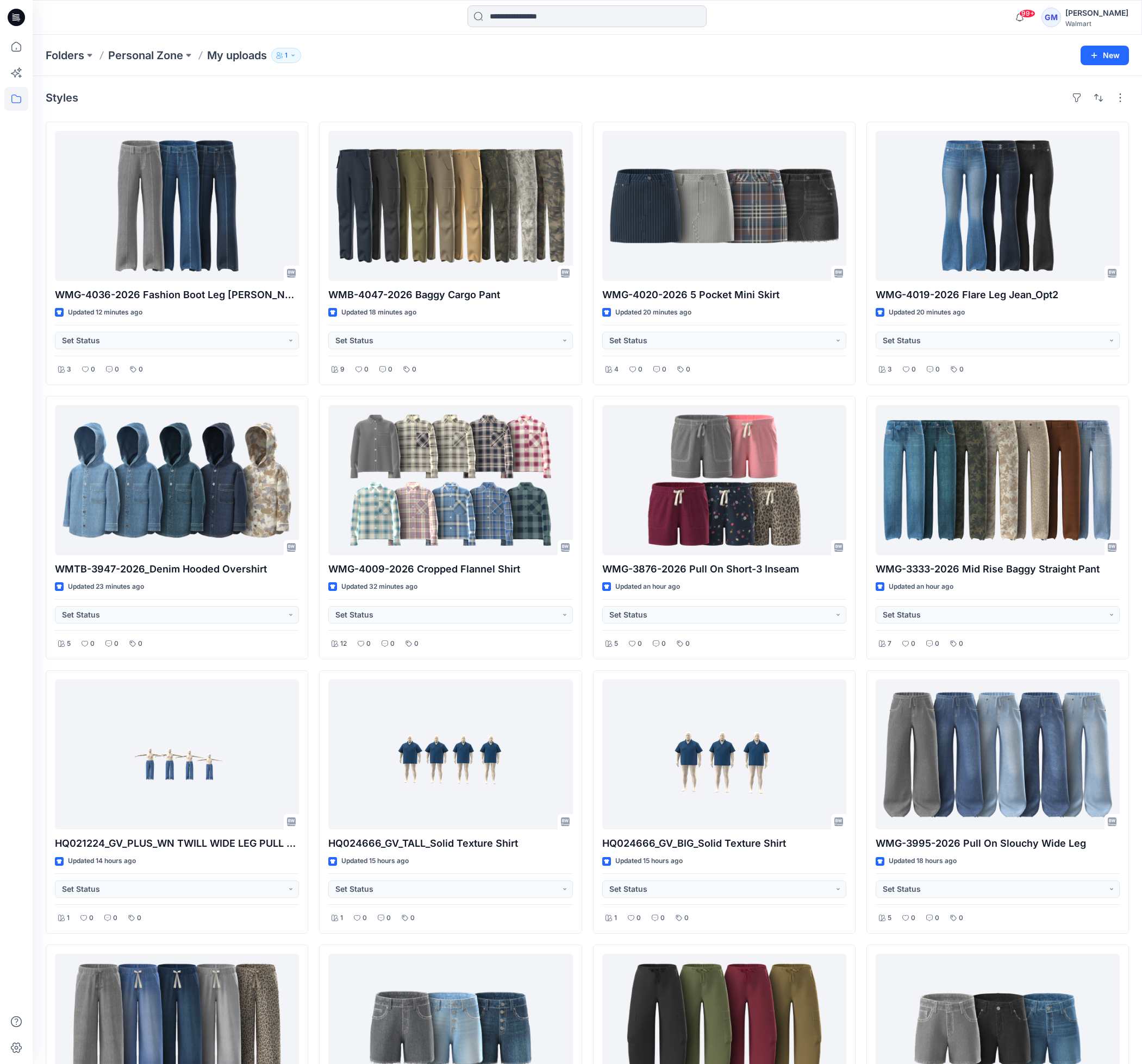
click at [537, 15] on input at bounding box center [586, 16] width 239 height 22
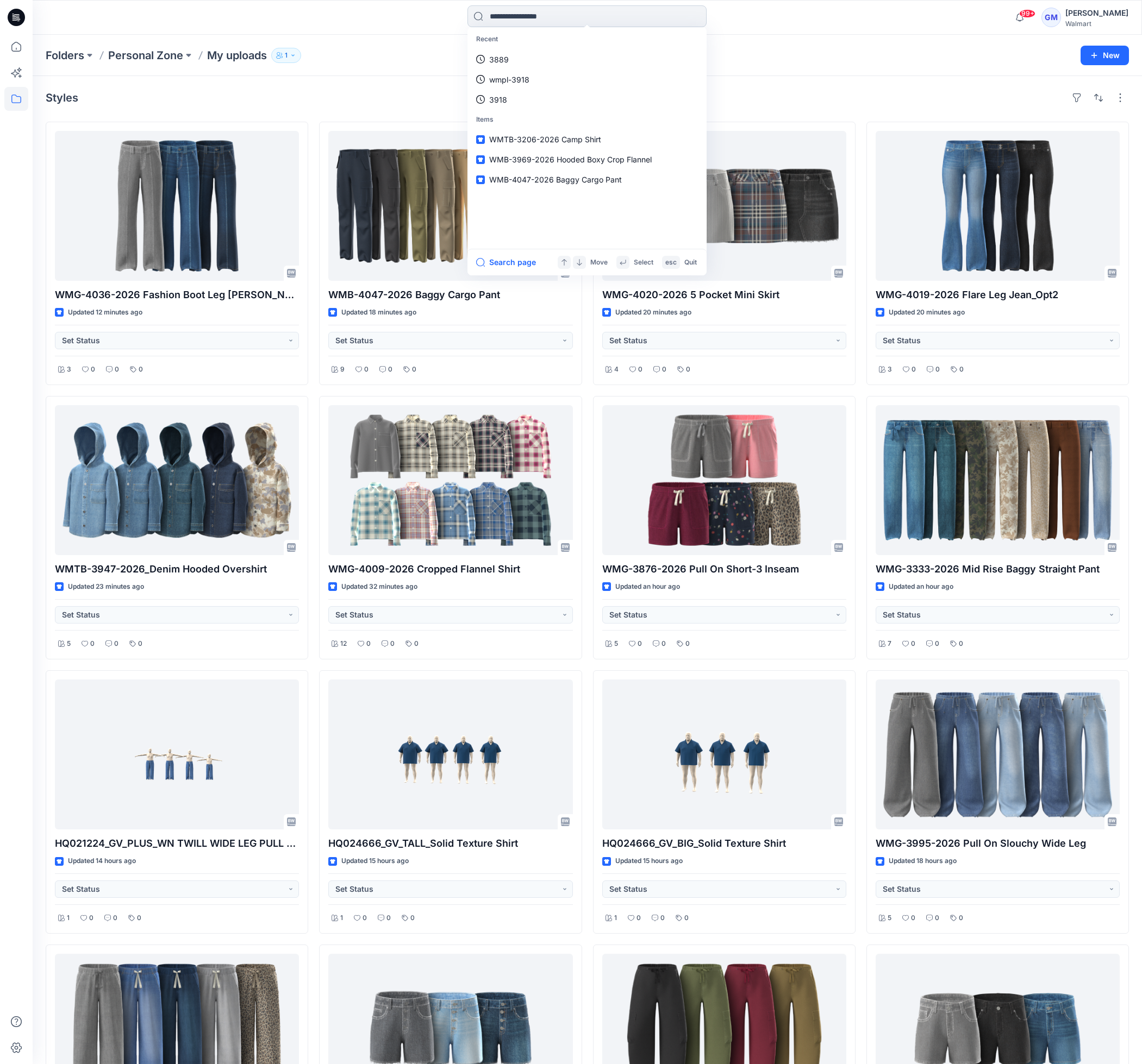
click at [552, 17] on input at bounding box center [586, 16] width 239 height 22
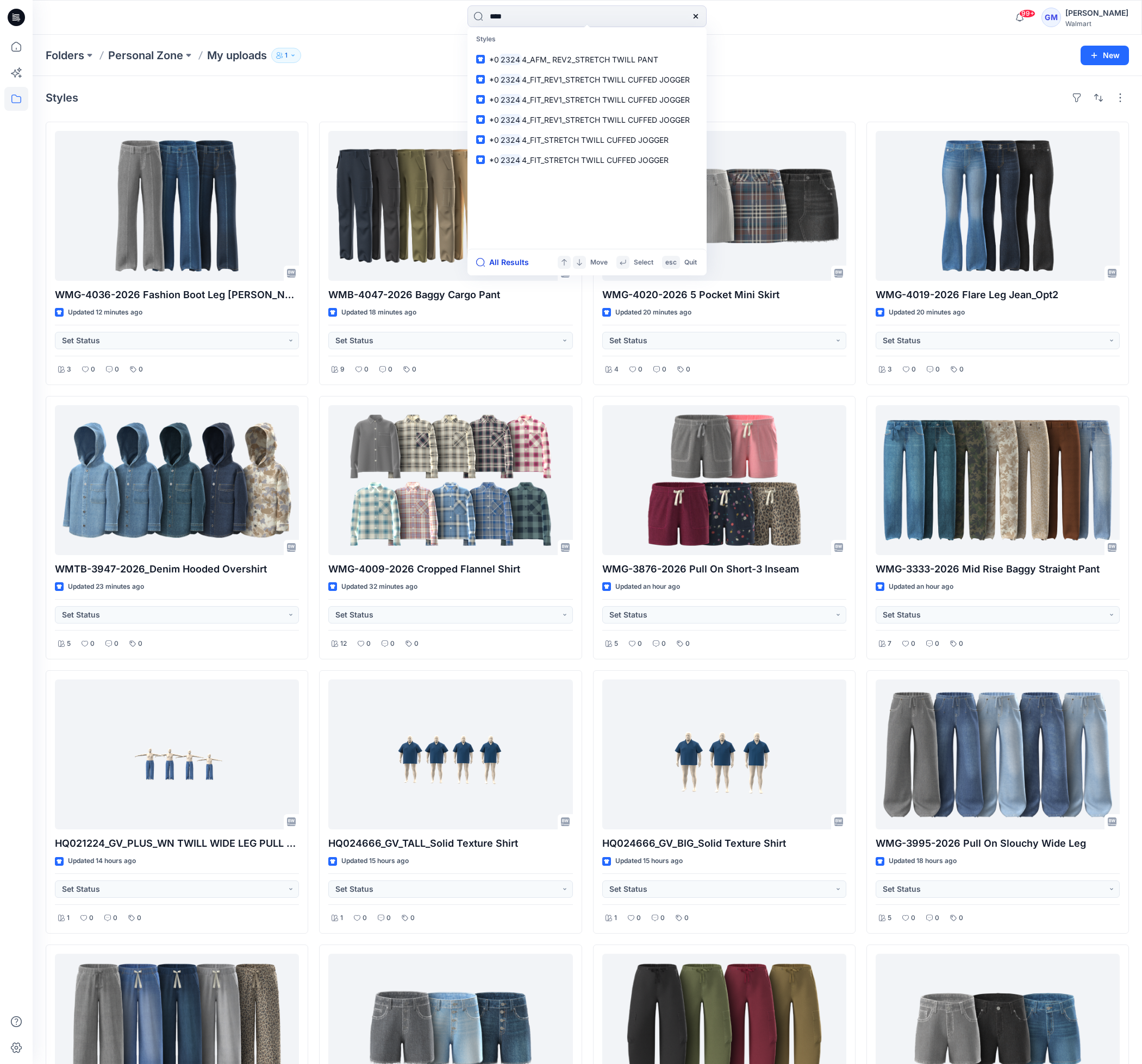
type input "****"
click at [506, 260] on button "All Results" at bounding box center [506, 262] width 60 height 13
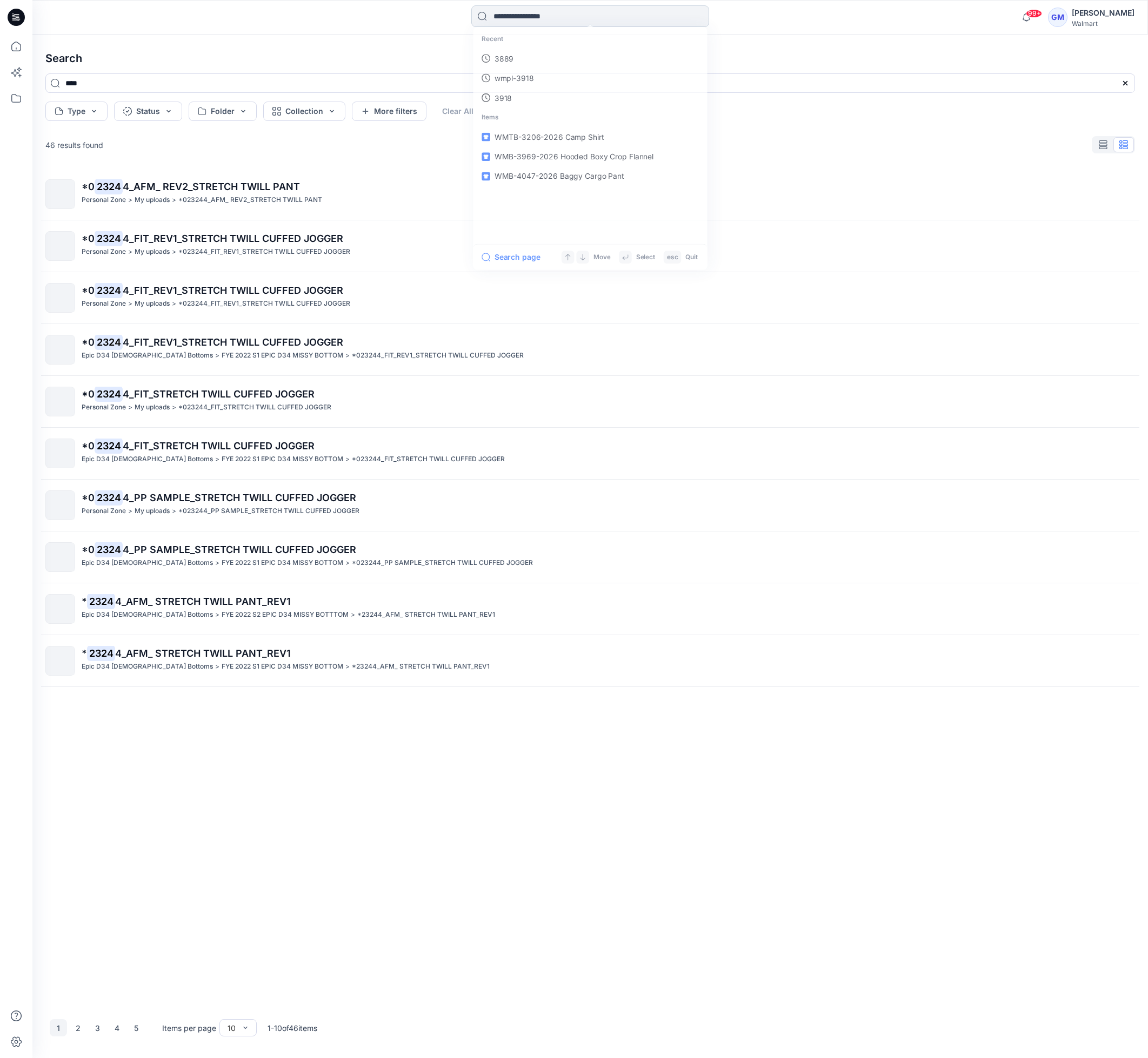
click at [542, 19] on input at bounding box center [590, 16] width 238 height 22
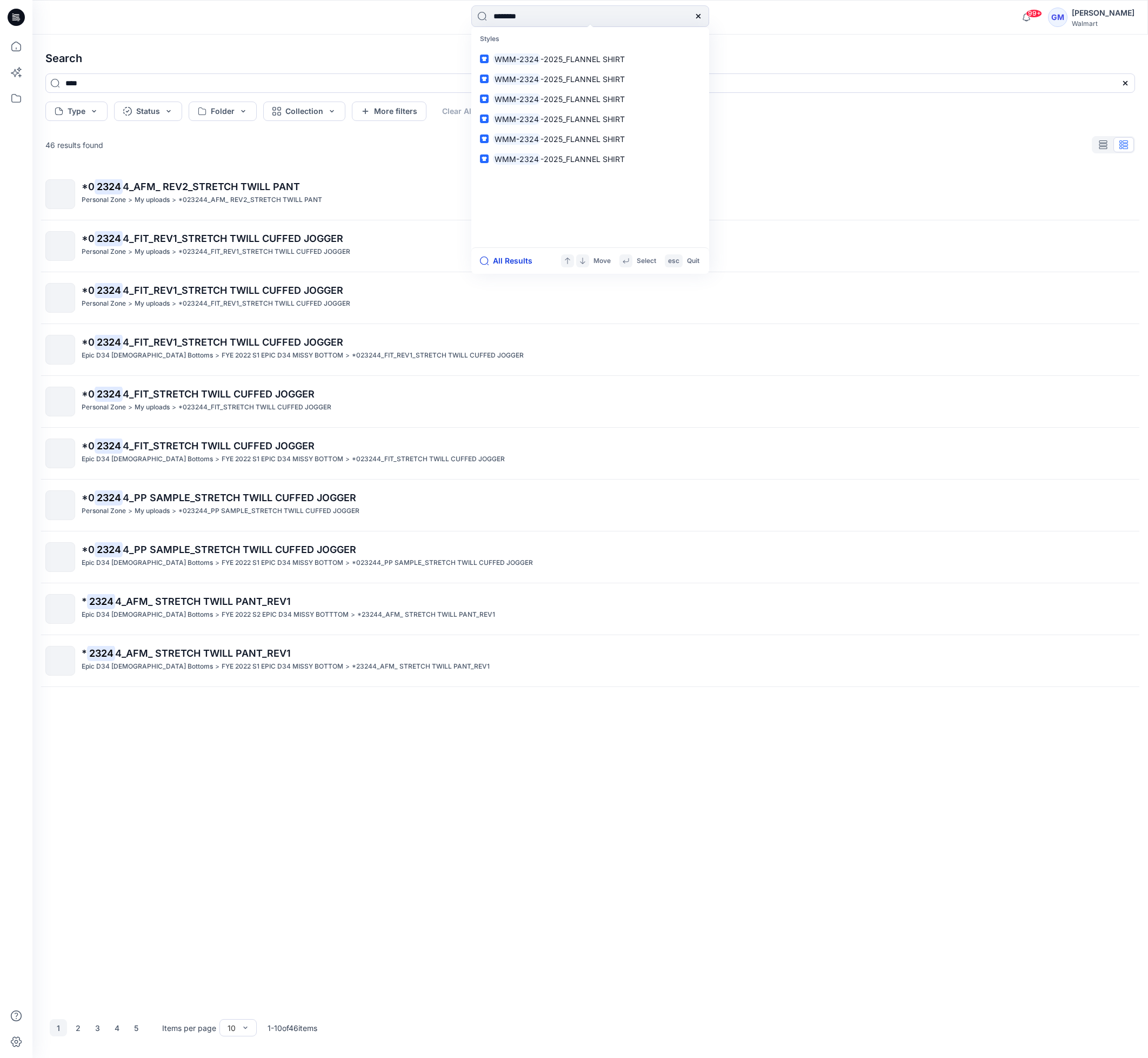
type input "********"
click at [526, 256] on button "All Results" at bounding box center [510, 260] width 59 height 13
type input "********"
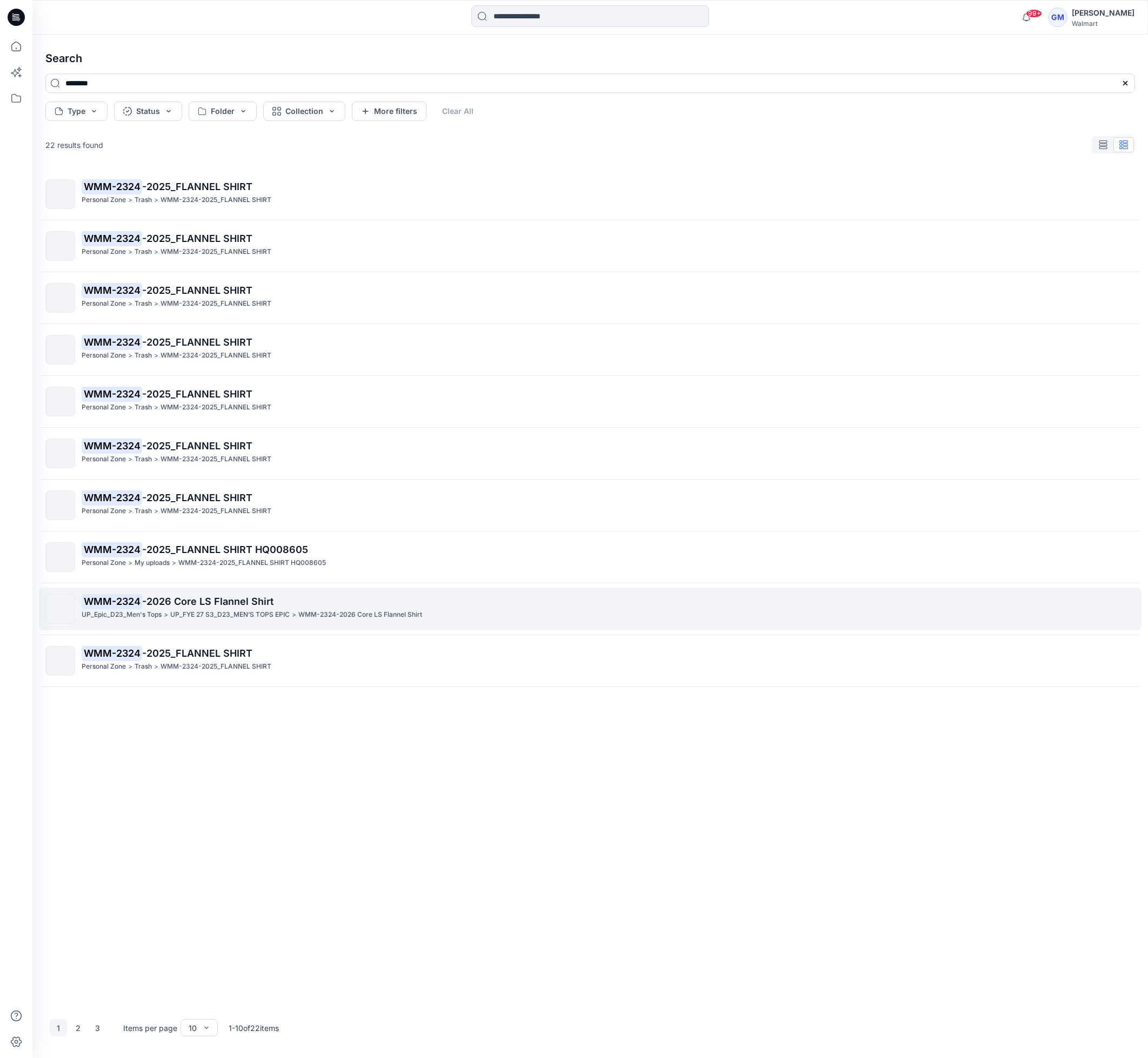
click at [243, 599] on span "-2026 Core LS Flannel Shirt" at bounding box center [208, 601] width 132 height 11
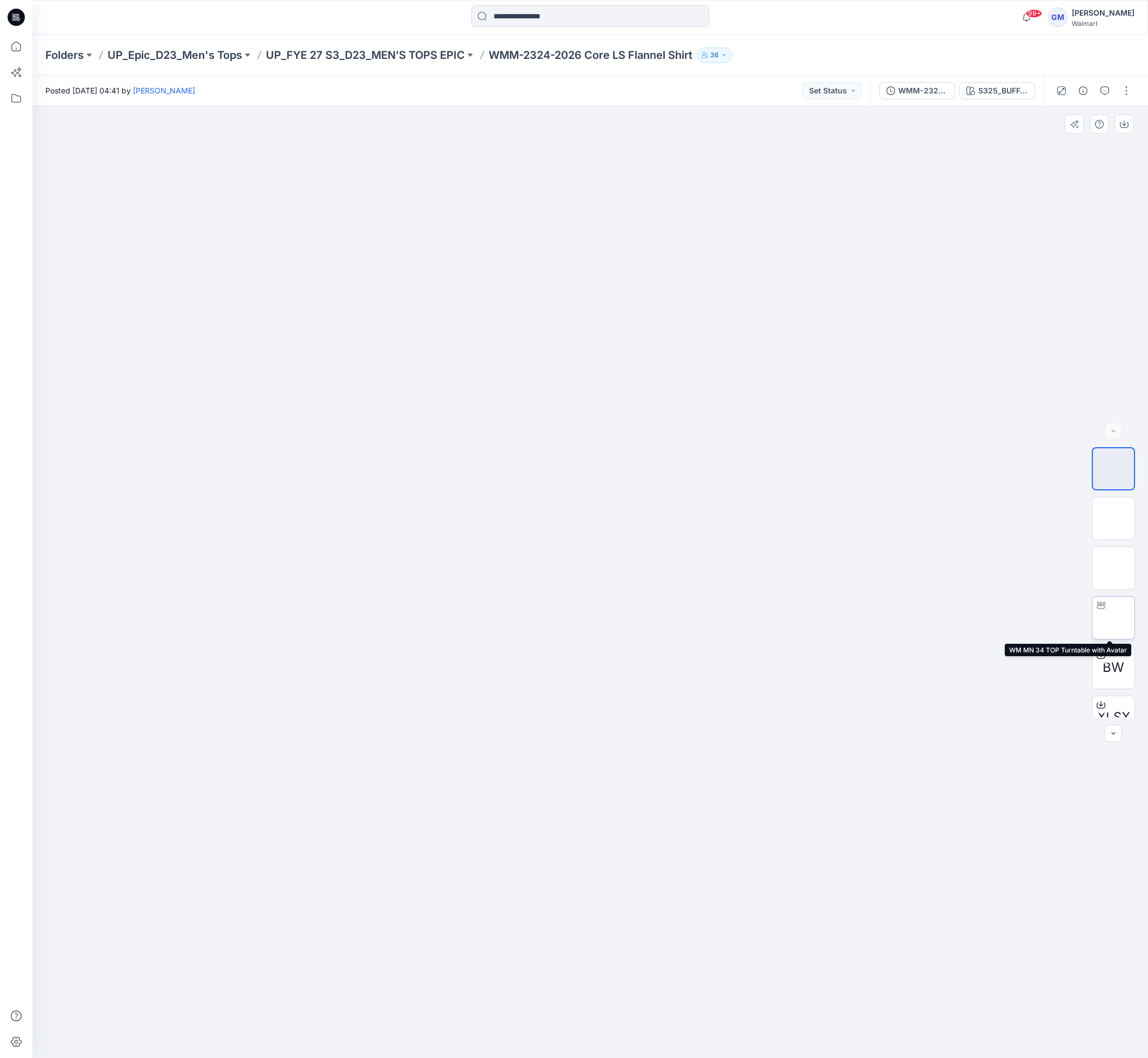
click at [1113, 619] on img at bounding box center [1113, 619] width 0 height 0
drag, startPoint x: 702, startPoint y: 1041, endPoint x: 716, endPoint y: 1043, distance: 14.1
click at [716, 1043] on icon at bounding box center [591, 1025] width 327 height 41
click at [748, 128] on img at bounding box center [590, 128] width 909 height 0
drag, startPoint x: 645, startPoint y: 623, endPoint x: 670, endPoint y: 746, distance: 125.5
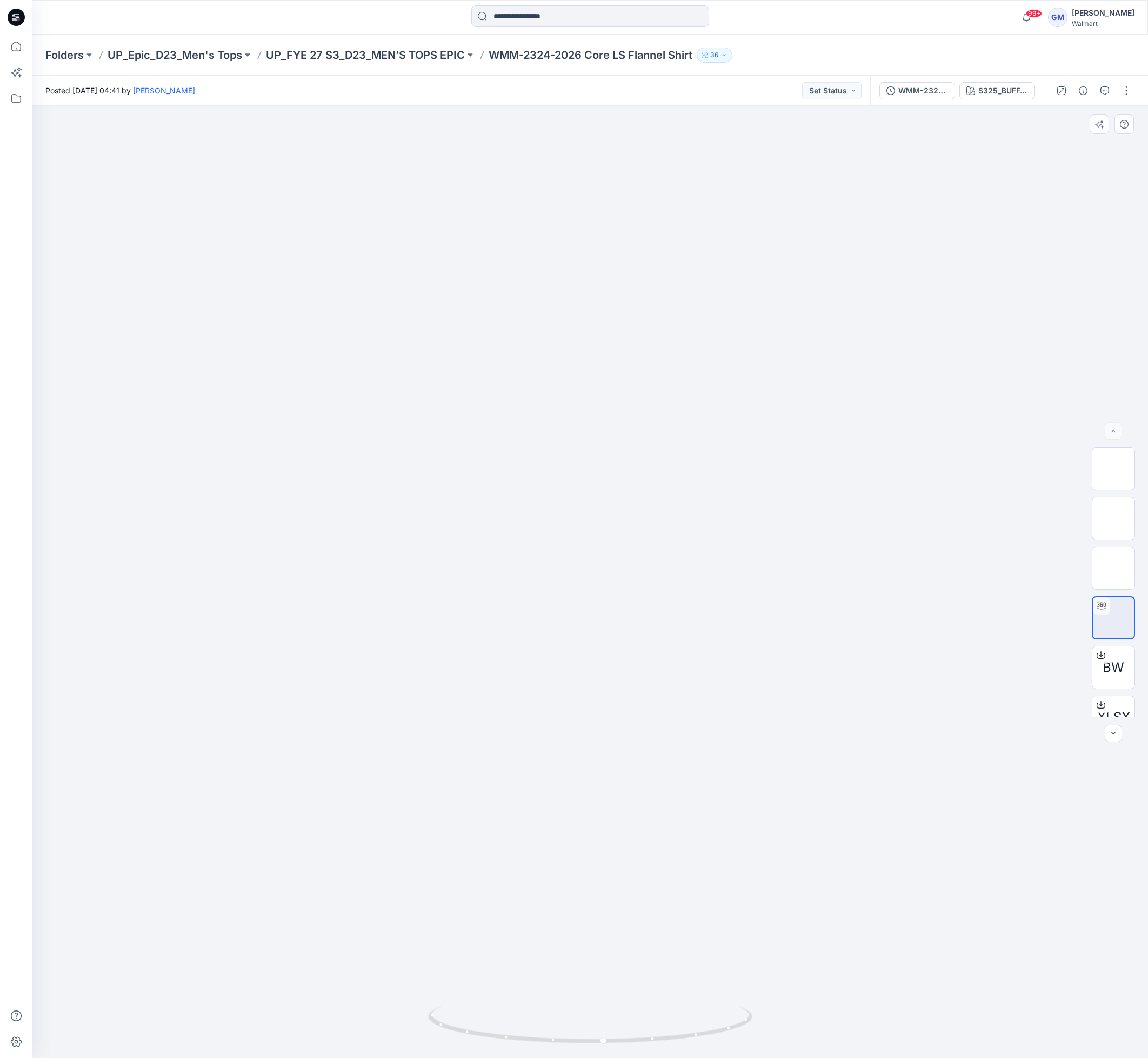
click at [645, 128] on img at bounding box center [590, 128] width 909 height 0
drag, startPoint x: 723, startPoint y: 1037, endPoint x: 760, endPoint y: 1036, distance: 37.0
click at [760, 1036] on div at bounding box center [590, 582] width 1115 height 952
